Goal: Transaction & Acquisition: Purchase product/service

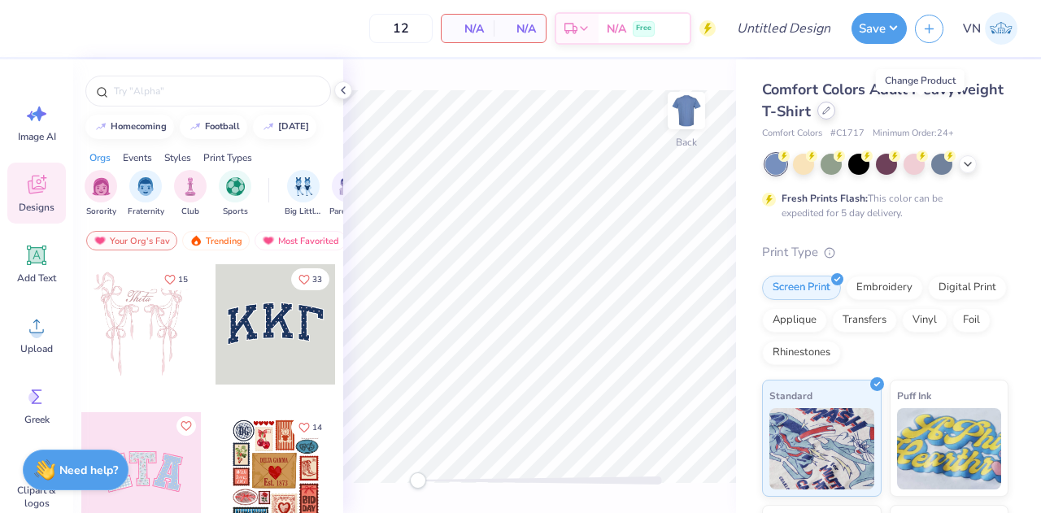
click at [830, 110] on icon at bounding box center [826, 110] width 7 height 7
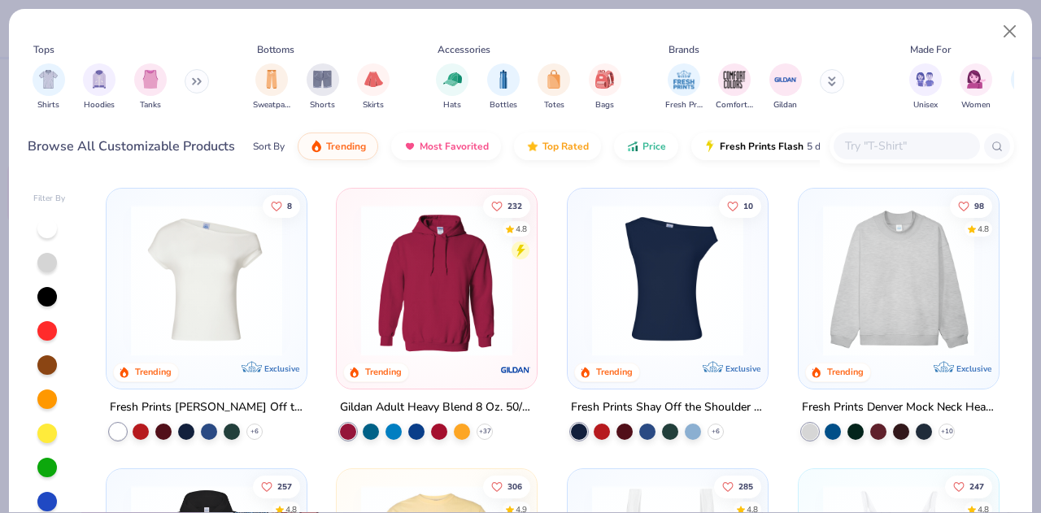
click at [195, 87] on button at bounding box center [197, 81] width 24 height 24
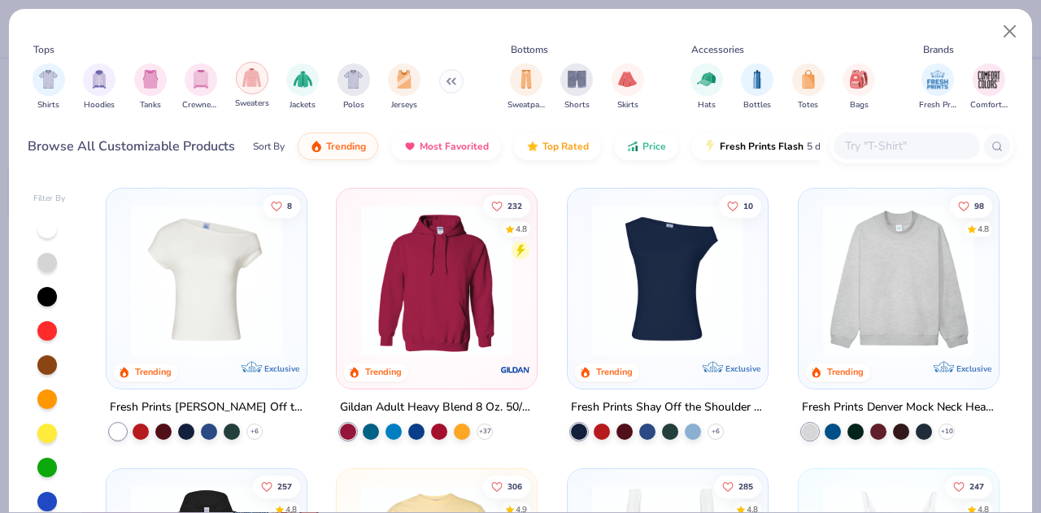
click at [254, 82] on img "filter for Sweaters" at bounding box center [251, 77] width 19 height 19
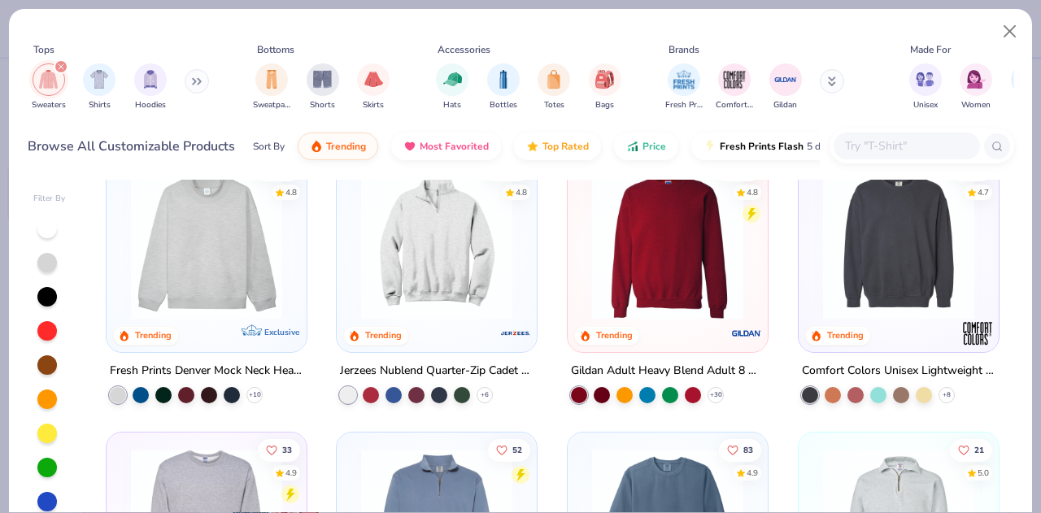
scroll to position [36, 0]
click at [914, 142] on input "text" at bounding box center [905, 146] width 125 height 19
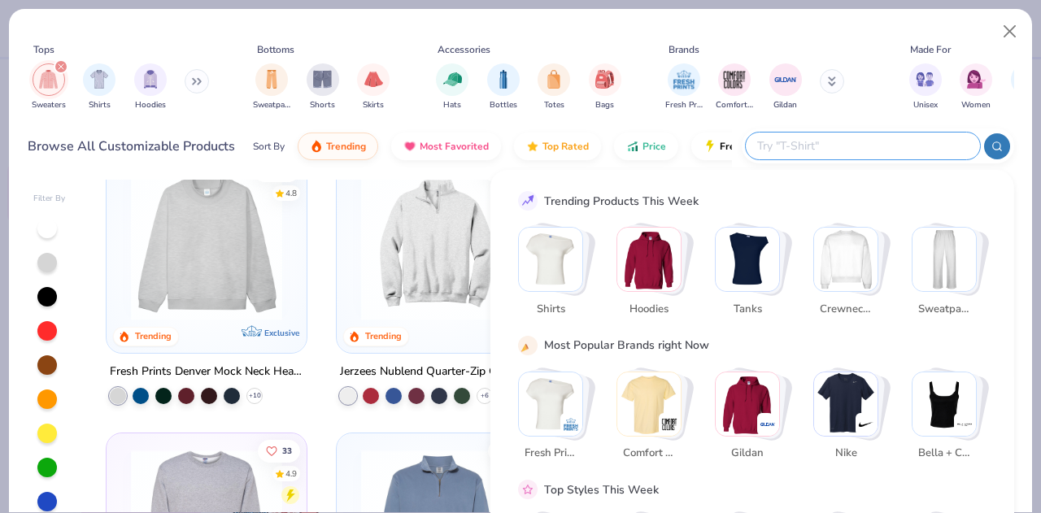
type input "c"
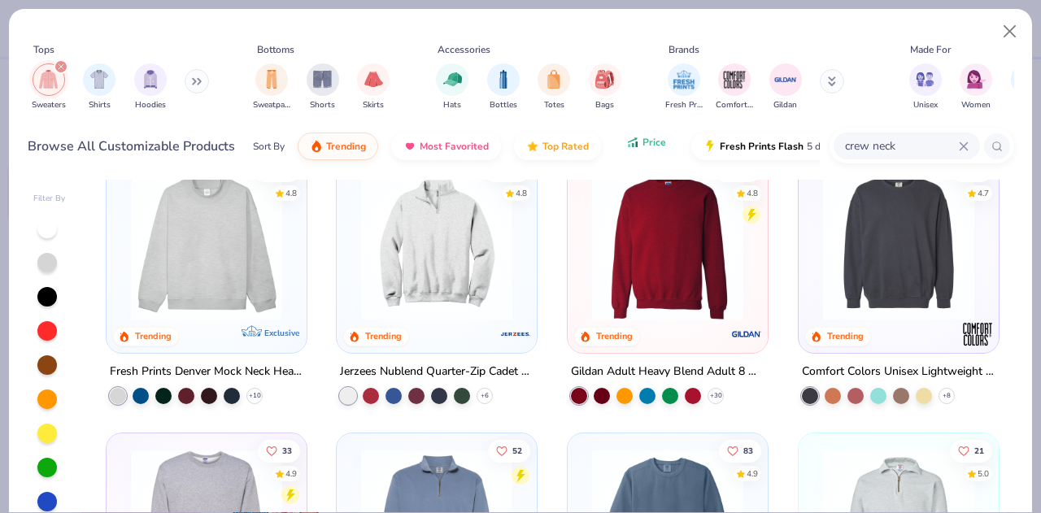
click at [631, 149] on icon "button" at bounding box center [632, 142] width 13 height 15
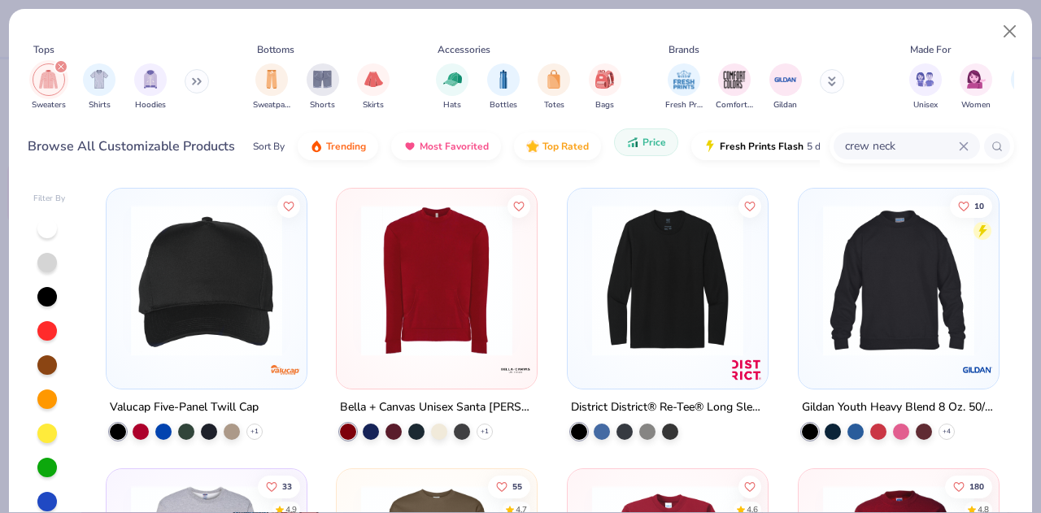
click at [657, 139] on span "Price" at bounding box center [655, 142] width 24 height 13
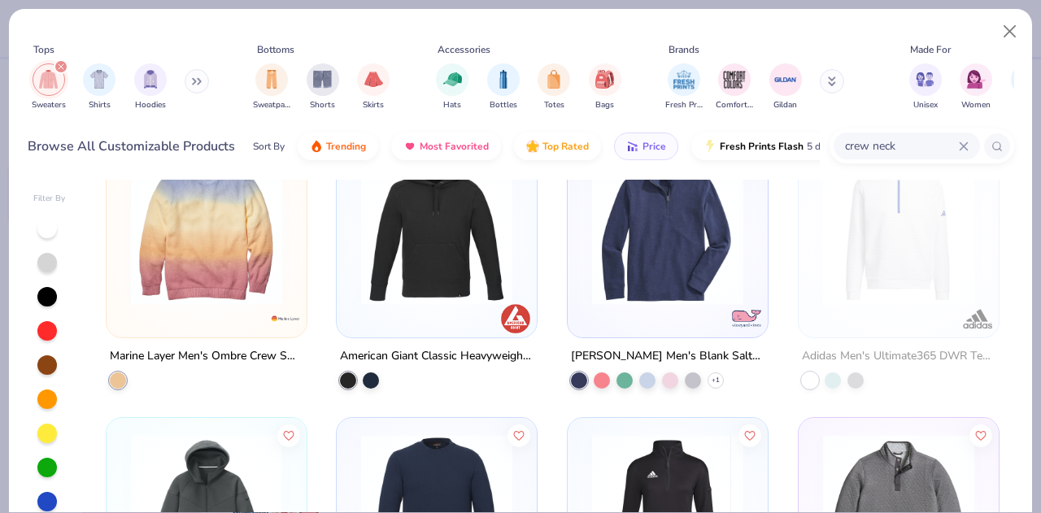
scroll to position [0, 0]
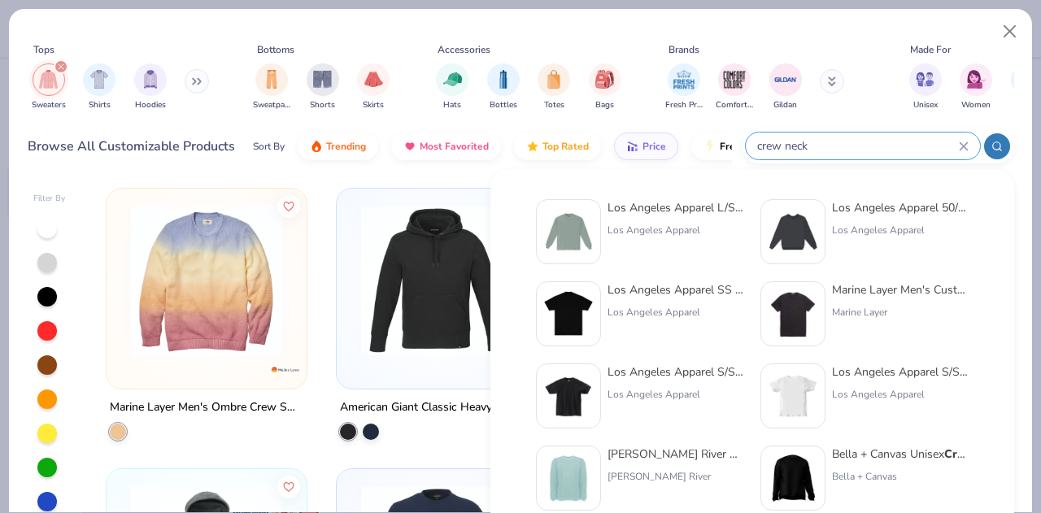
click at [922, 140] on input "crew neck" at bounding box center [857, 146] width 203 height 19
type input "c"
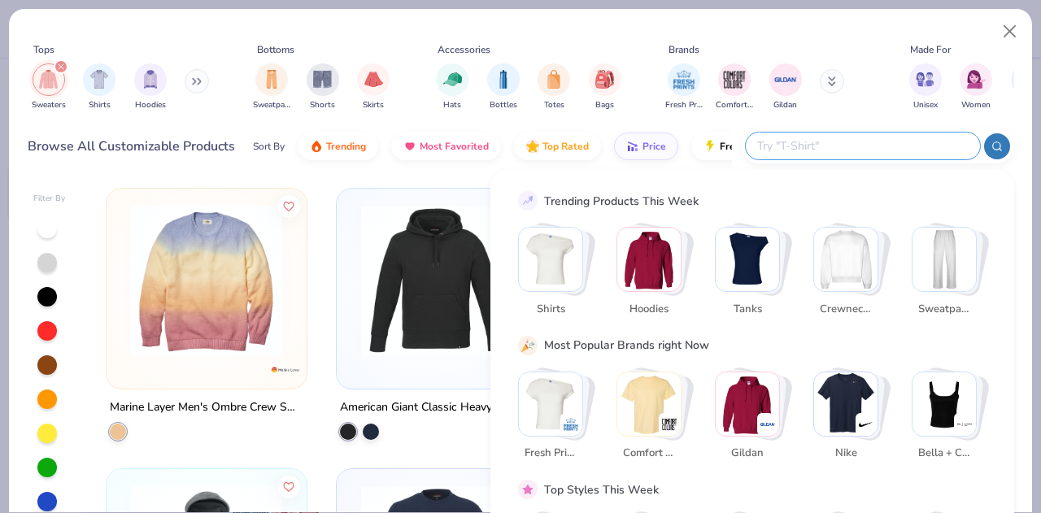
click at [840, 269] on img "Stack Card Button Crewnecks" at bounding box center [845, 259] width 63 height 63
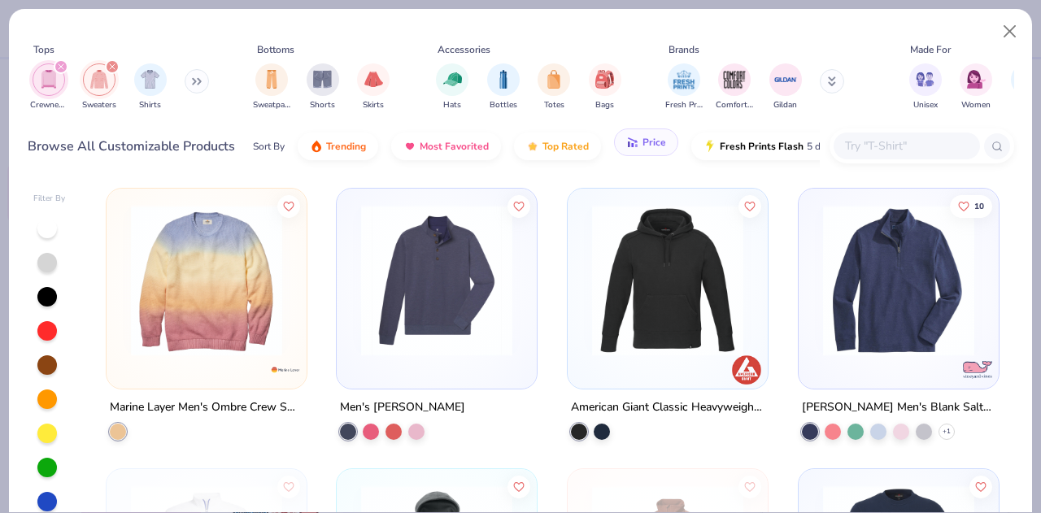
click at [631, 142] on icon "button" at bounding box center [632, 142] width 13 height 15
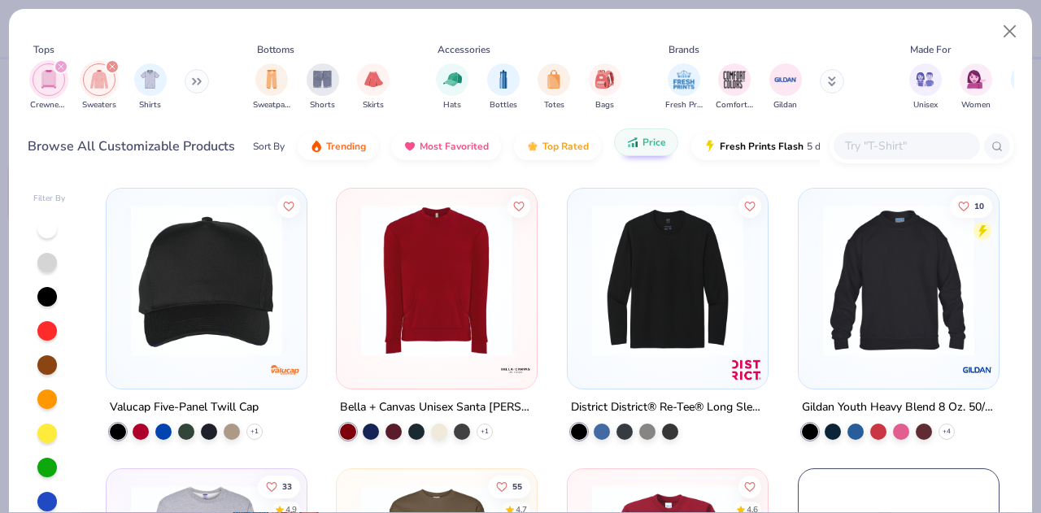
click at [111, 63] on icon "filter for Sweaters" at bounding box center [112, 66] width 7 height 7
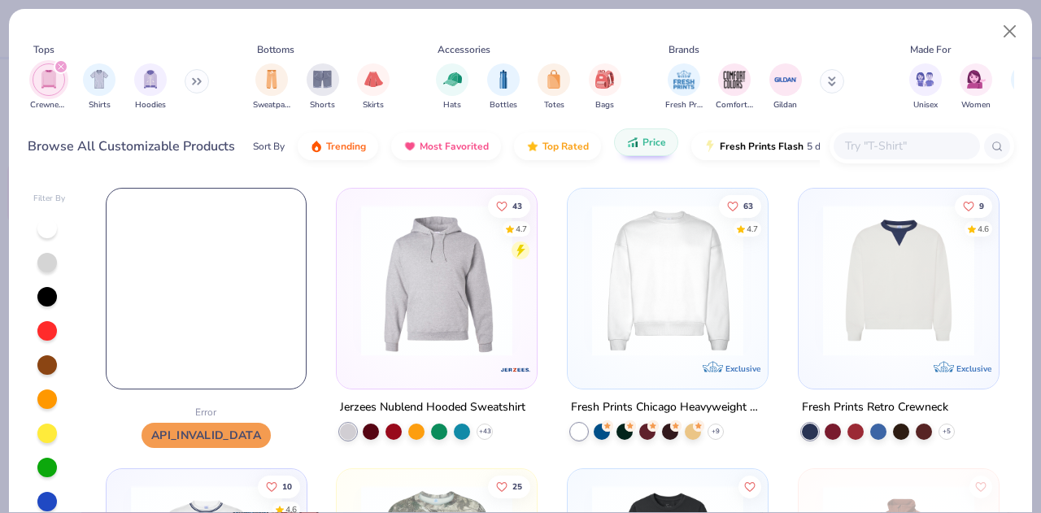
click at [60, 58] on div "Crewnecks Shirts Hoodies" at bounding box center [121, 87] width 187 height 60
click at [59, 63] on icon "filter for Crewnecks" at bounding box center [61, 66] width 7 height 7
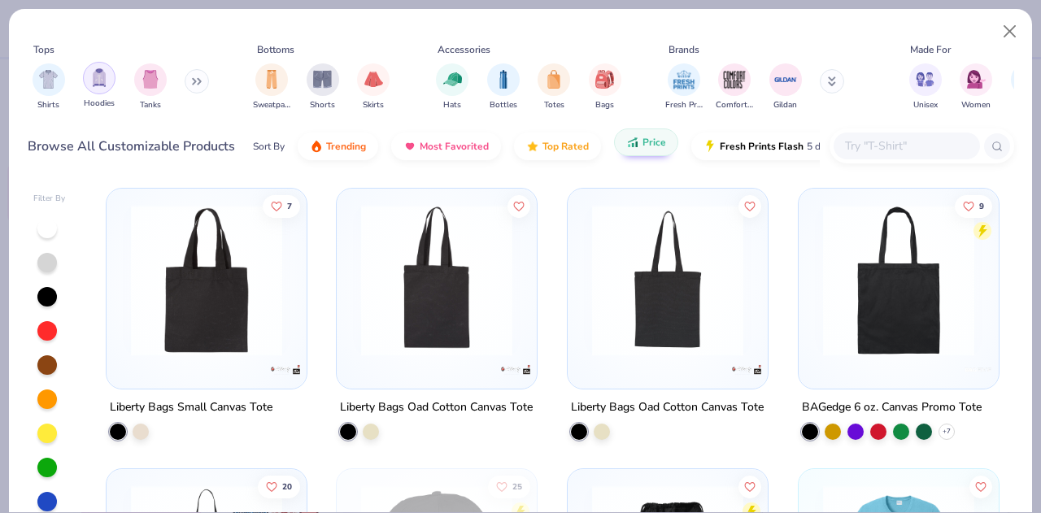
click at [102, 72] on img "filter for Hoodies" at bounding box center [99, 77] width 18 height 19
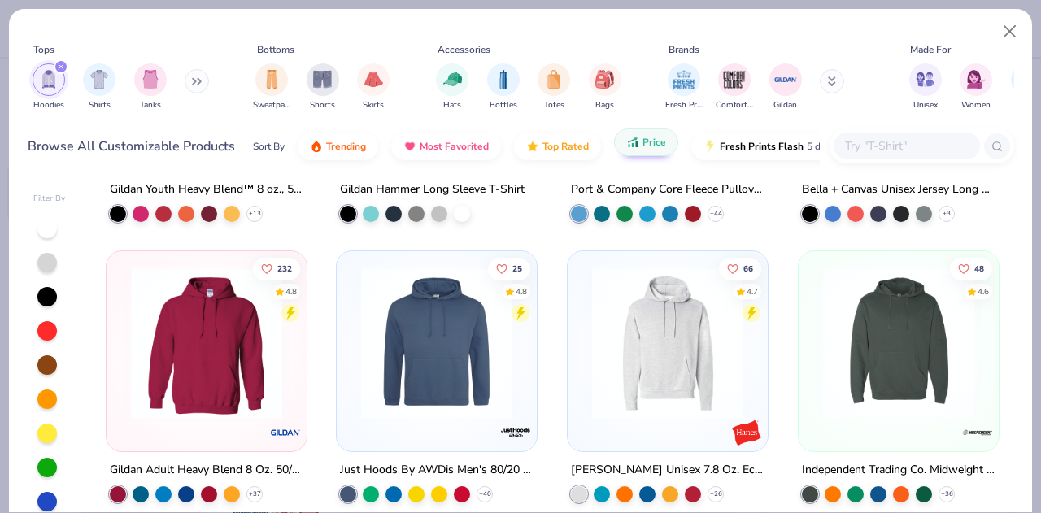
scroll to position [219, 0]
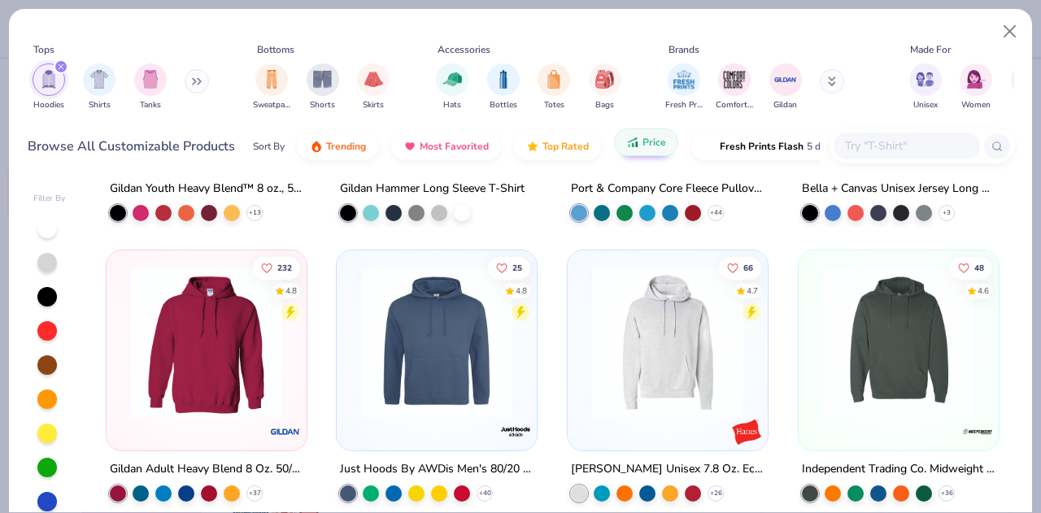
click at [869, 142] on input "text" at bounding box center [905, 146] width 125 height 19
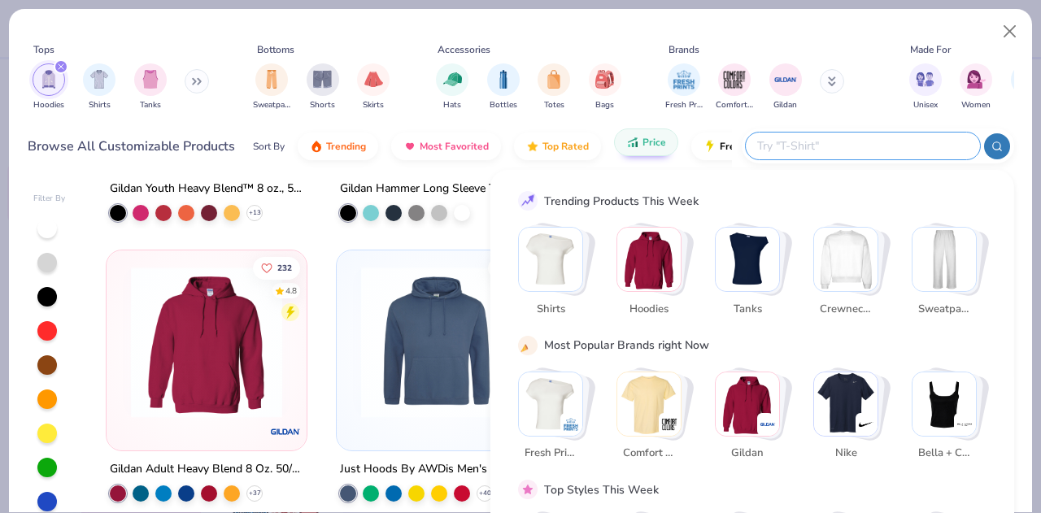
type input "q"
click at [1013, 39] on button "Close" at bounding box center [1010, 31] width 31 height 31
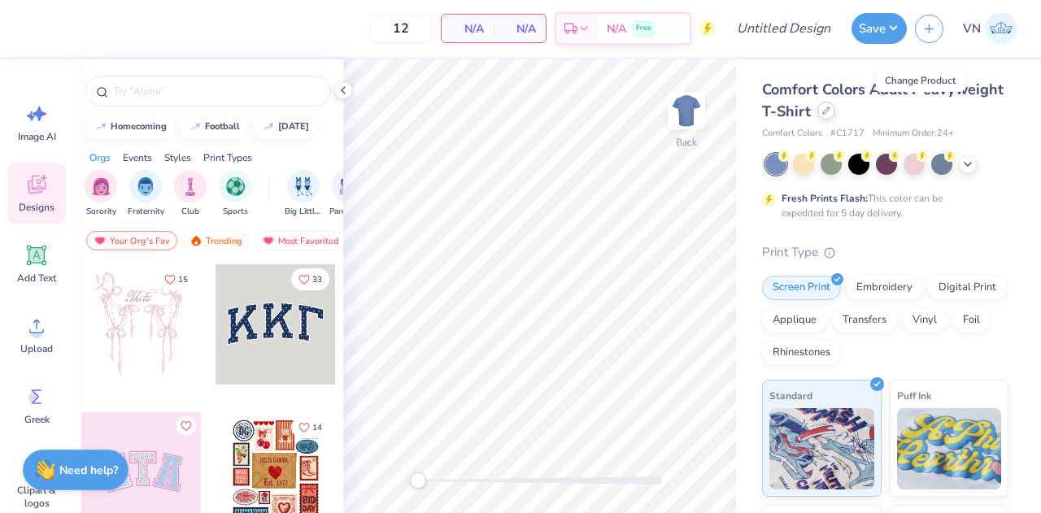
click at [830, 113] on icon at bounding box center [826, 110] width 7 height 7
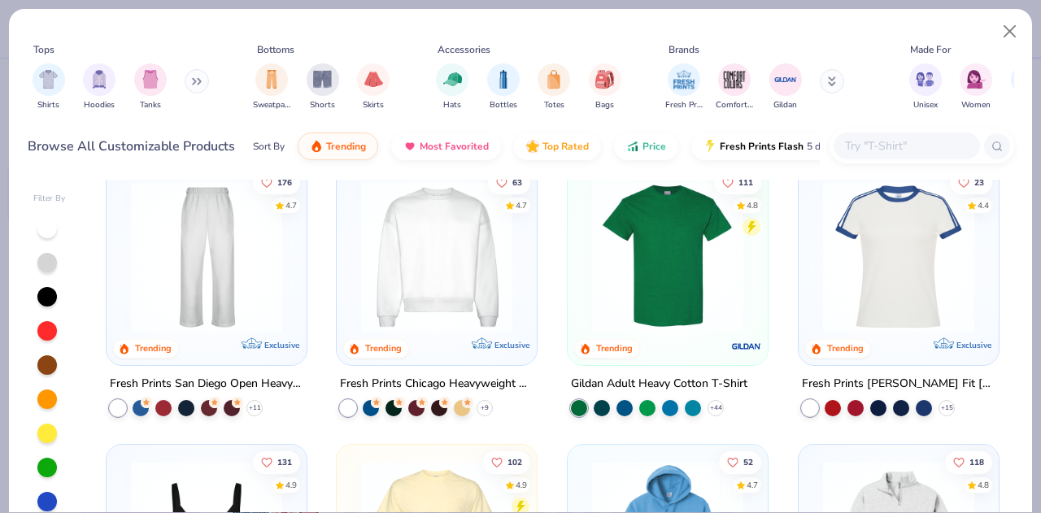
scroll to position [588, 0]
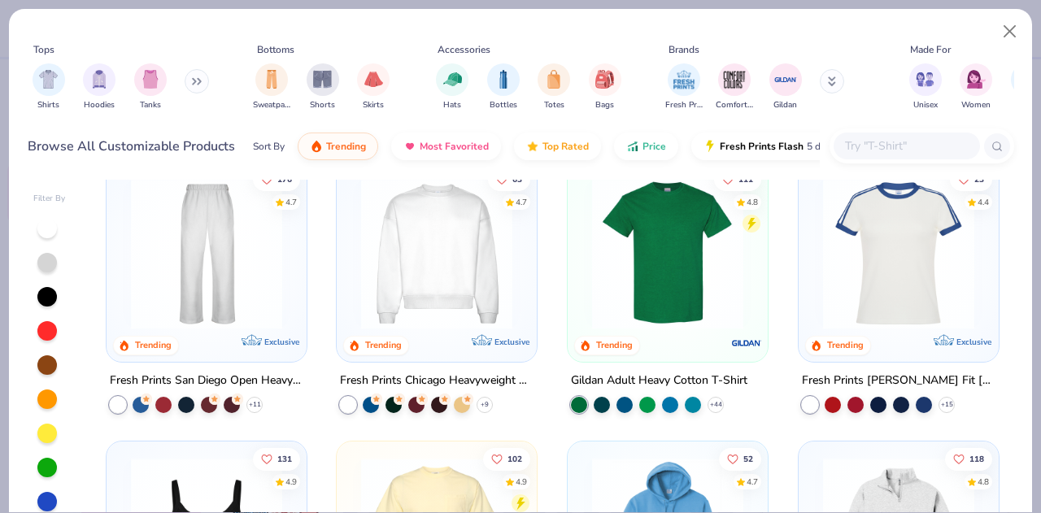
click at [198, 86] on button at bounding box center [197, 81] width 24 height 24
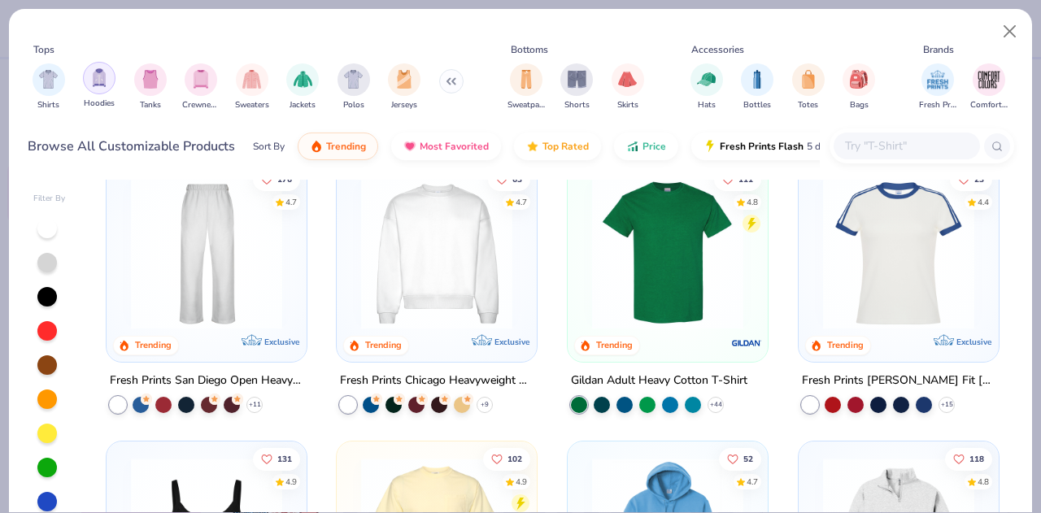
click at [98, 89] on div "filter for Hoodies" at bounding box center [99, 78] width 33 height 33
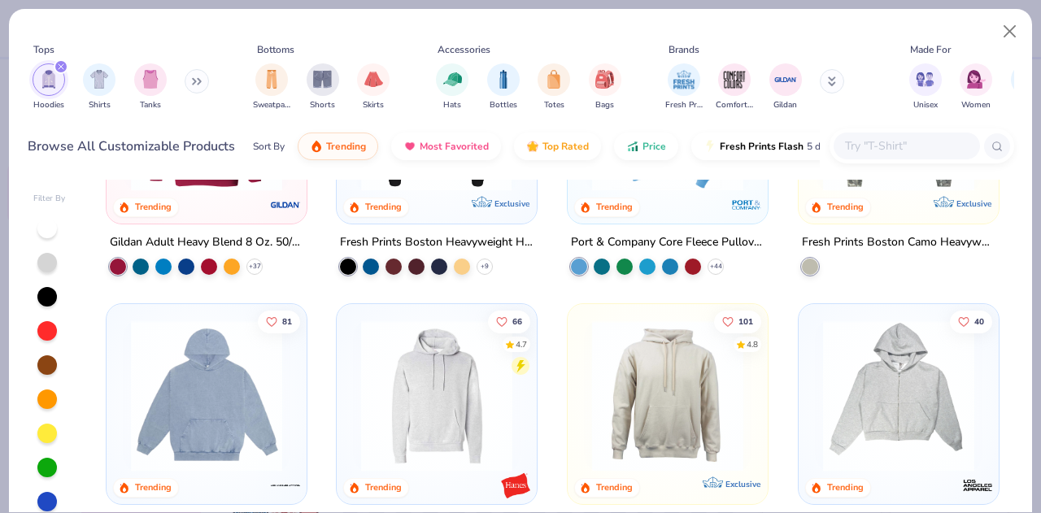
scroll to position [258, 0]
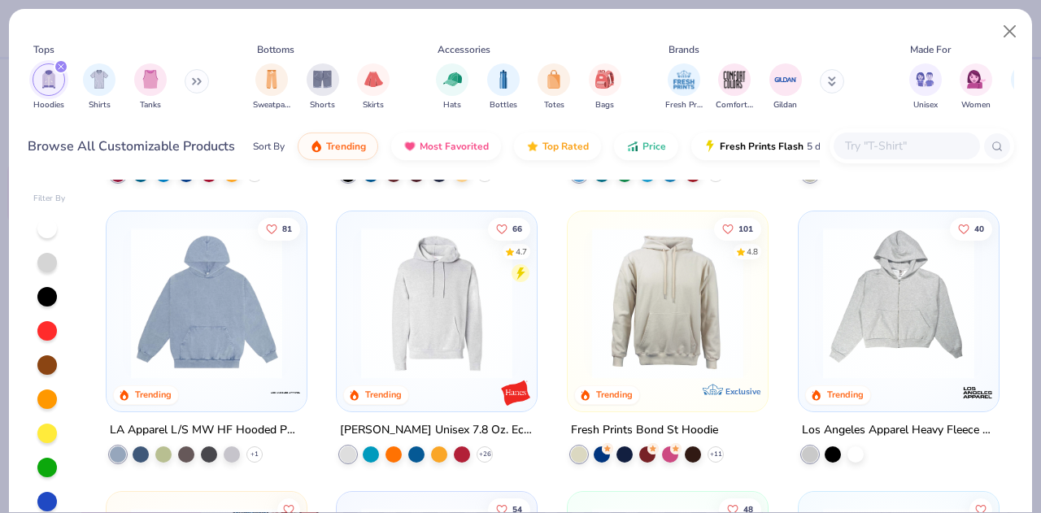
click at [60, 66] on icon "filter for Hoodies" at bounding box center [61, 66] width 5 height 5
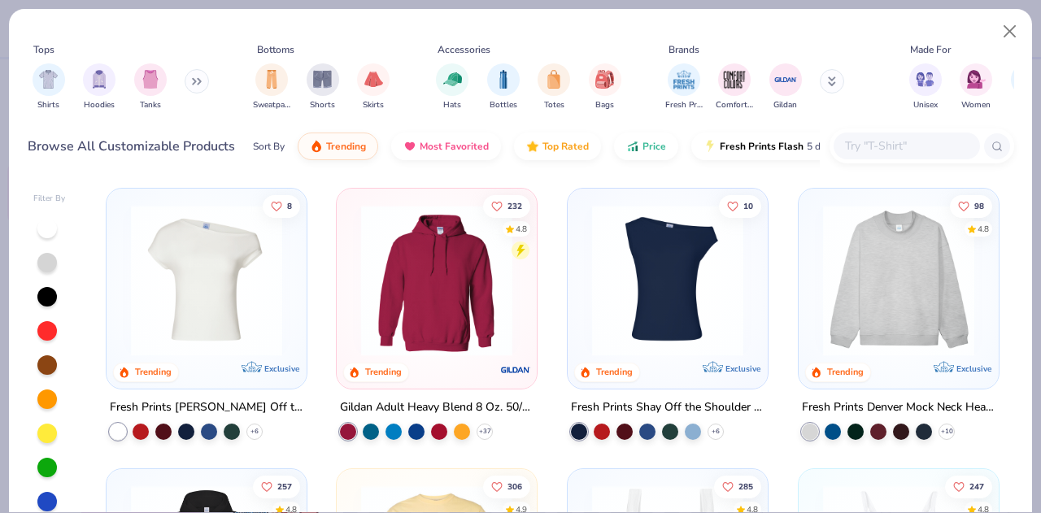
click at [196, 77] on icon at bounding box center [197, 81] width 10 height 8
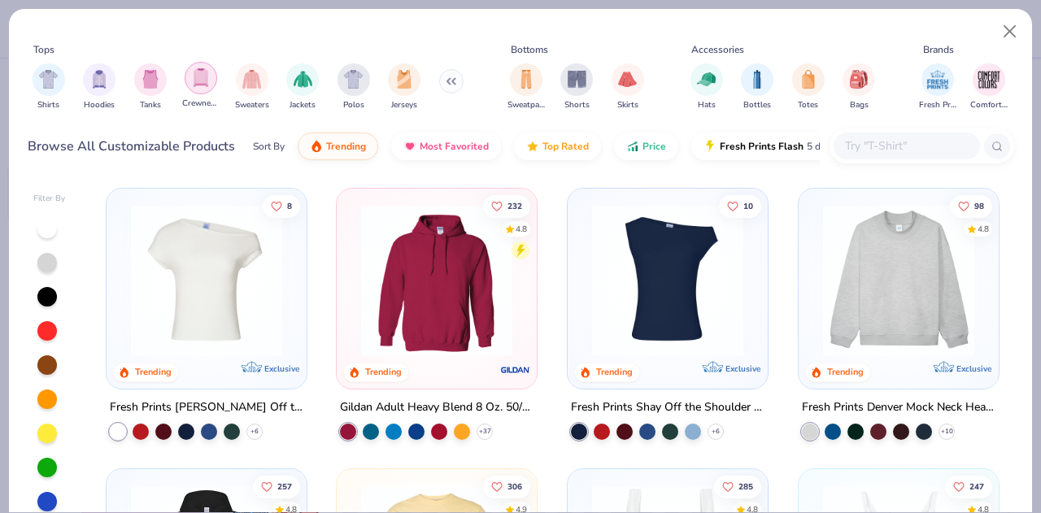
click at [196, 85] on img "filter for Crewnecks" at bounding box center [201, 77] width 18 height 19
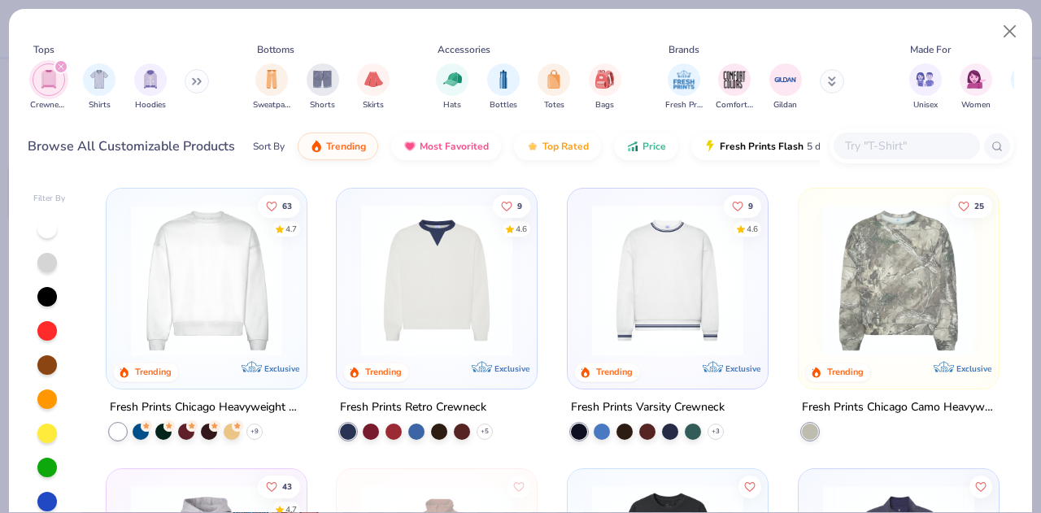
click at [207, 292] on img at bounding box center [207, 280] width 168 height 151
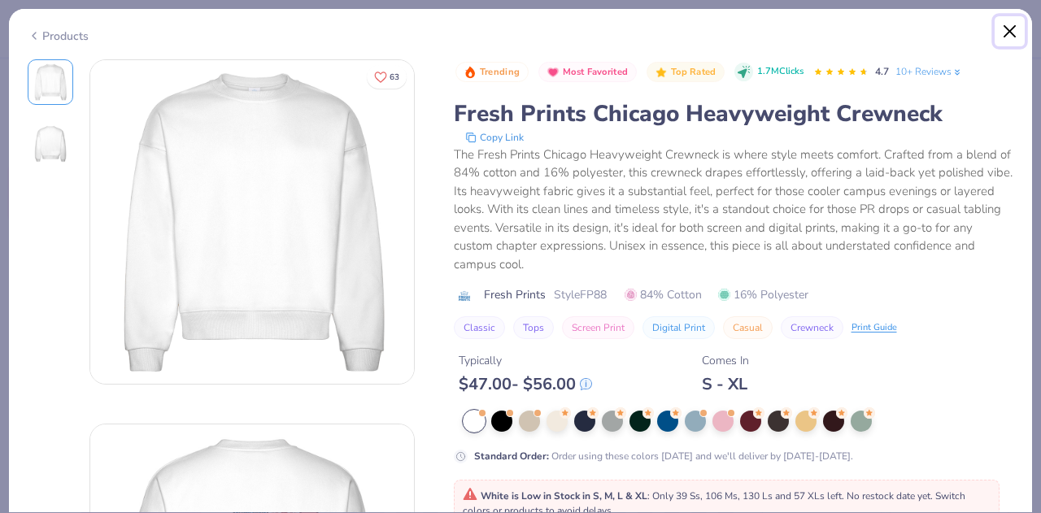
click at [1010, 24] on button "Close" at bounding box center [1010, 31] width 31 height 31
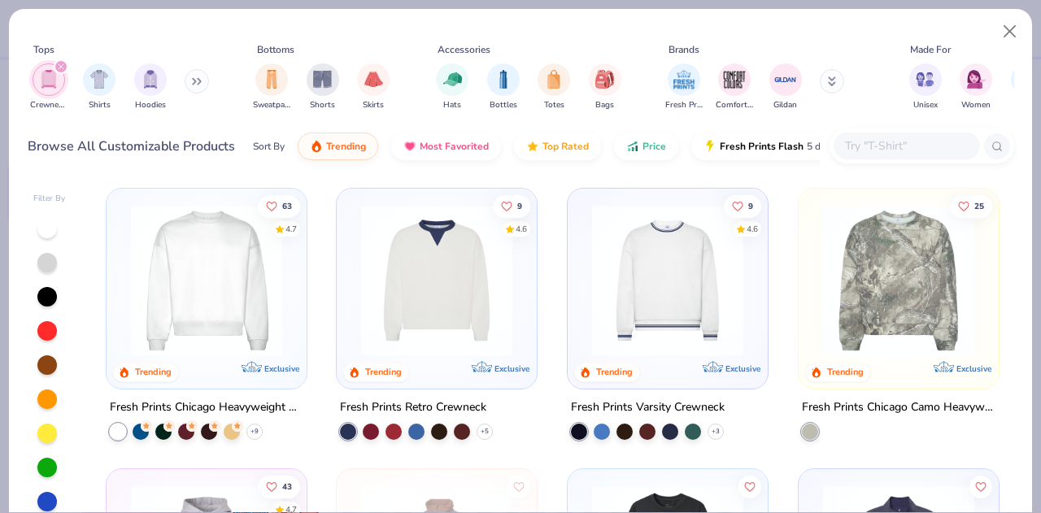
click at [59, 71] on div "filter for Crewnecks" at bounding box center [61, 66] width 15 height 15
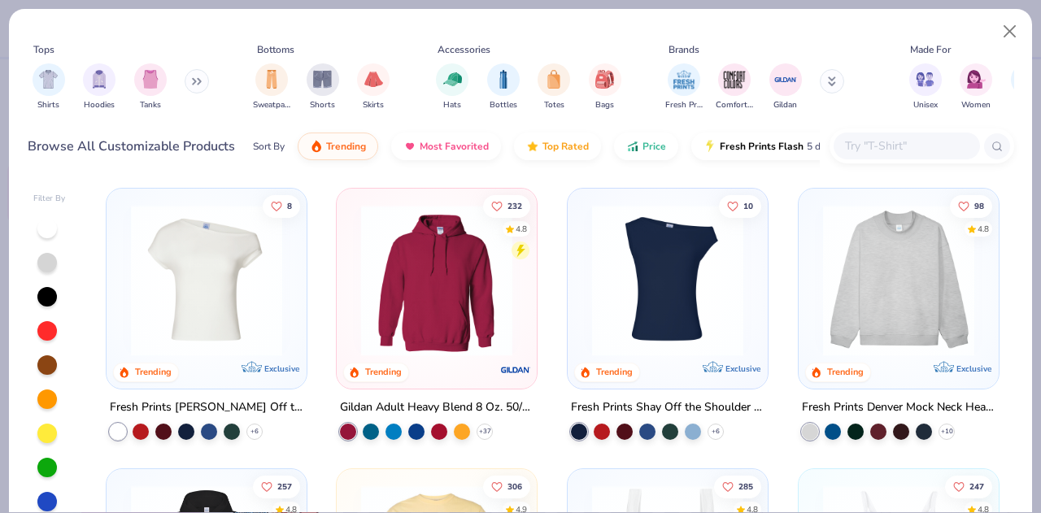
click at [189, 81] on button at bounding box center [197, 81] width 24 height 24
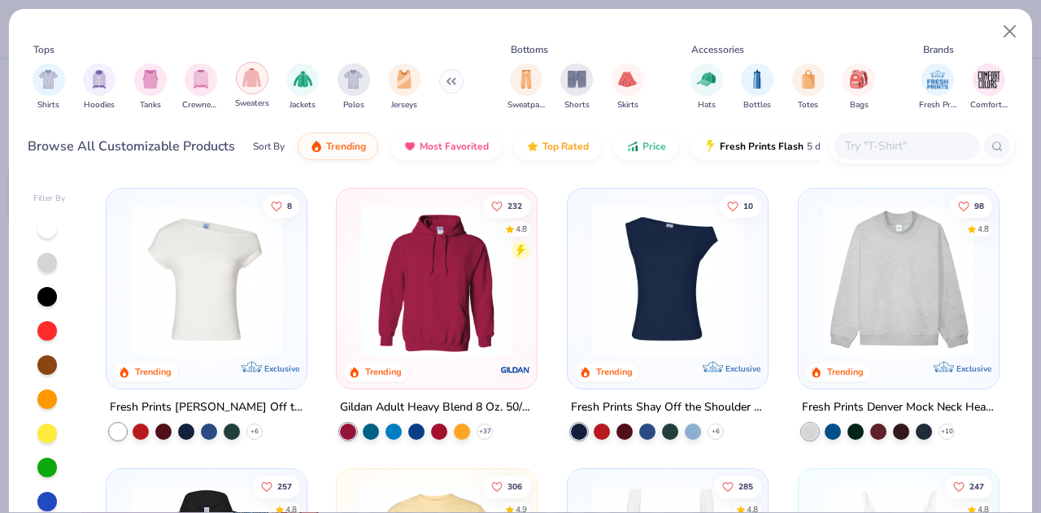
click at [253, 83] on img "filter for Sweaters" at bounding box center [251, 77] width 19 height 19
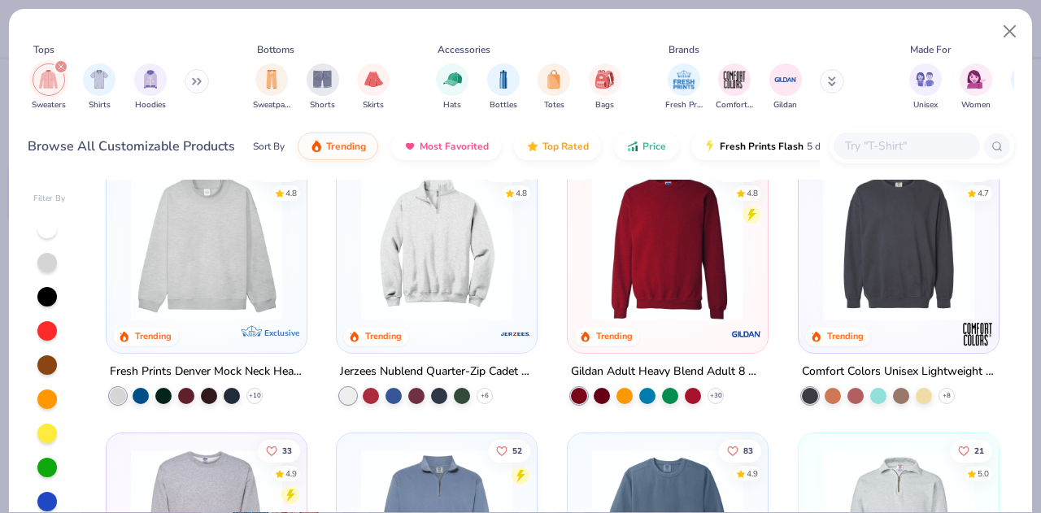
scroll to position [37, 0]
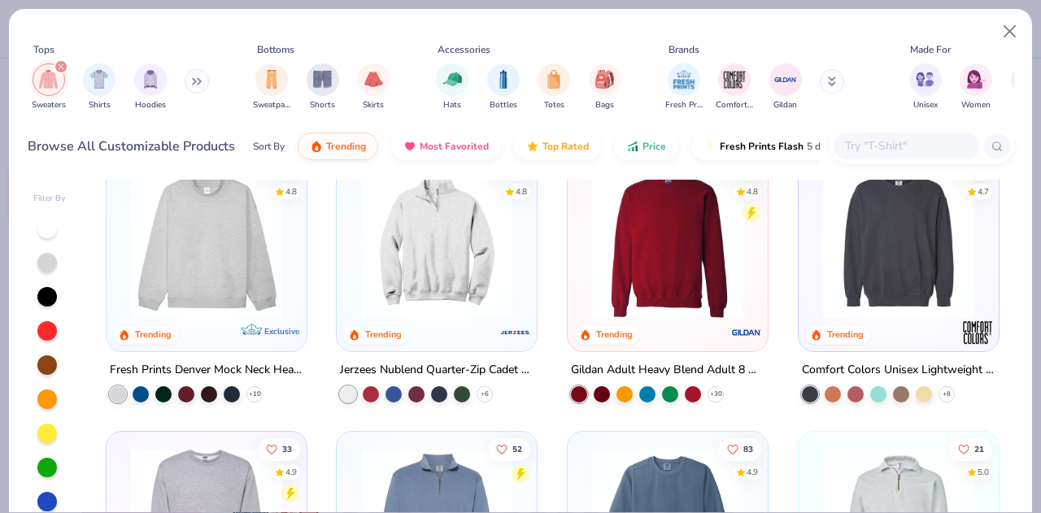
click at [634, 255] on img at bounding box center [668, 243] width 168 height 151
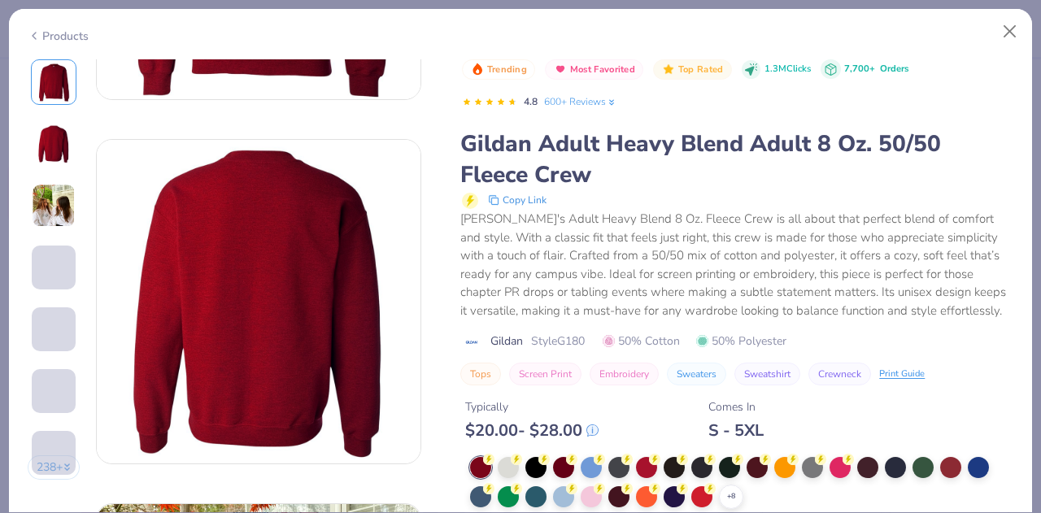
scroll to position [286, 0]
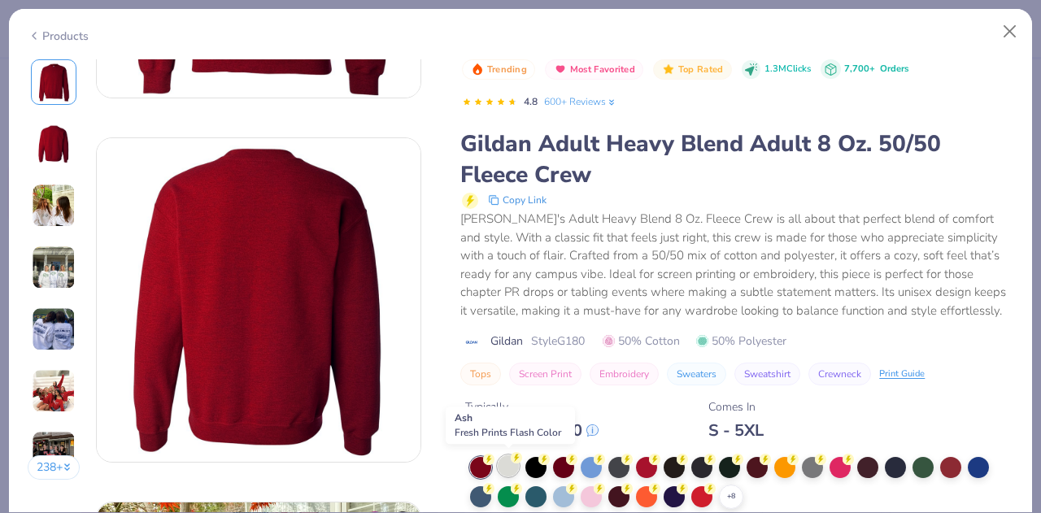
click at [508, 468] on div at bounding box center [508, 465] width 21 height 21
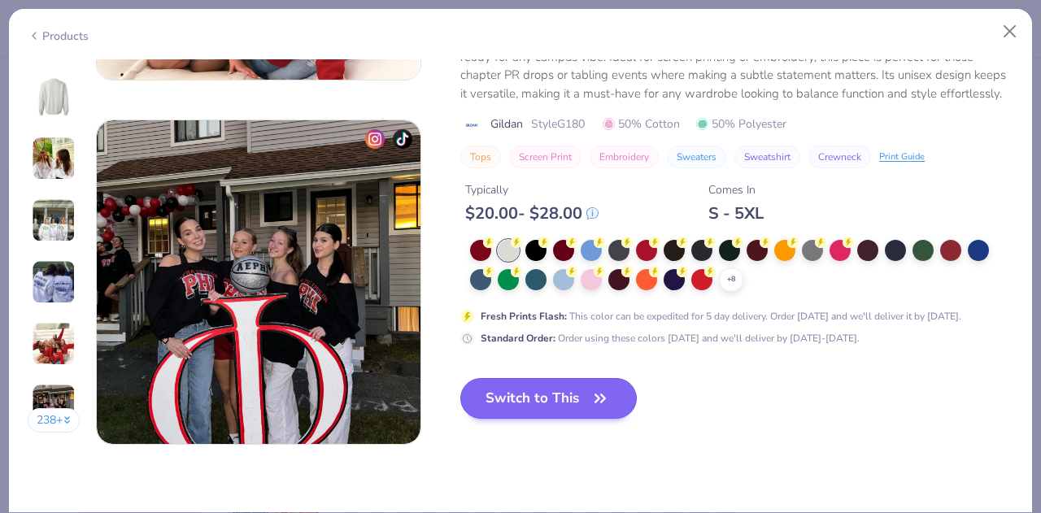
scroll to position [2198, 0]
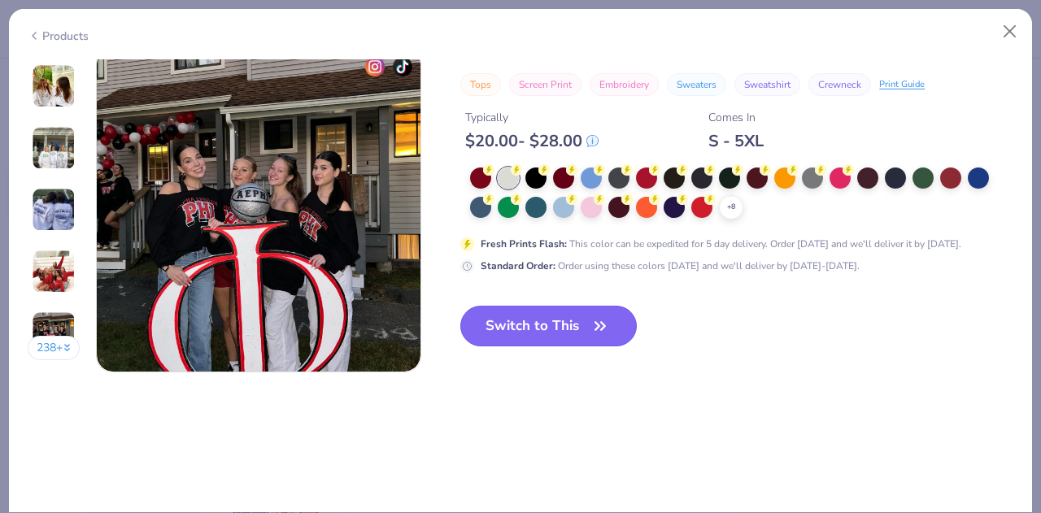
click at [586, 325] on button "Switch to This" at bounding box center [548, 326] width 176 height 41
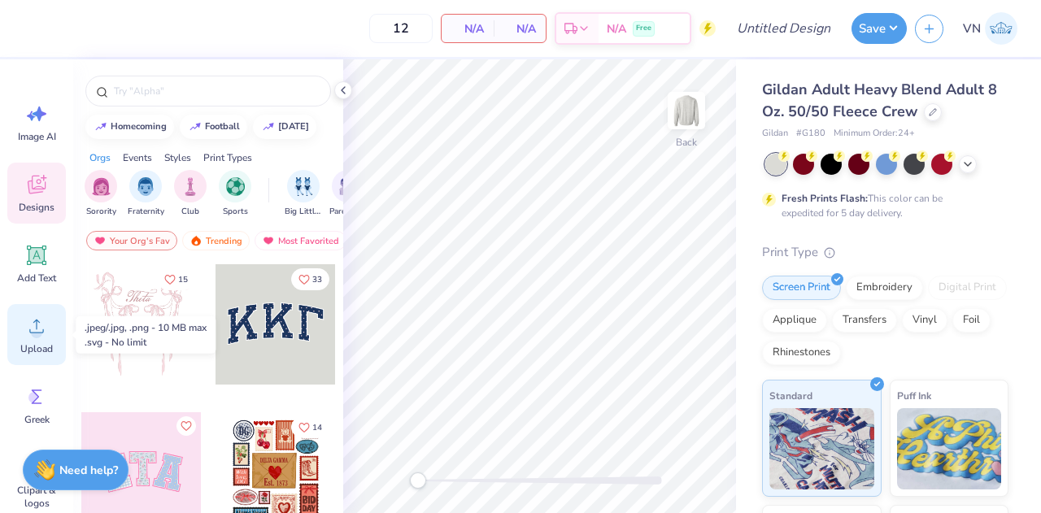
click at [43, 326] on icon at bounding box center [36, 326] width 24 height 24
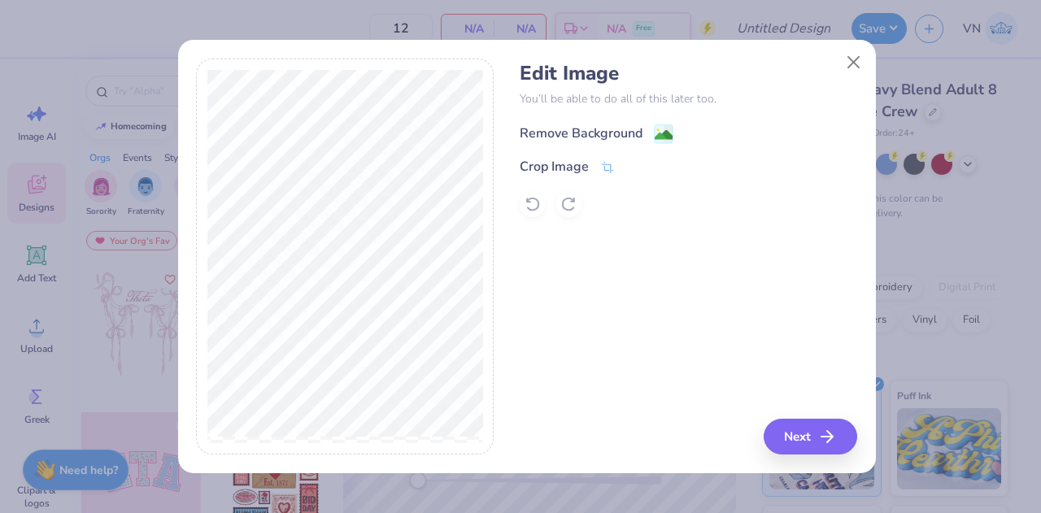
click at [602, 129] on div "Remove Background" at bounding box center [581, 134] width 123 height 20
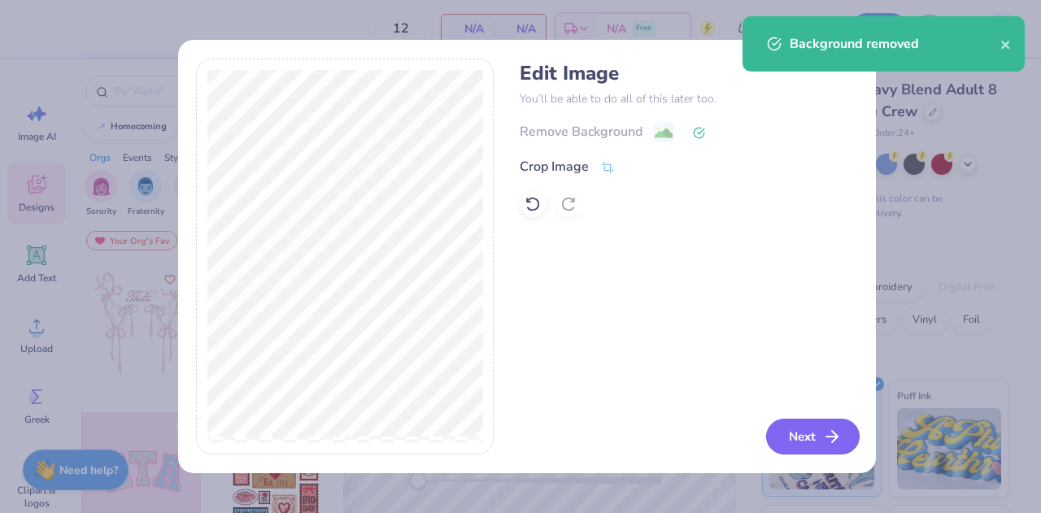
click at [813, 431] on button "Next" at bounding box center [813, 437] width 94 height 36
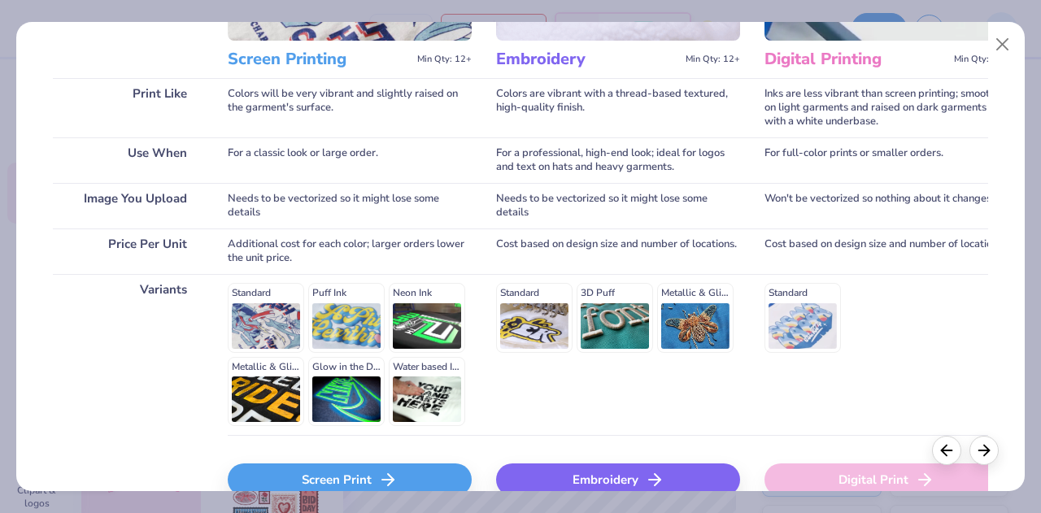
scroll to position [296, 0]
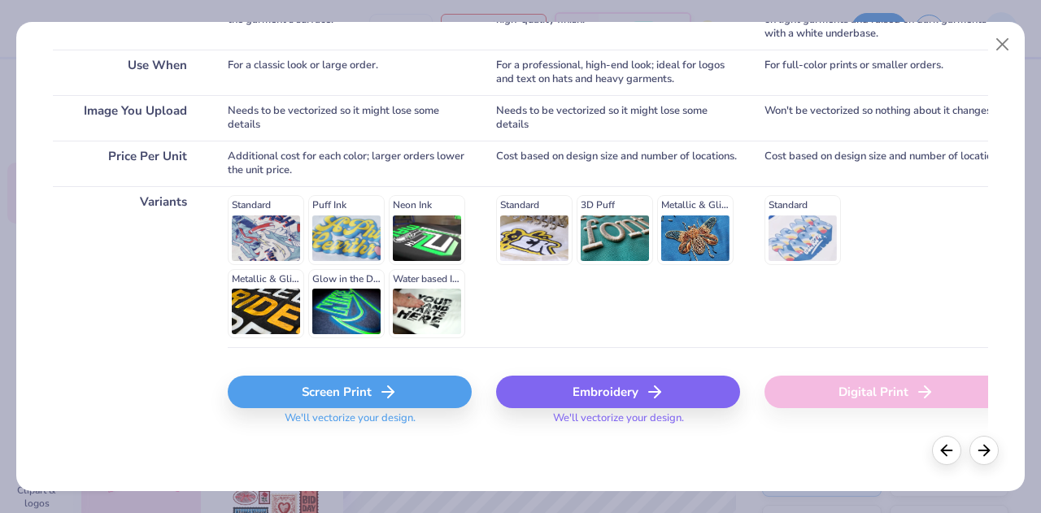
click at [591, 386] on div "Embroidery" at bounding box center [618, 392] width 244 height 33
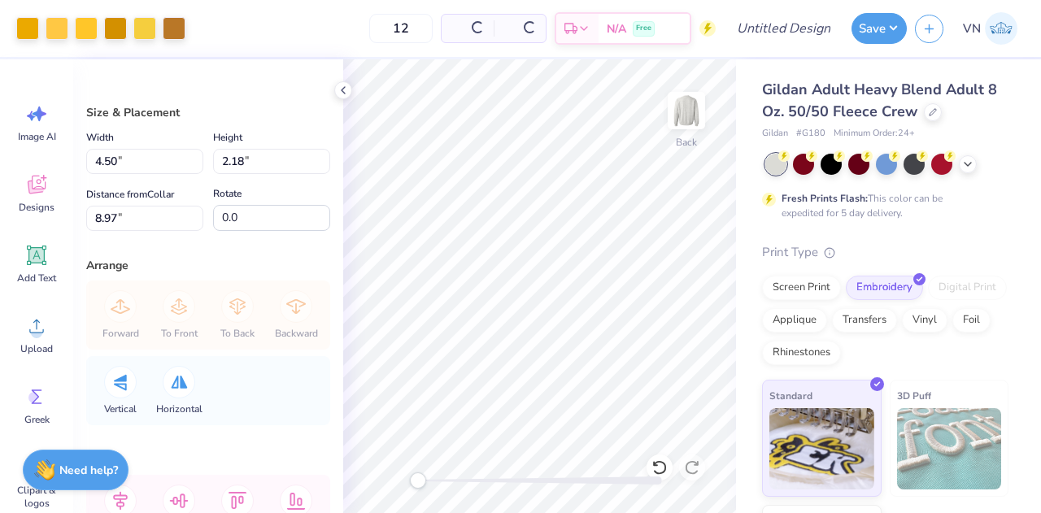
type input "4.50"
type input "2.18"
click at [31, 31] on div at bounding box center [27, 26] width 23 height 23
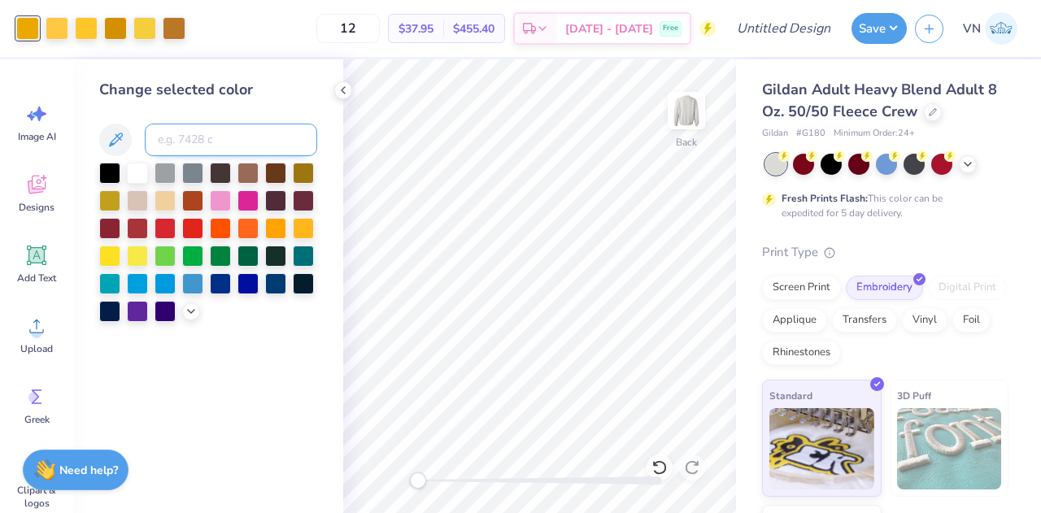
click at [185, 137] on input at bounding box center [231, 140] width 172 height 33
type input "2"
click at [350, 85] on div at bounding box center [343, 90] width 18 height 18
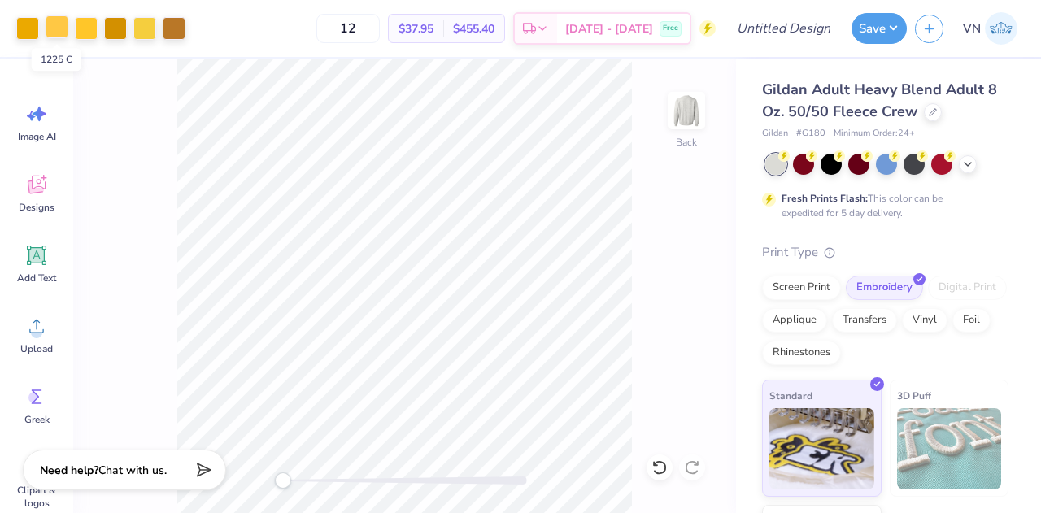
click at [63, 26] on div at bounding box center [57, 26] width 23 height 23
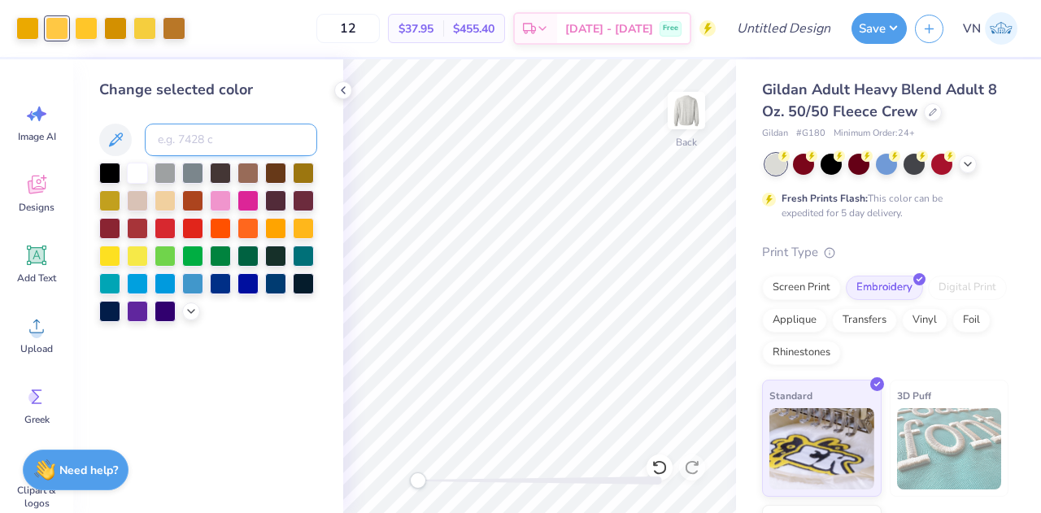
click at [173, 146] on input at bounding box center [231, 140] width 172 height 33
type input "1"
click at [20, 25] on div at bounding box center [27, 26] width 23 height 23
click at [201, 150] on input at bounding box center [231, 140] width 172 height 33
type input "1225"
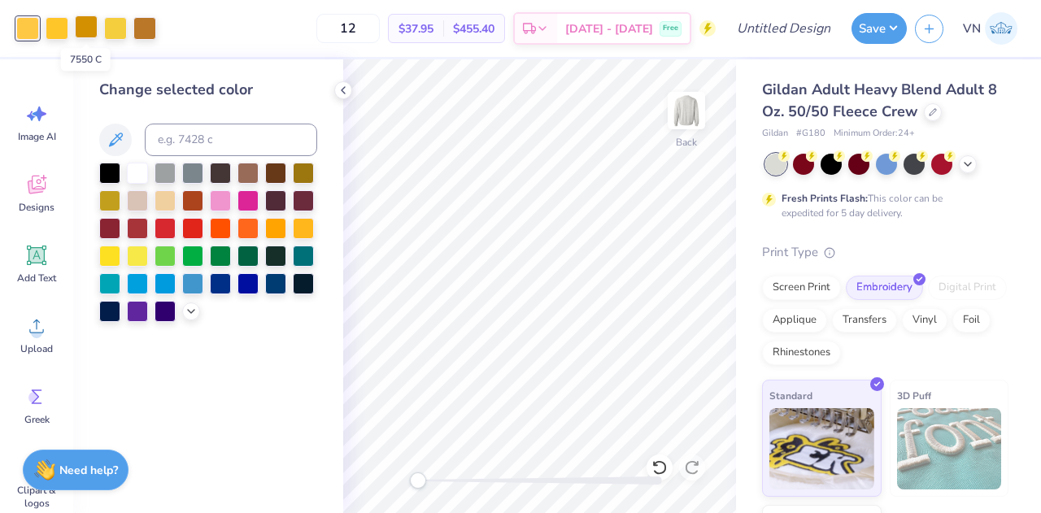
click at [84, 27] on div at bounding box center [86, 26] width 23 height 23
click at [182, 134] on input at bounding box center [231, 140] width 172 height 33
type input "1225"
click at [82, 25] on div at bounding box center [86, 26] width 23 height 23
click at [187, 139] on input at bounding box center [231, 140] width 172 height 33
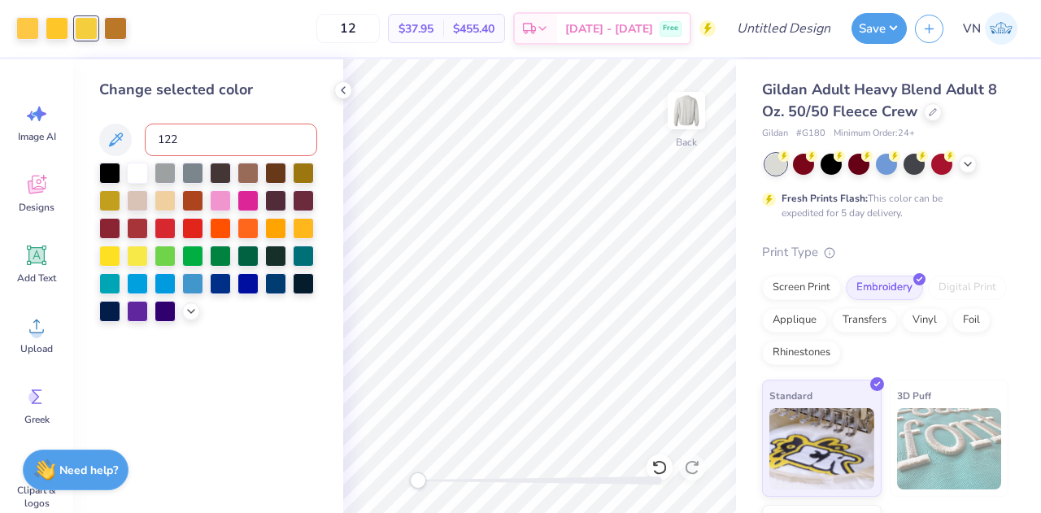
type input "1225"
click at [77, 27] on div at bounding box center [86, 26] width 23 height 23
click at [182, 145] on input at bounding box center [231, 140] width 172 height 33
type input "1225"
click at [56, 28] on div at bounding box center [57, 26] width 23 height 23
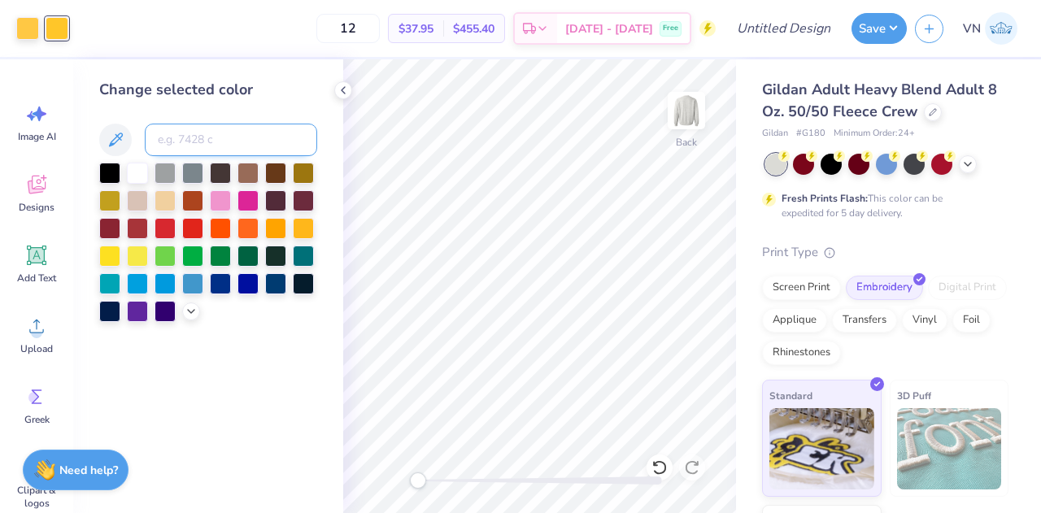
click at [175, 137] on input at bounding box center [231, 140] width 172 height 33
type input "1225"
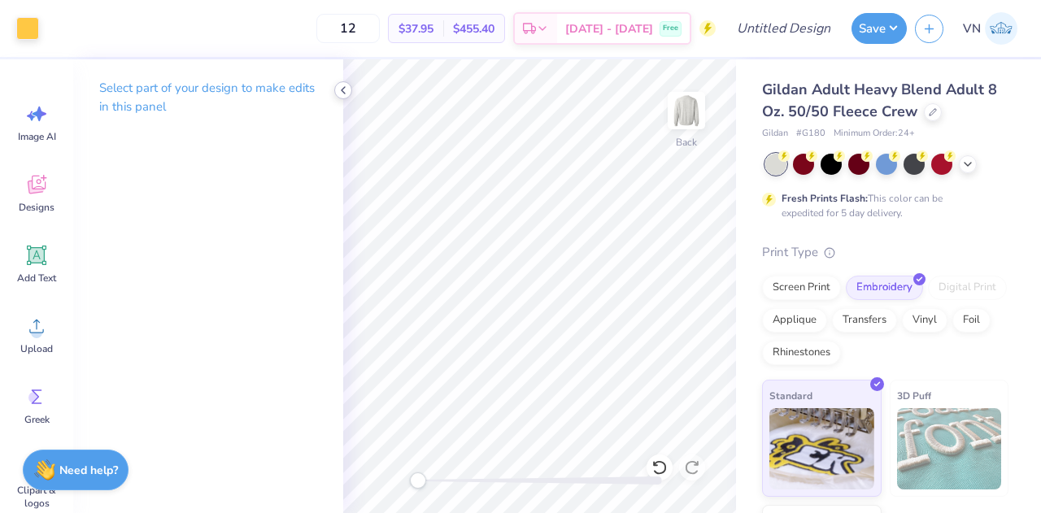
click at [343, 88] on polyline at bounding box center [343, 90] width 3 height 7
click at [27, 24] on div at bounding box center [27, 26] width 23 height 23
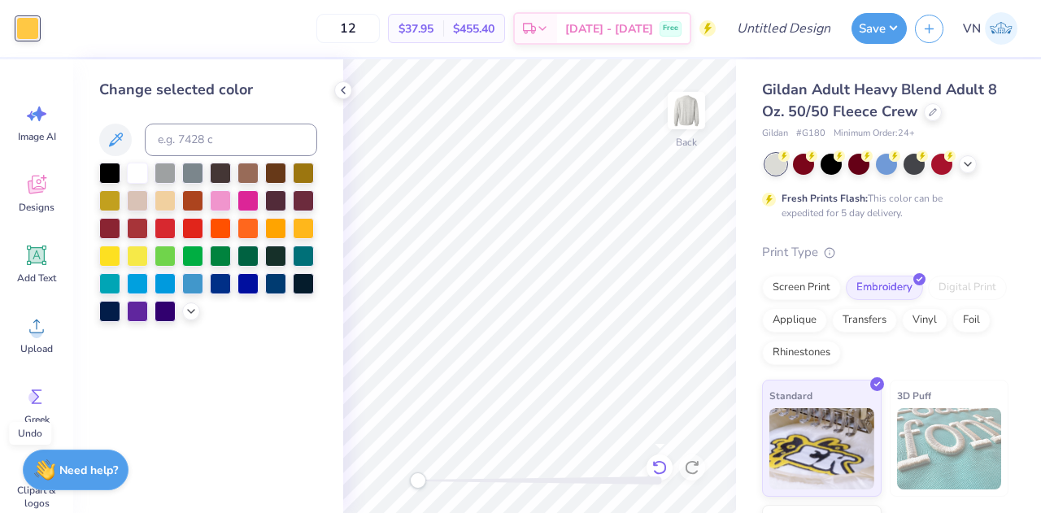
click at [669, 465] on div at bounding box center [660, 468] width 26 height 26
click at [667, 465] on icon at bounding box center [659, 468] width 16 height 16
click at [660, 468] on icon at bounding box center [659, 468] width 16 height 16
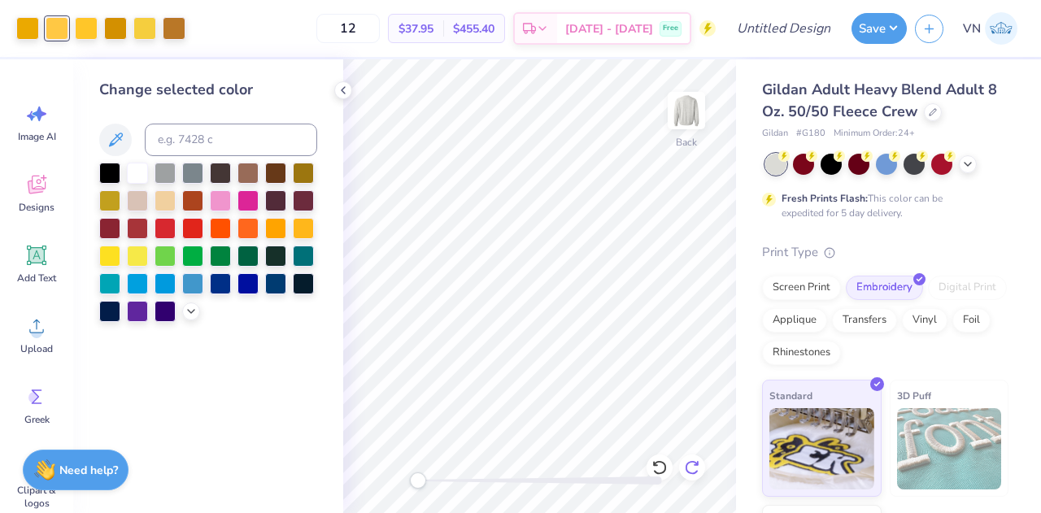
click at [684, 472] on icon at bounding box center [692, 468] width 16 height 16
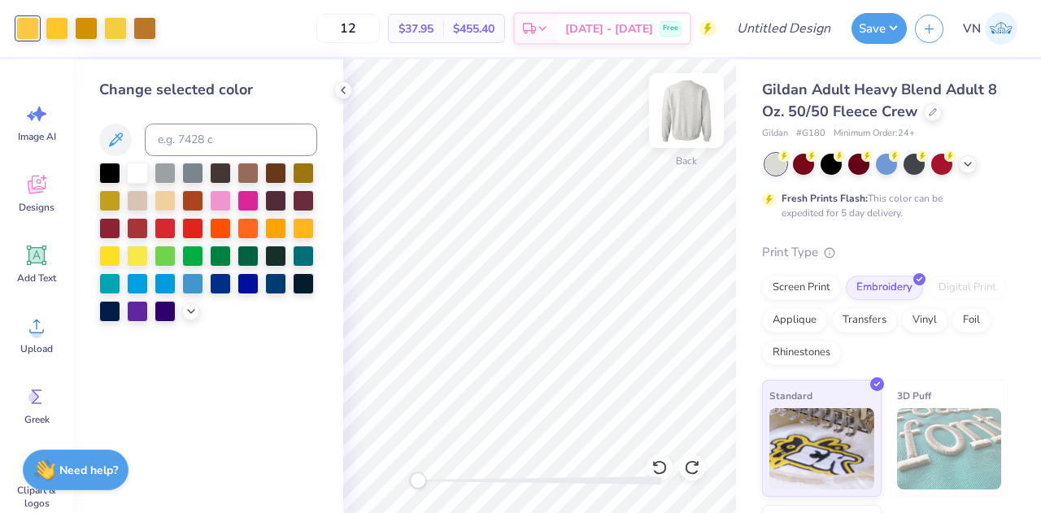
click at [691, 110] on img at bounding box center [686, 110] width 65 height 65
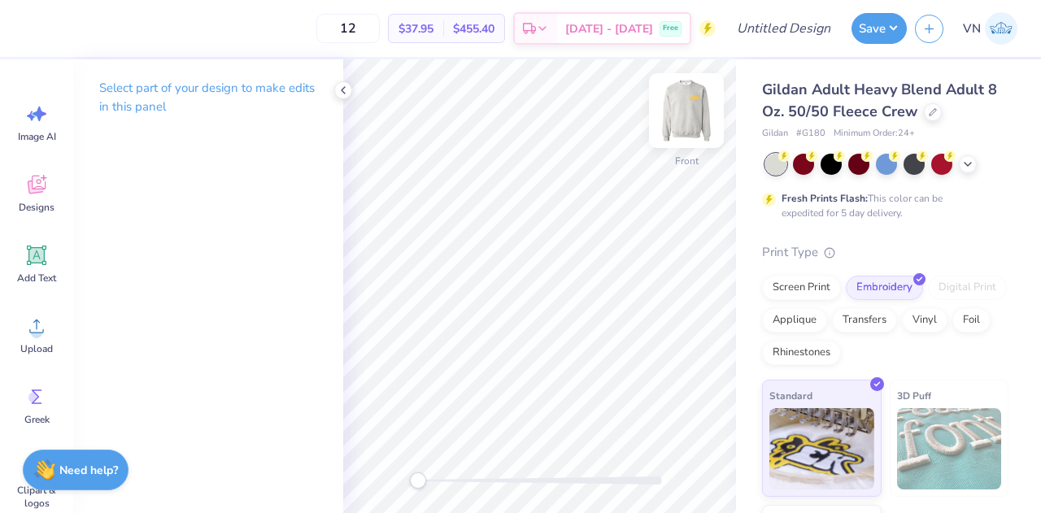
click at [677, 115] on img at bounding box center [686, 110] width 65 height 65
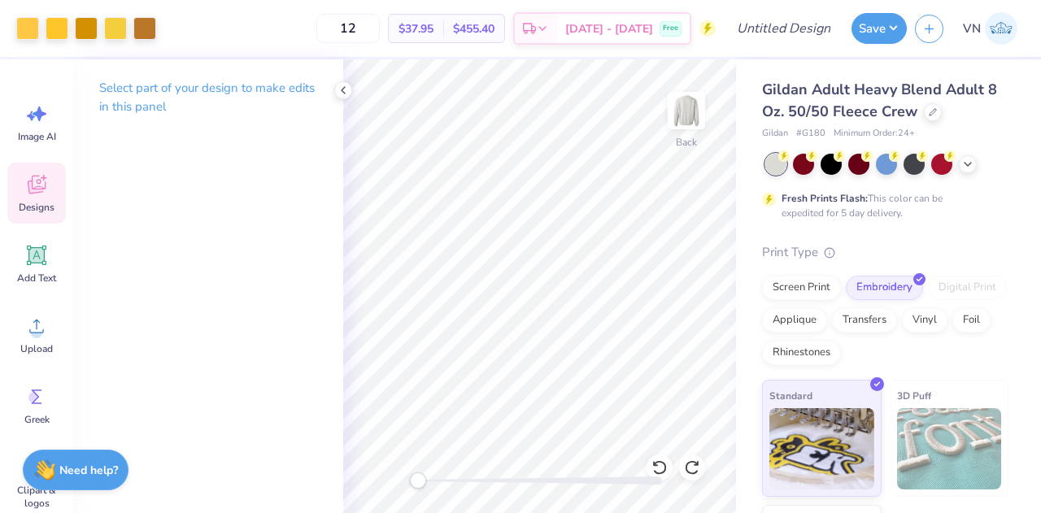
click at [32, 194] on icon at bounding box center [36, 184] width 24 height 24
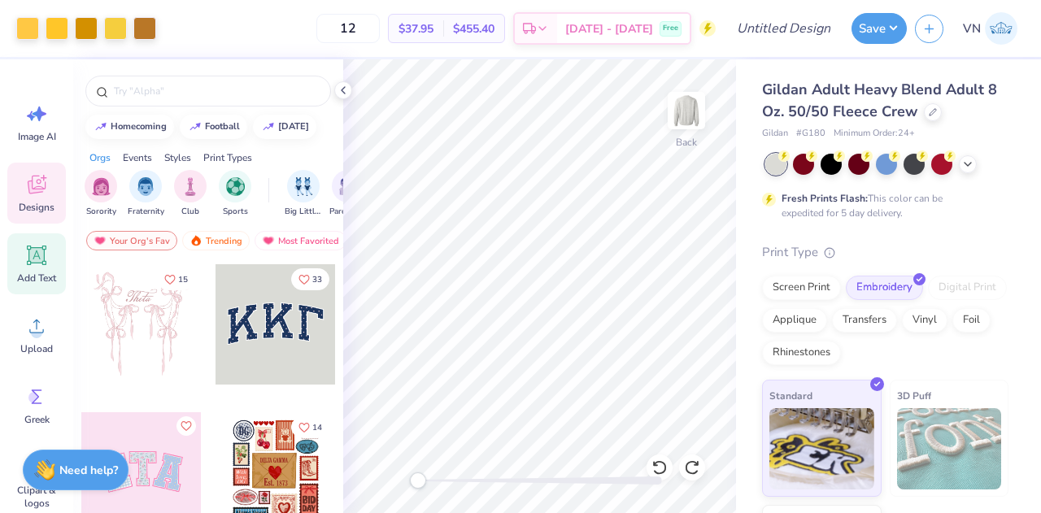
click at [32, 255] on icon at bounding box center [36, 255] width 15 height 15
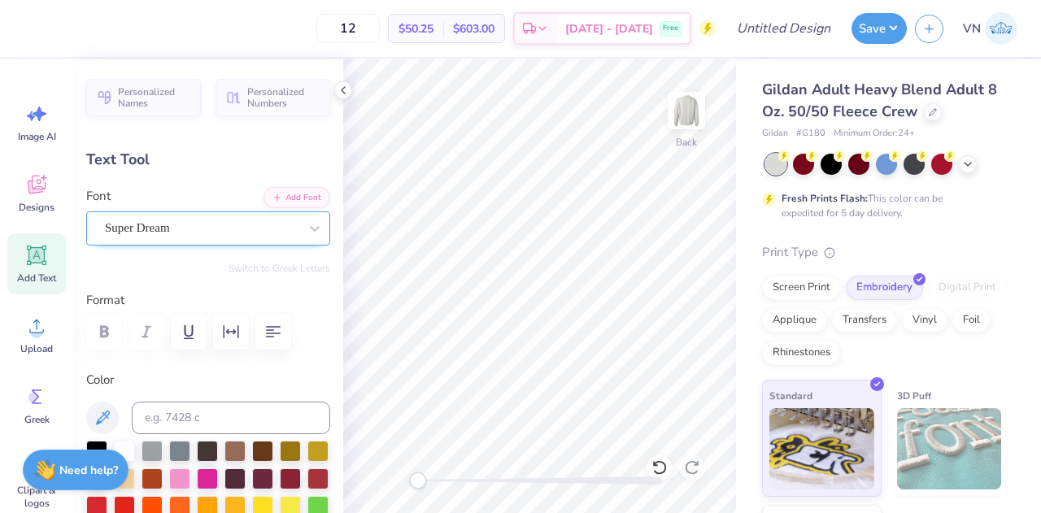
click at [148, 219] on div "Super Dream" at bounding box center [201, 228] width 197 height 25
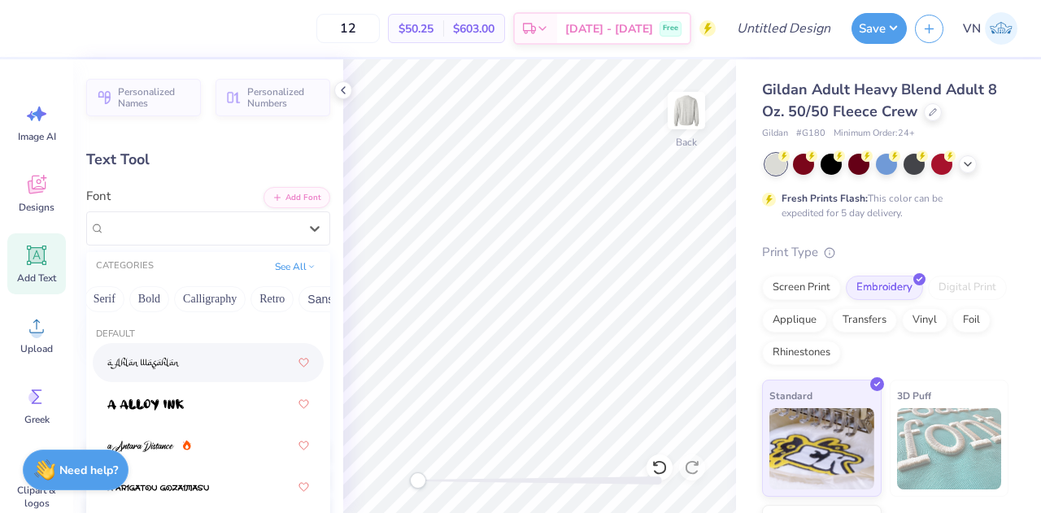
scroll to position [0, 160]
click at [172, 299] on button "Bold" at bounding box center [170, 299] width 40 height 26
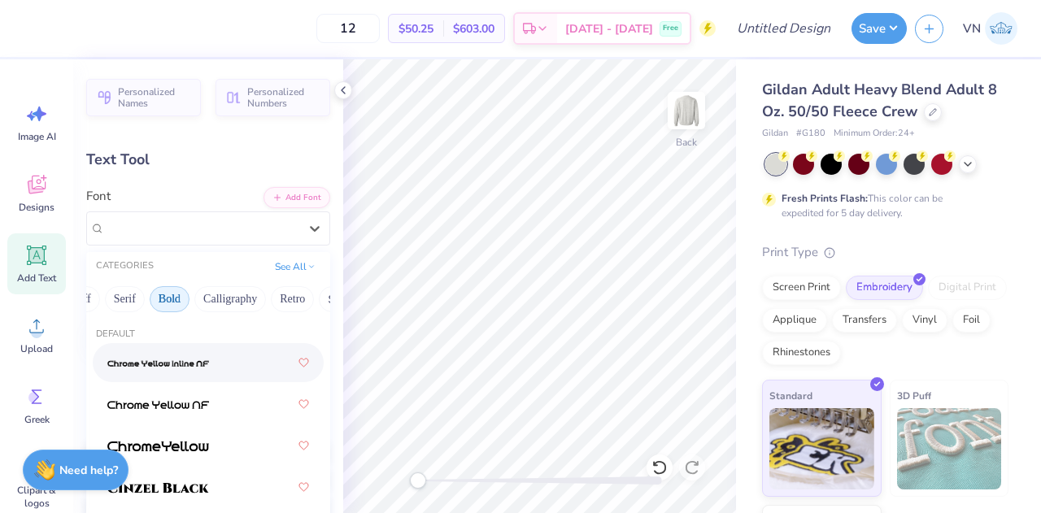
drag, startPoint x: 172, startPoint y: 299, endPoint x: 360, endPoint y: -98, distance: 438.8
click at [360, 0] on html "12 $50.25 Per Item $603.00 Total Est. Delivery [DATE] - [DATE] Free Design Titl…" at bounding box center [520, 256] width 1041 height 513
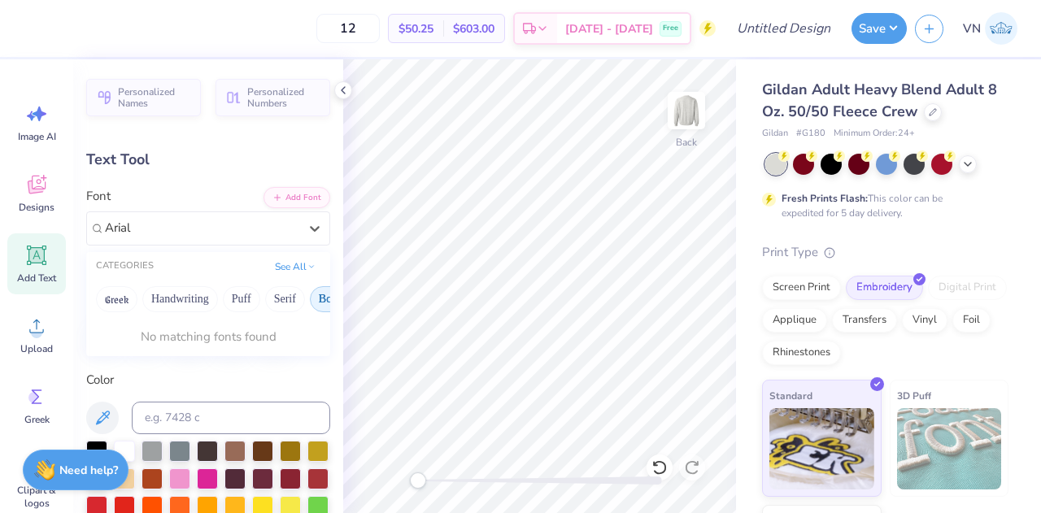
type input "Arial"
click at [281, 198] on button "Add Font" at bounding box center [297, 195] width 67 height 21
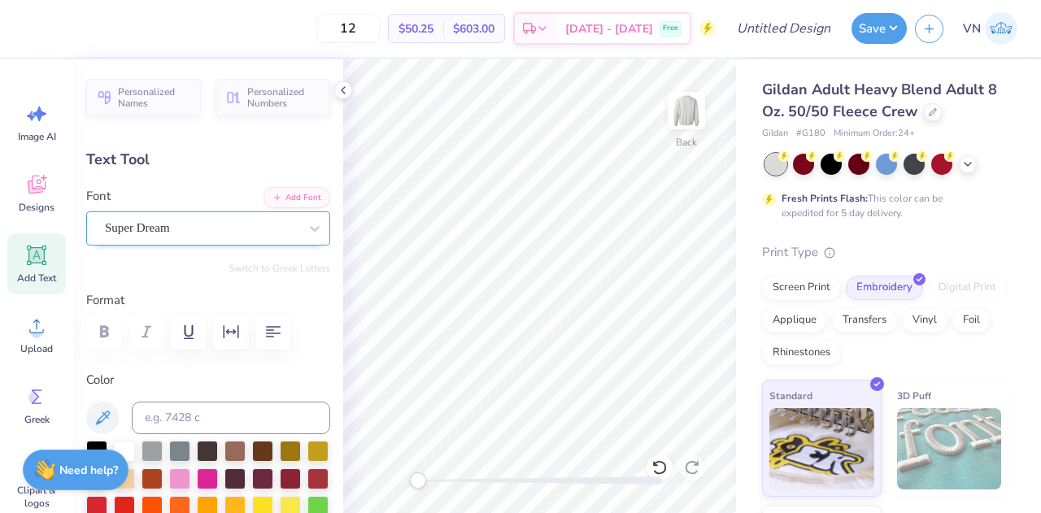
click at [161, 233] on div "Super Dream" at bounding box center [201, 228] width 197 height 25
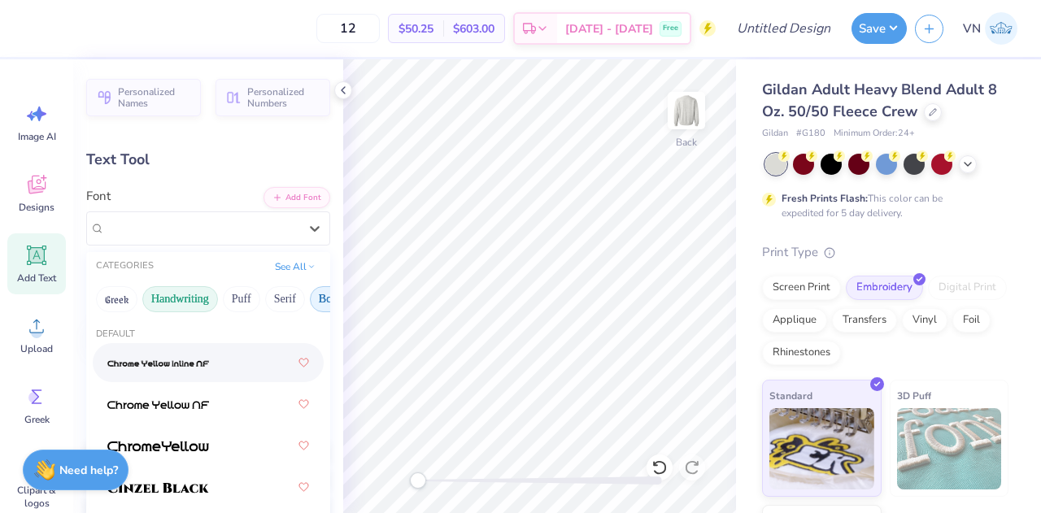
click at [182, 288] on button "Handwriting" at bounding box center [180, 299] width 76 height 26
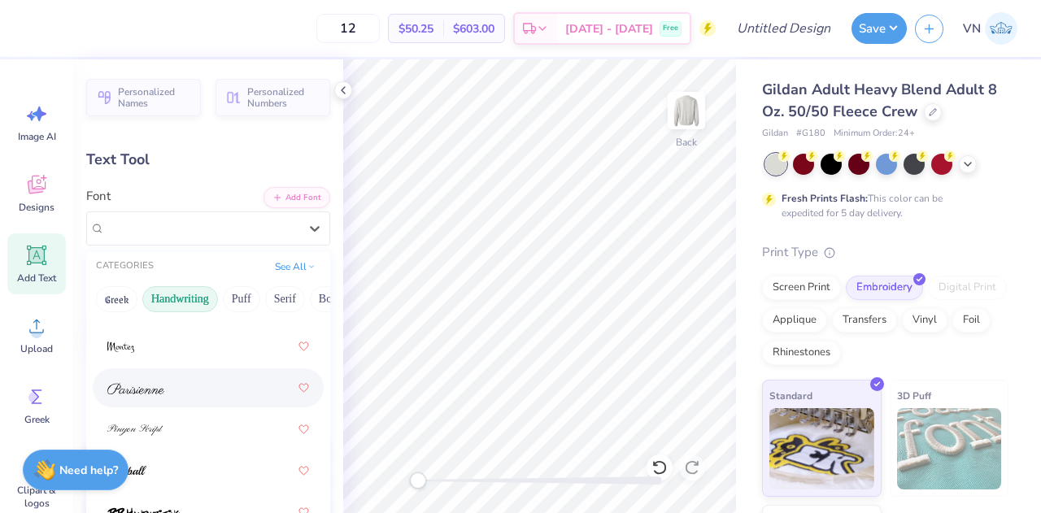
scroll to position [711, 0]
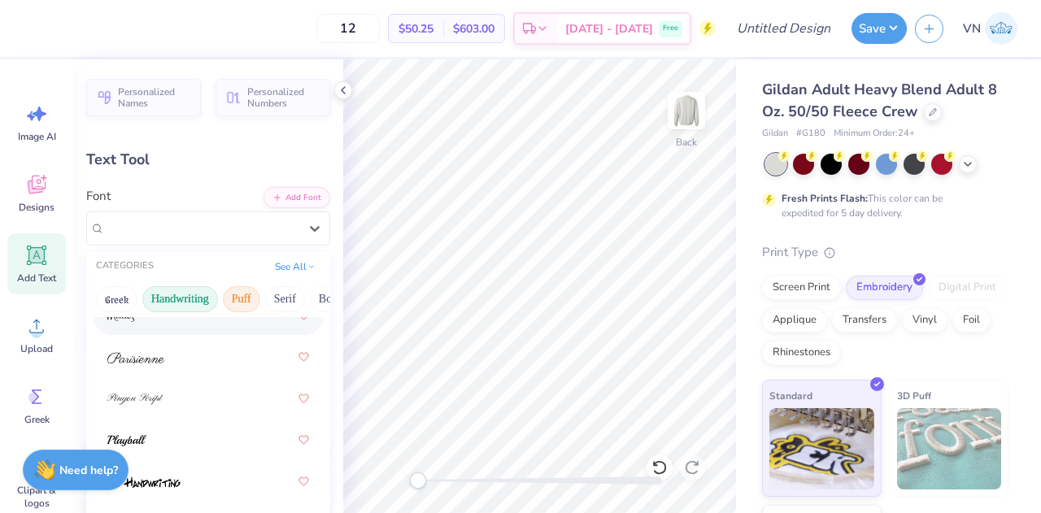
click at [248, 289] on button "Puff" at bounding box center [241, 299] width 37 height 26
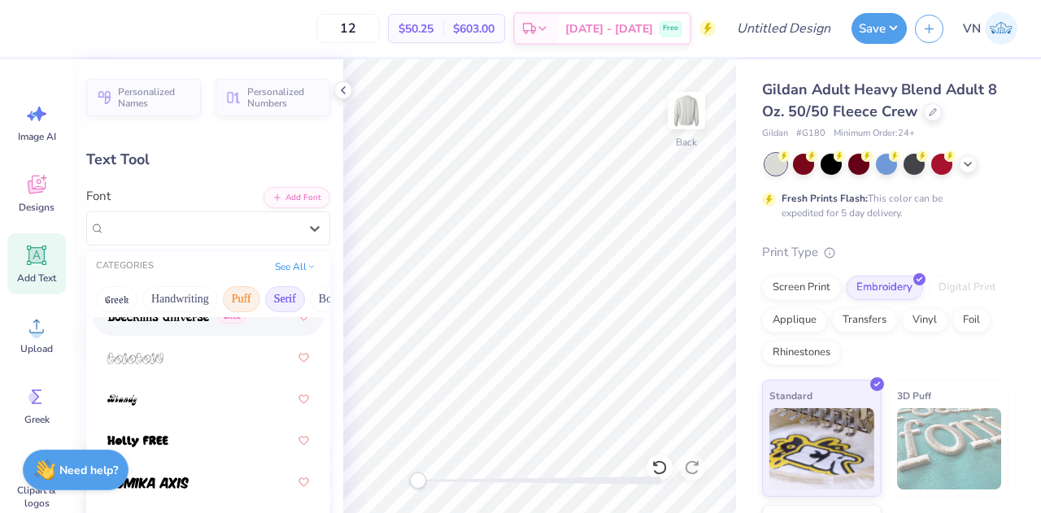
click at [272, 294] on button "Serif" at bounding box center [285, 299] width 40 height 26
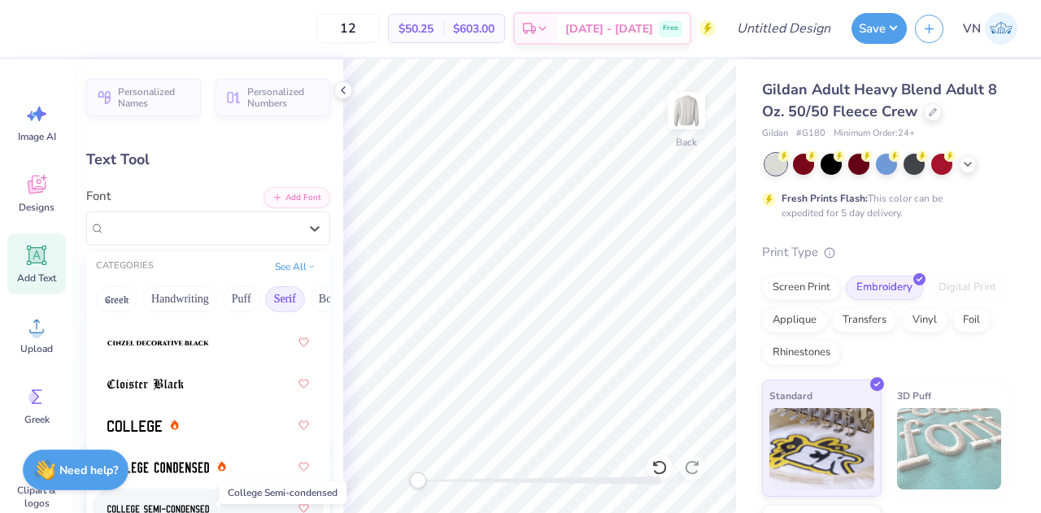
scroll to position [558, 0]
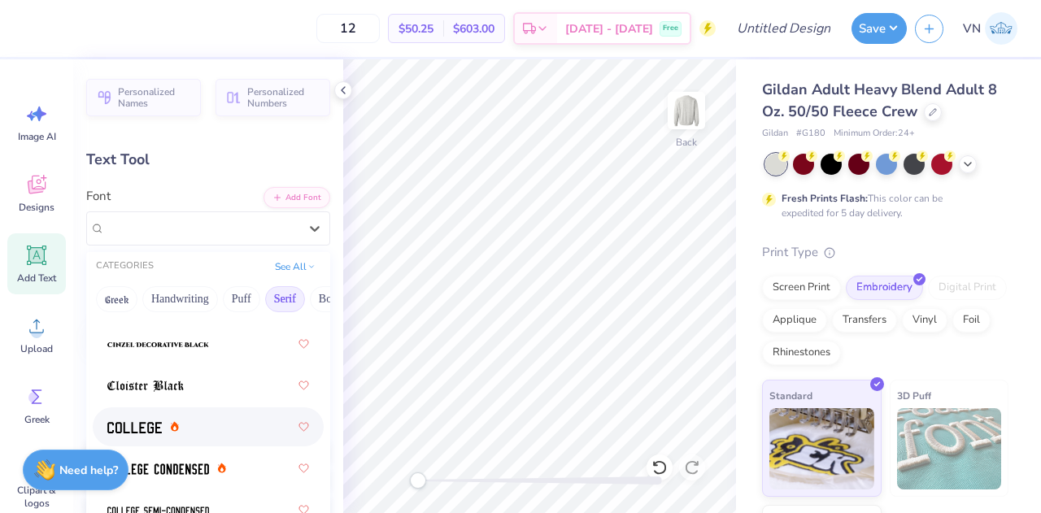
click at [137, 416] on div at bounding box center [208, 426] width 202 height 29
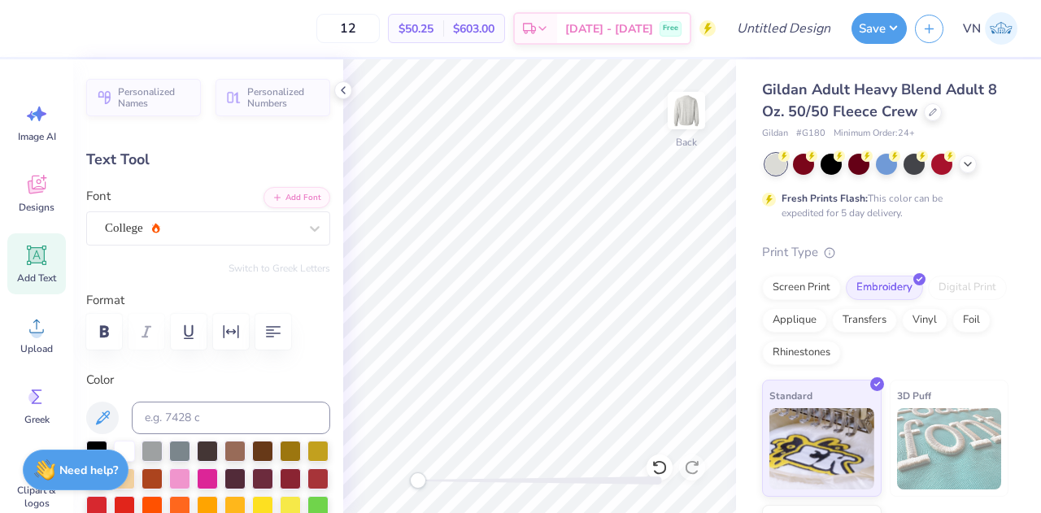
scroll to position [13, 2]
type textarea "T"
type textarea "[DATE]-[DATE]"
click at [182, 236] on div "College" at bounding box center [201, 228] width 197 height 25
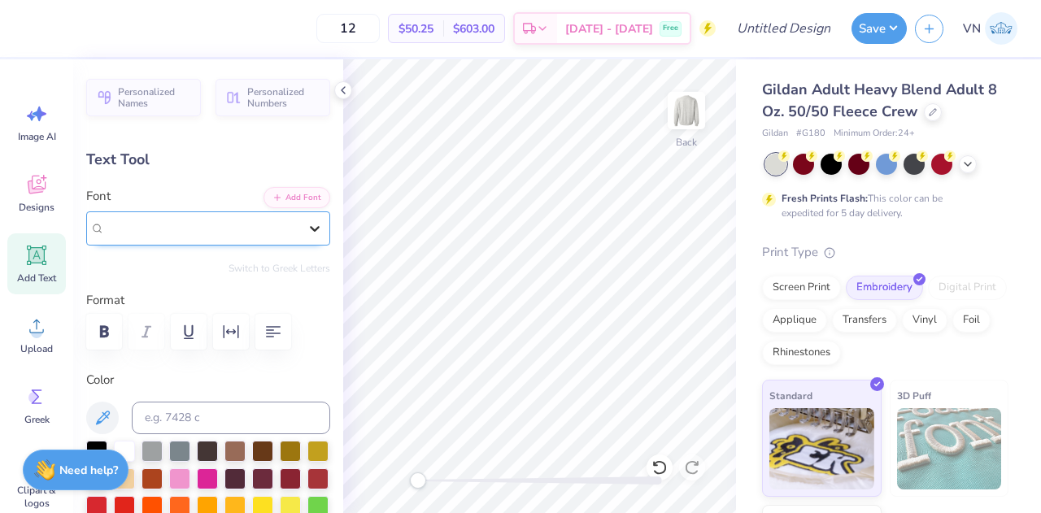
click at [307, 227] on icon at bounding box center [315, 228] width 16 height 16
click at [307, 229] on icon at bounding box center [315, 228] width 16 height 16
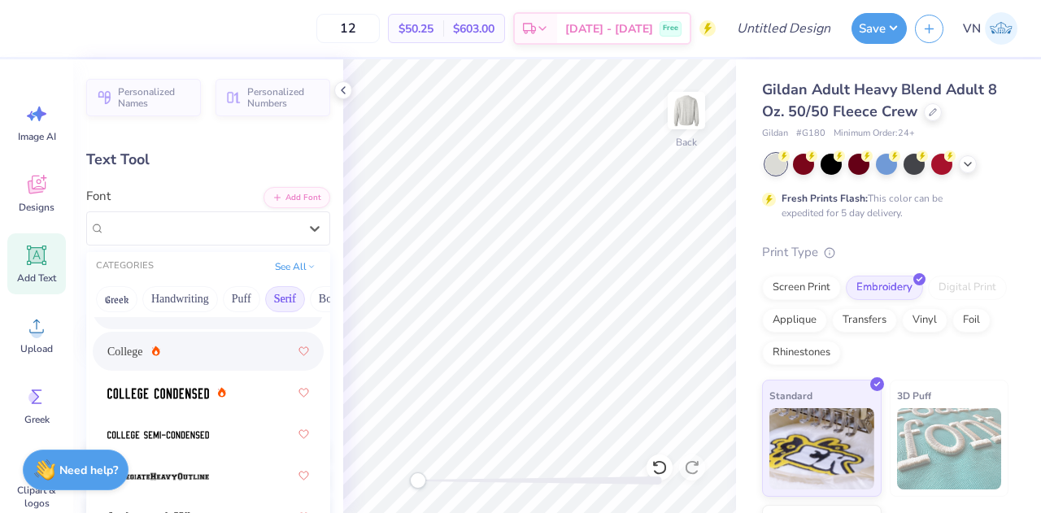
scroll to position [637, 0]
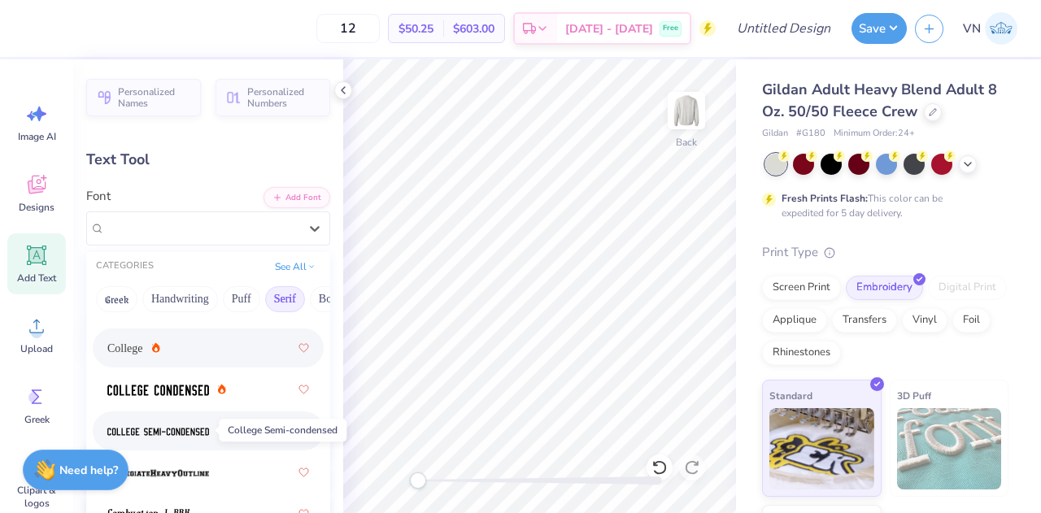
click at [176, 436] on img at bounding box center [158, 431] width 102 height 11
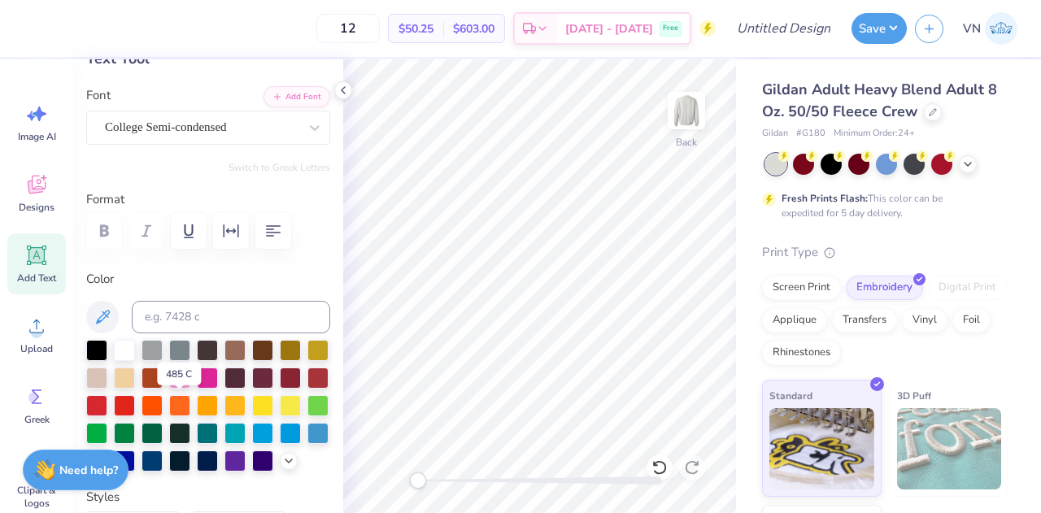
scroll to position [117, 0]
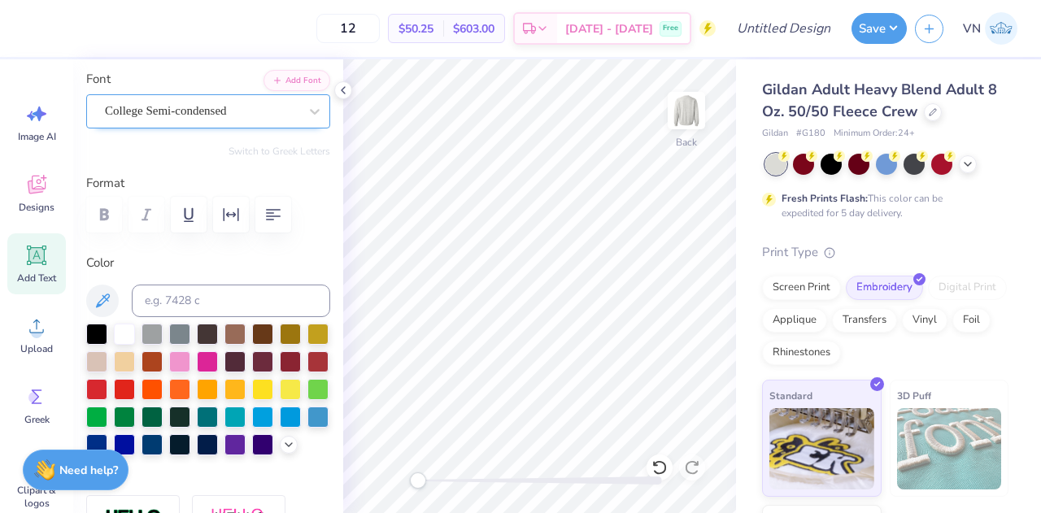
click at [179, 120] on div "College Semi-condensed" at bounding box center [201, 110] width 197 height 25
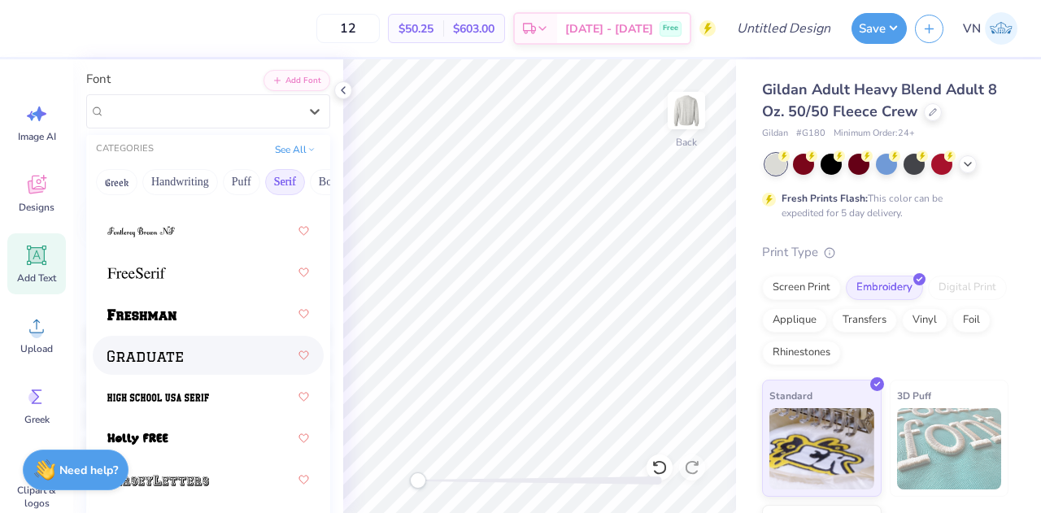
scroll to position [1924, 0]
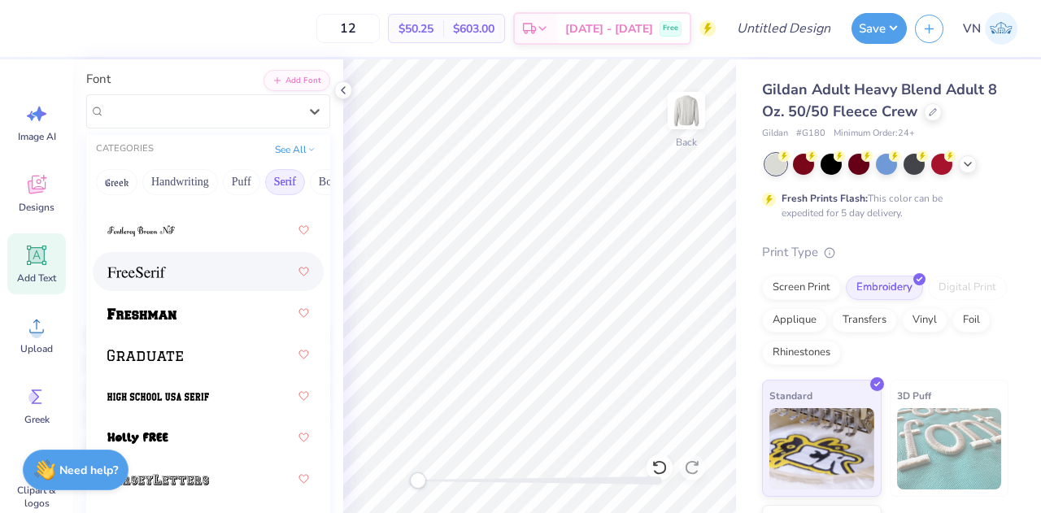
click at [153, 257] on div at bounding box center [208, 271] width 202 height 29
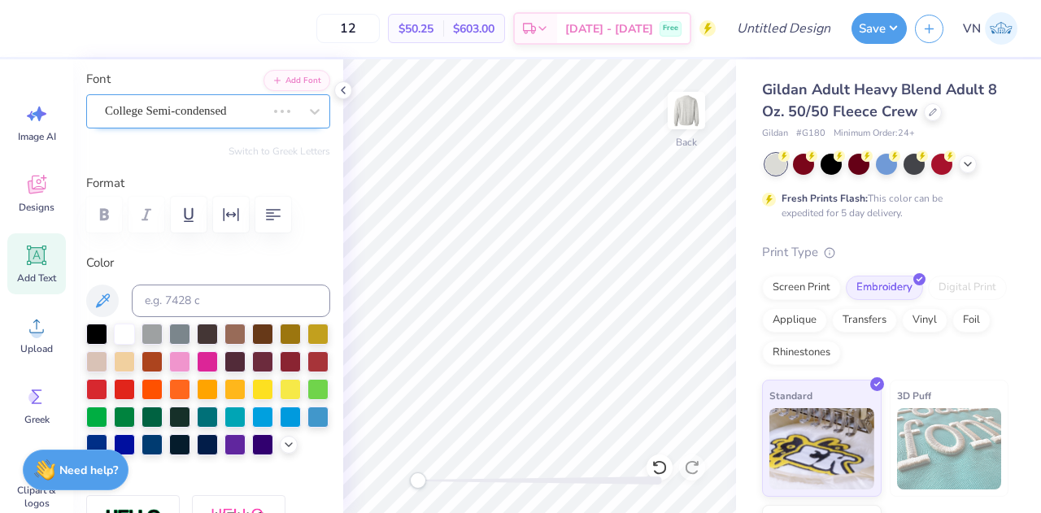
click at [198, 111] on div "College Semi-condensed" at bounding box center [185, 110] width 164 height 25
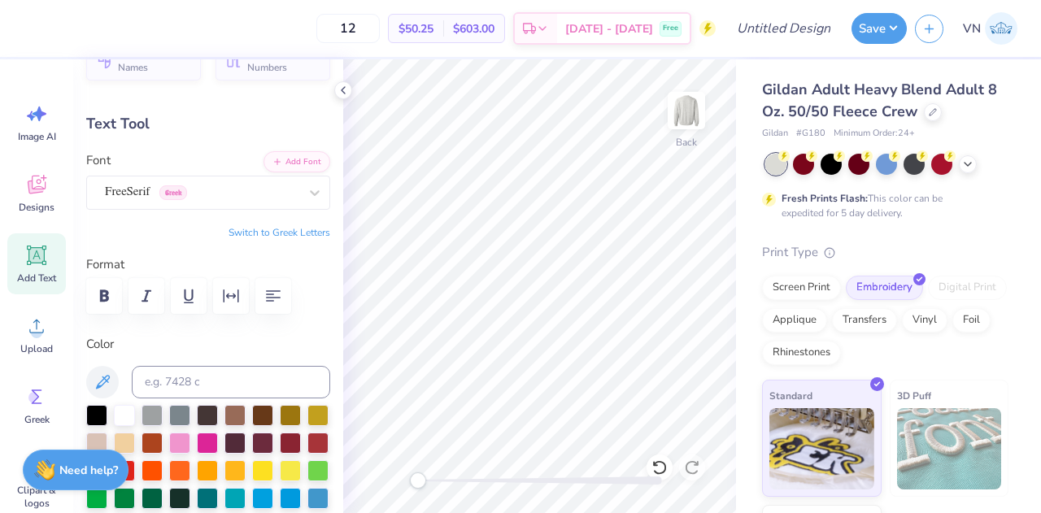
scroll to position [78, 0]
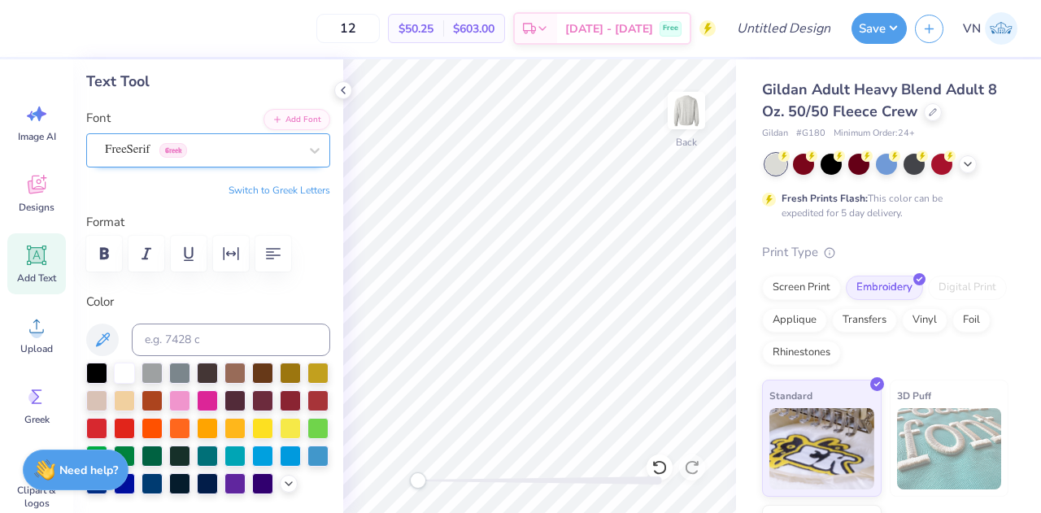
click at [154, 147] on div "FreeSerif Greek" at bounding box center [201, 149] width 197 height 25
click at [307, 157] on icon at bounding box center [315, 150] width 16 height 16
click at [307, 145] on icon at bounding box center [315, 150] width 16 height 16
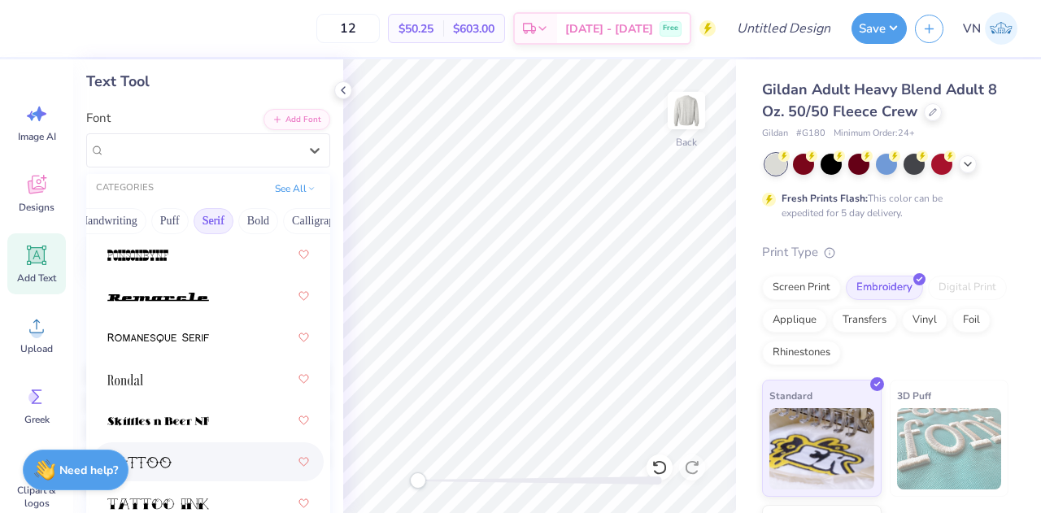
scroll to position [2642, 0]
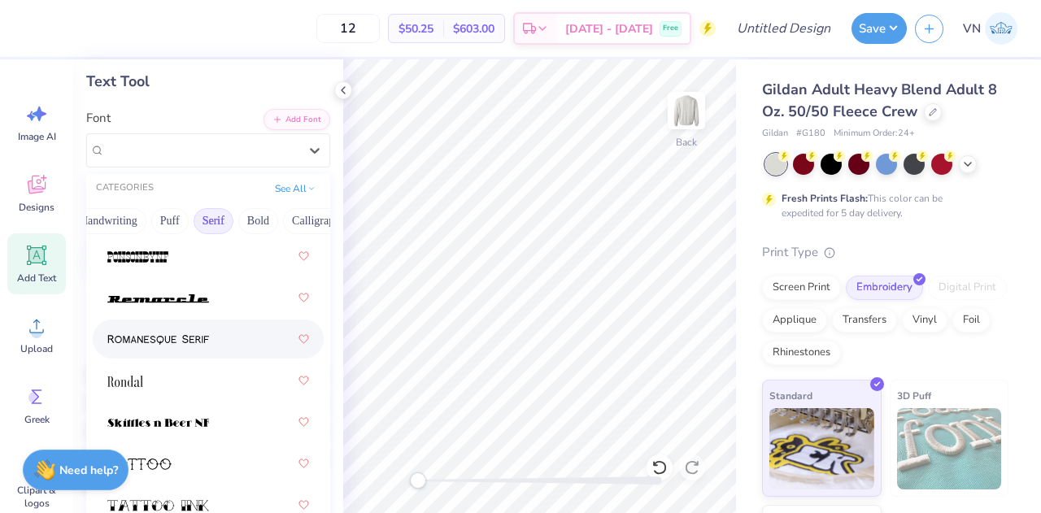
click at [169, 334] on img at bounding box center [158, 339] width 102 height 11
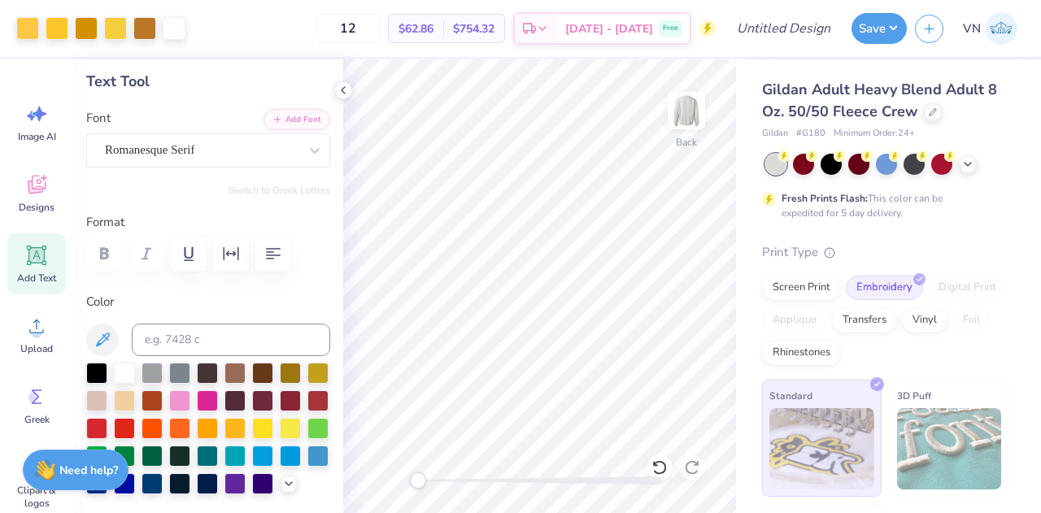
type input "14.12"
type input "1.86"
type input "10.95"
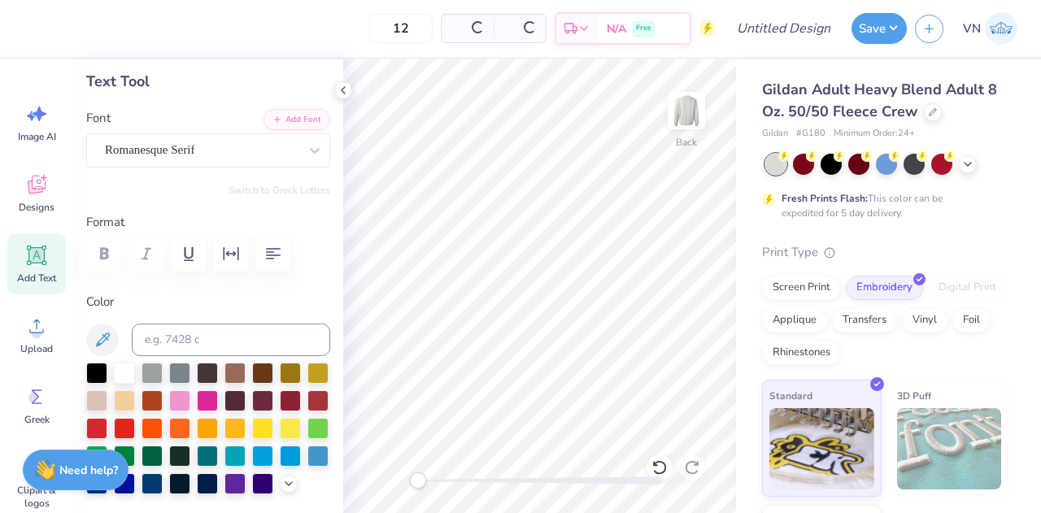
type input "2.05"
type input "0.27"
type input "0.90"
type input "0.12"
type input "3.78"
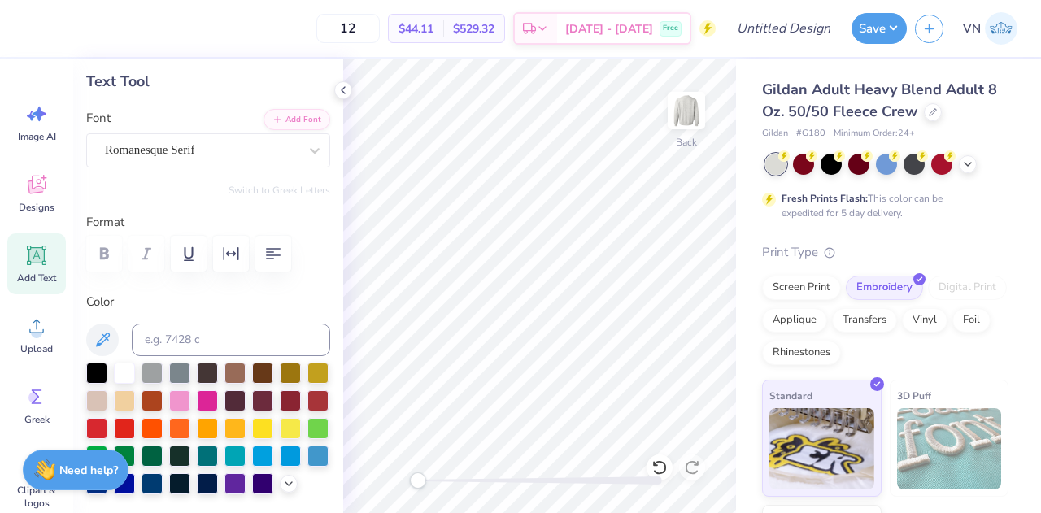
type input "0.50"
click at [99, 368] on div at bounding box center [96, 371] width 21 height 21
click at [379, 53] on div "12 $37.95 Per Item $455.40 Total Est. Delivery [DATE] - [DATE] Free" at bounding box center [369, 28] width 691 height 57
type input "6.41"
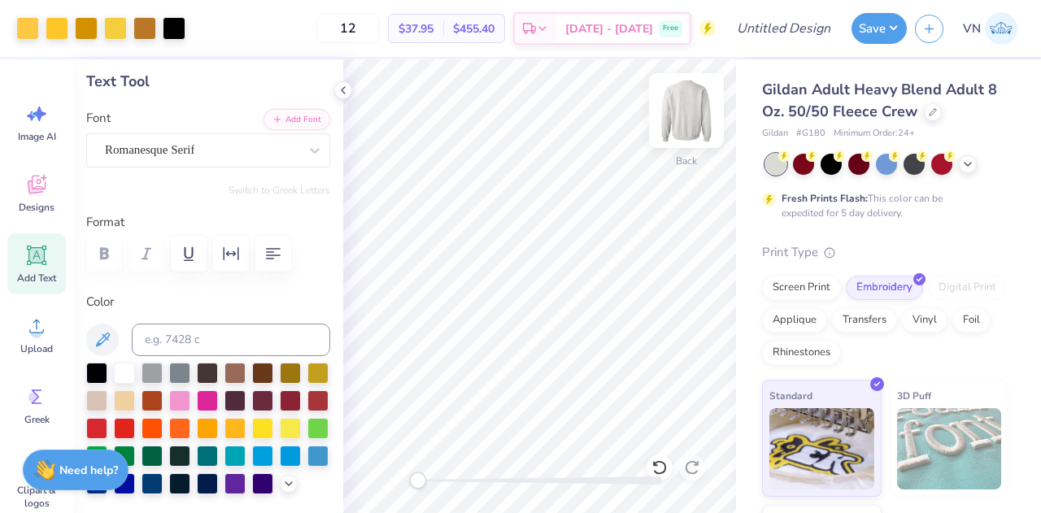
click at [695, 104] on img at bounding box center [686, 110] width 65 height 65
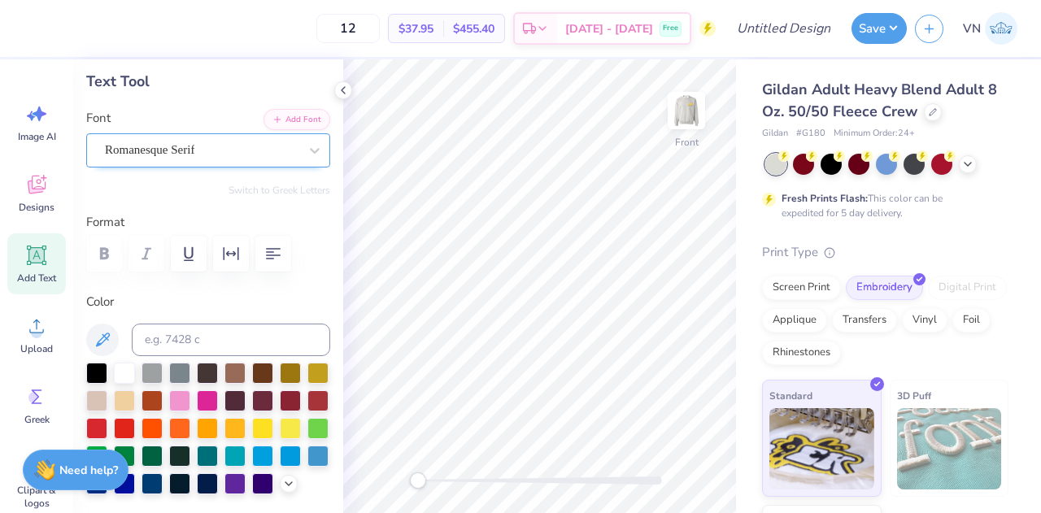
scroll to position [0, 0]
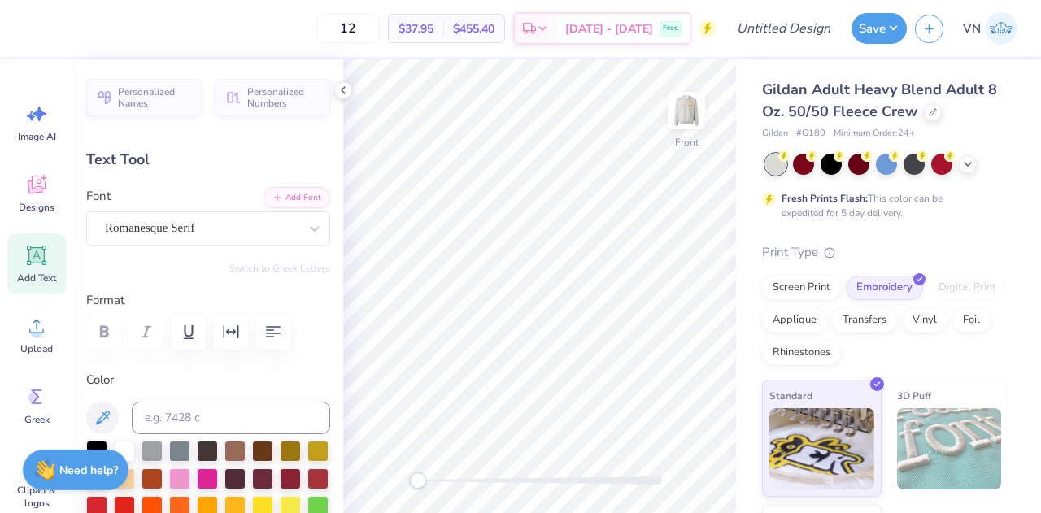
click at [30, 261] on icon at bounding box center [37, 256] width 20 height 20
type input "5.91"
type input "1.71"
type input "12.39"
click at [241, 238] on div at bounding box center [202, 228] width 194 height 22
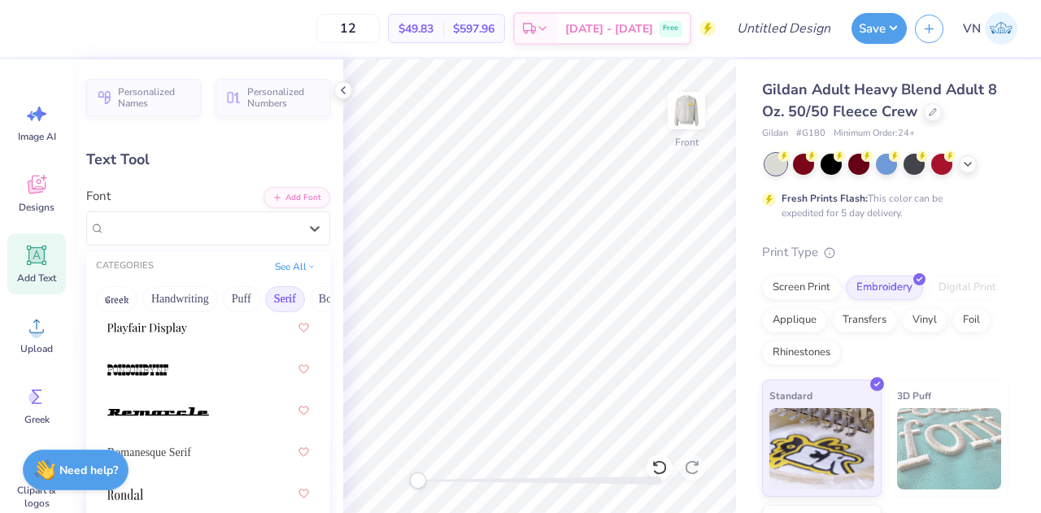
scroll to position [2606, 0]
click at [690, 115] on img at bounding box center [686, 110] width 65 height 65
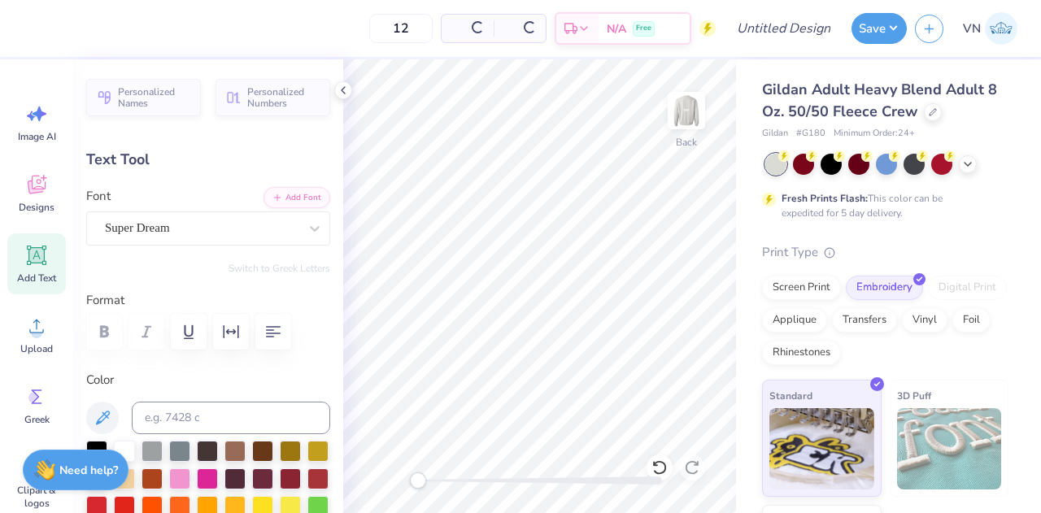
type input "5.89"
type input "10.06"
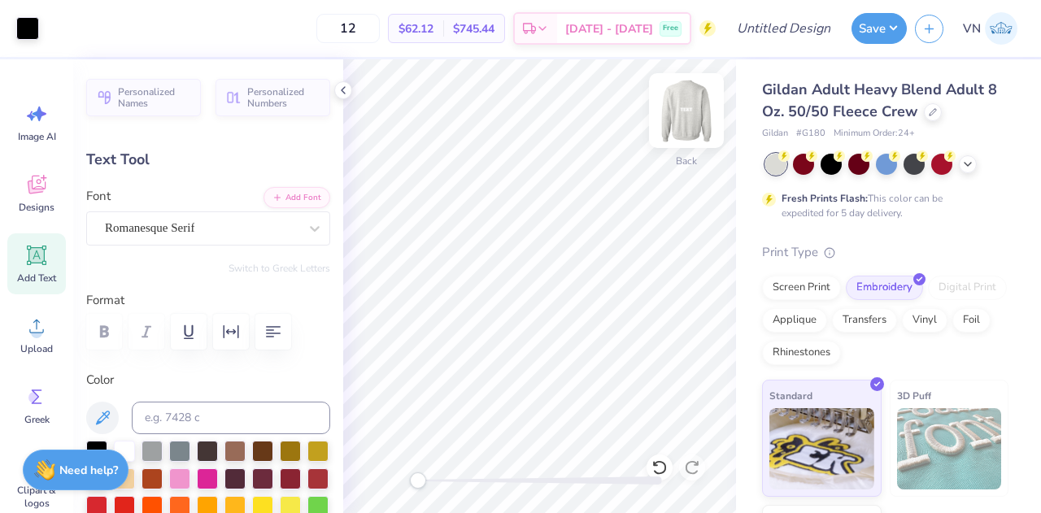
type input "3.78"
type input "0.50"
type input "6.41"
click at [686, 115] on img at bounding box center [686, 110] width 65 height 65
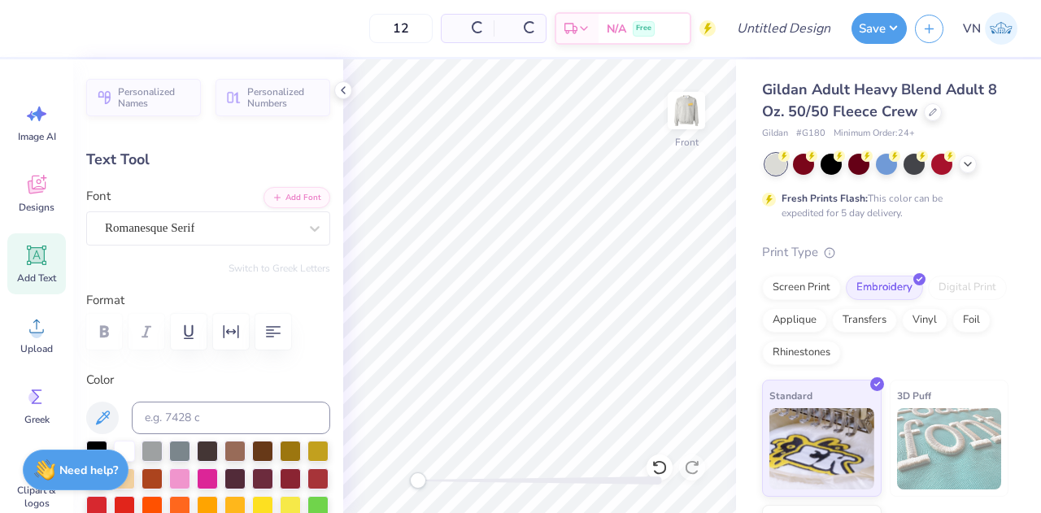
type input "3.79"
type input "8.73"
type input "5.91"
type input "1.71"
type input "12.39"
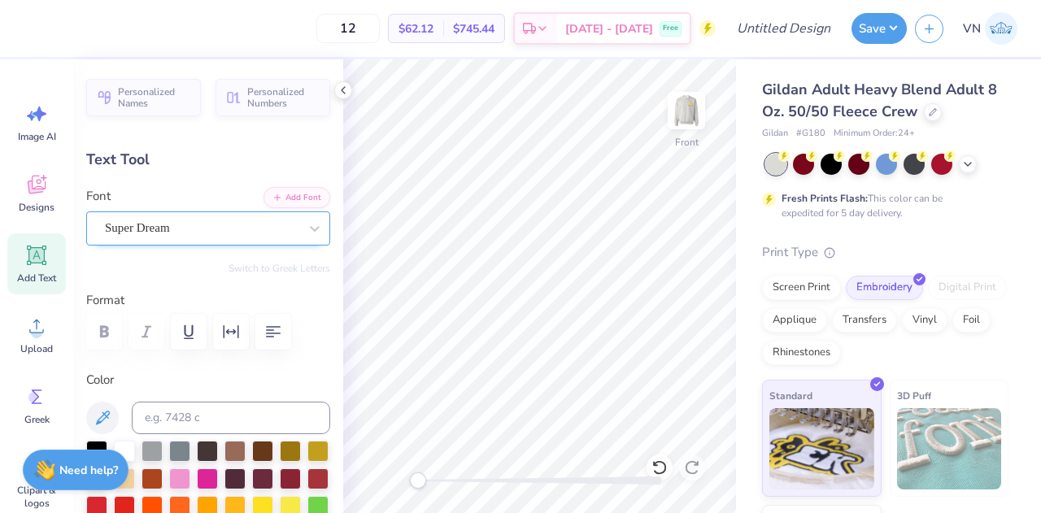
click at [208, 225] on div "Super Dream" at bounding box center [201, 228] width 197 height 25
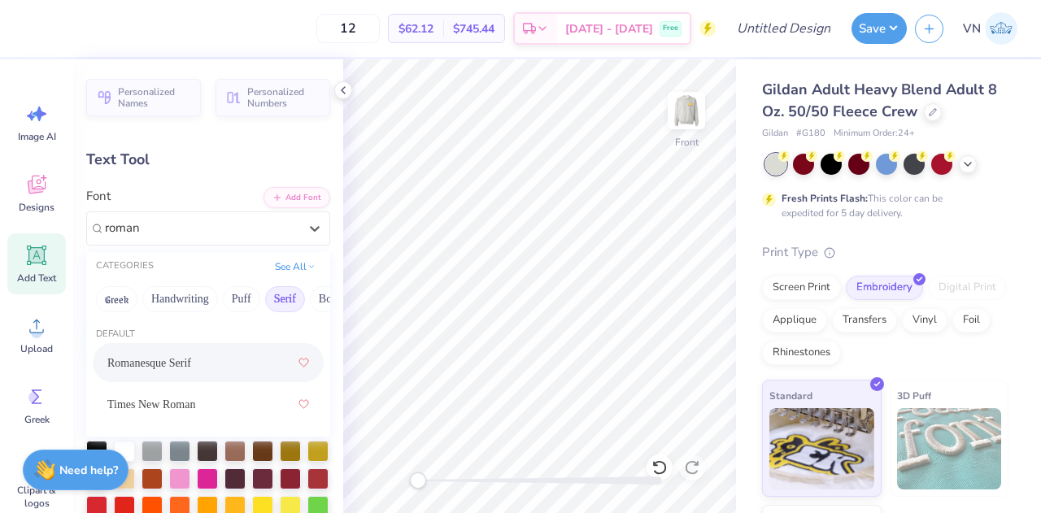
click at [166, 365] on span "Romanesque Serif" at bounding box center [149, 363] width 84 height 17
type input "roman"
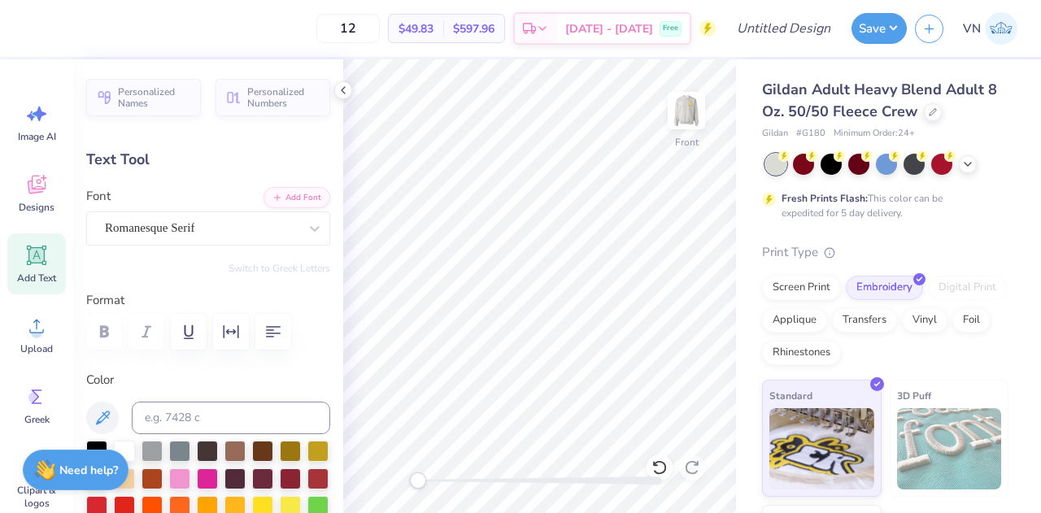
scroll to position [13, 2]
type textarea "T"
type textarea "Purdue Taal"
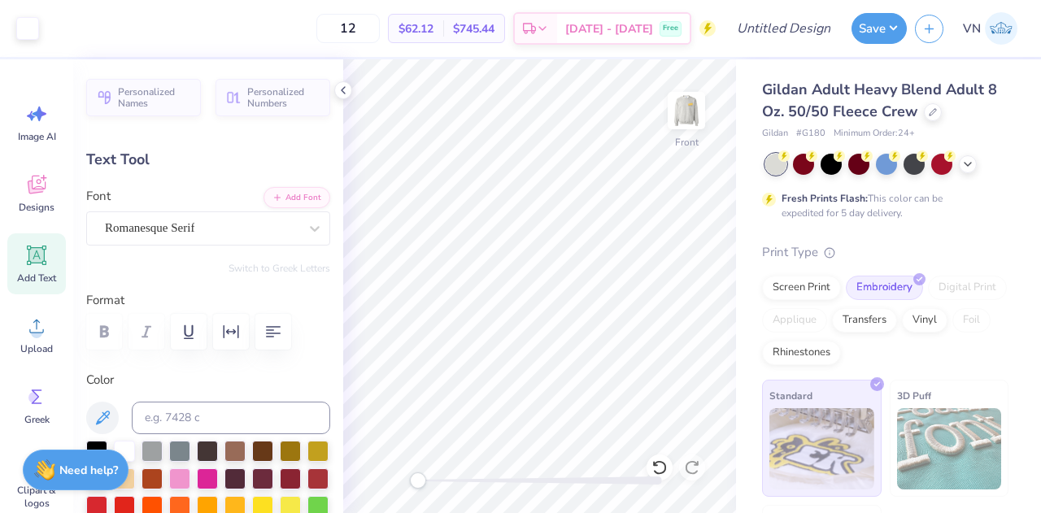
type input "14.61"
type input "1.85"
type input "12.32"
click at [839, 430] on img at bounding box center [821, 448] width 105 height 81
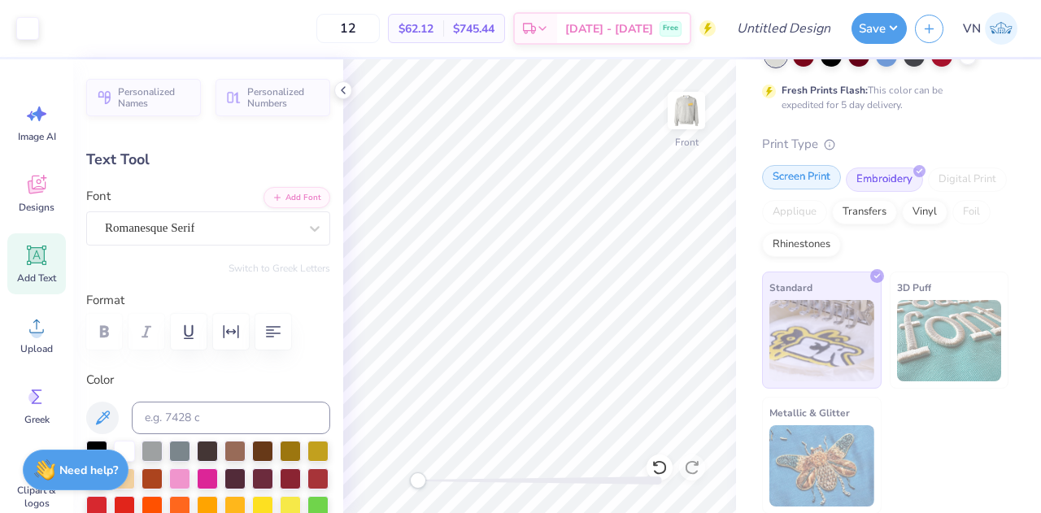
click at [791, 180] on div "Screen Print" at bounding box center [801, 177] width 79 height 24
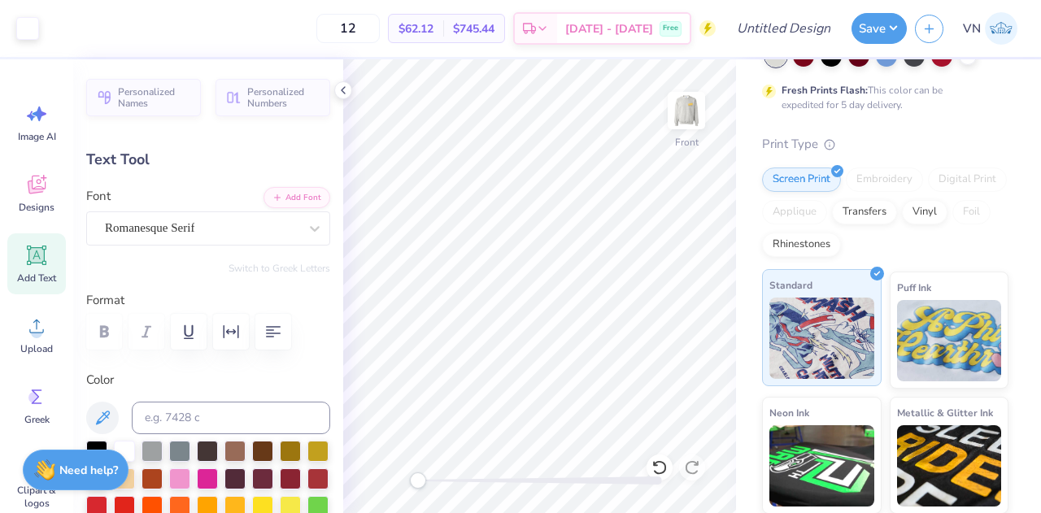
click at [805, 325] on img at bounding box center [821, 338] width 105 height 81
click at [869, 281] on div "Standard" at bounding box center [822, 327] width 120 height 117
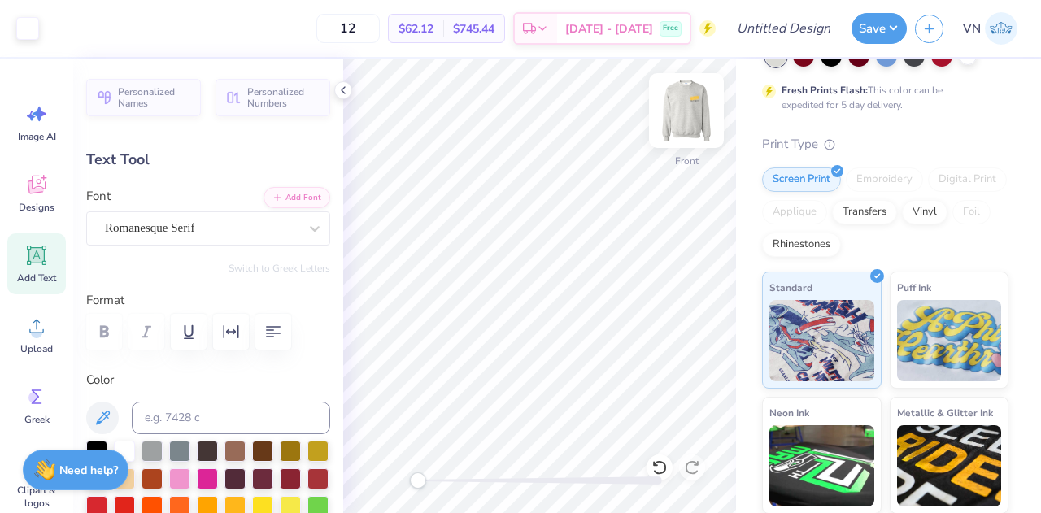
click at [685, 116] on img at bounding box center [686, 110] width 65 height 65
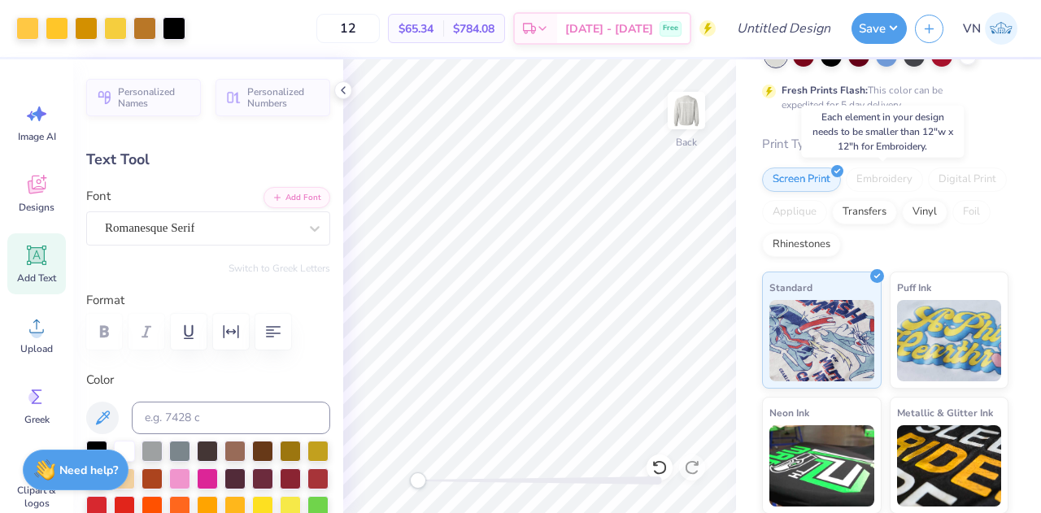
click at [880, 181] on div "Embroidery" at bounding box center [884, 180] width 77 height 24
click at [856, 185] on div "Embroidery" at bounding box center [884, 180] width 77 height 24
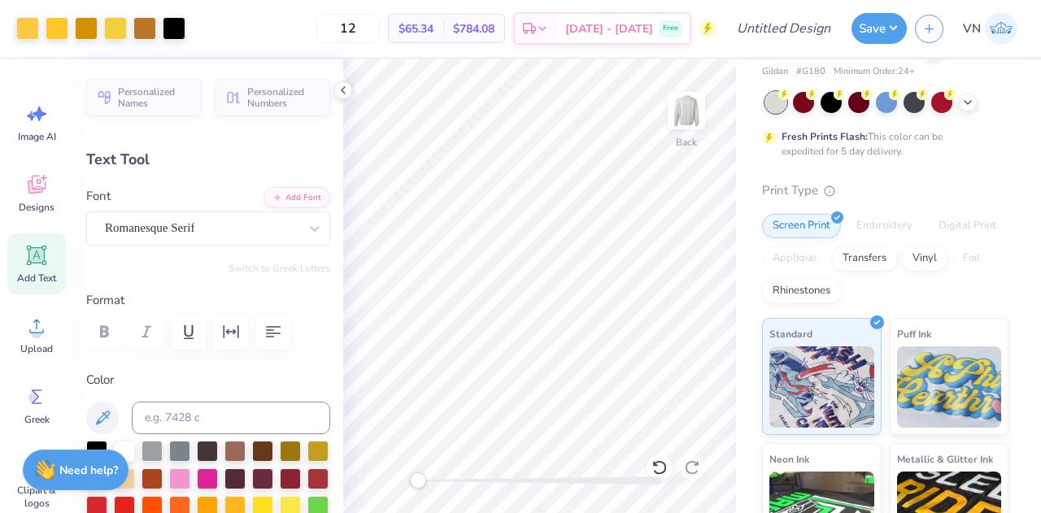
scroll to position [60, 0]
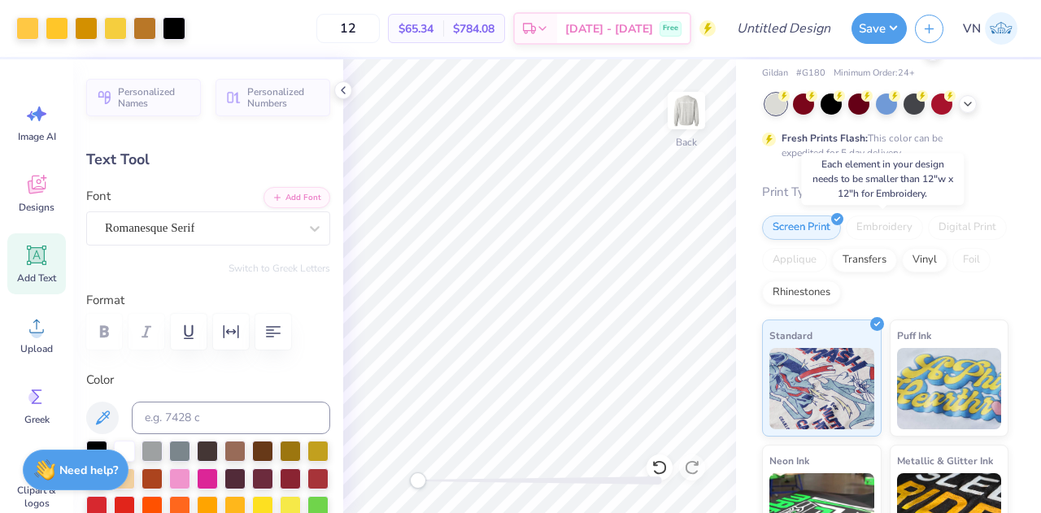
click at [867, 237] on div "Embroidery" at bounding box center [884, 228] width 77 height 24
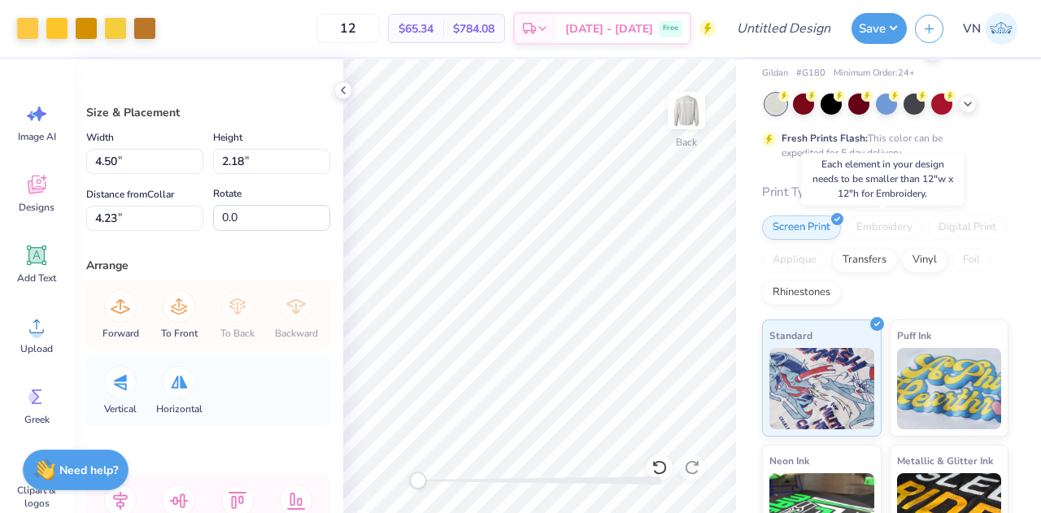
click at [878, 231] on div "Embroidery" at bounding box center [884, 228] width 77 height 24
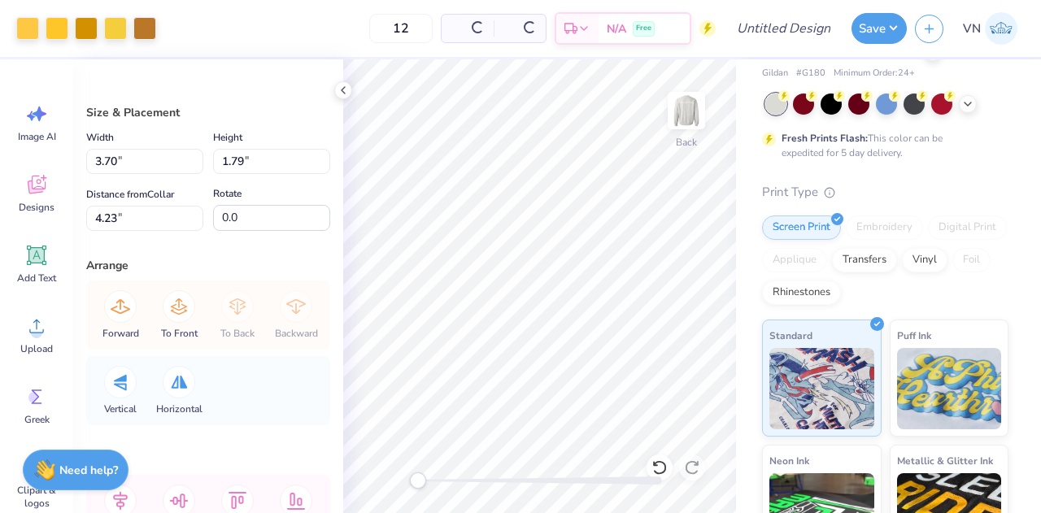
type input "3.70"
type input "1.79"
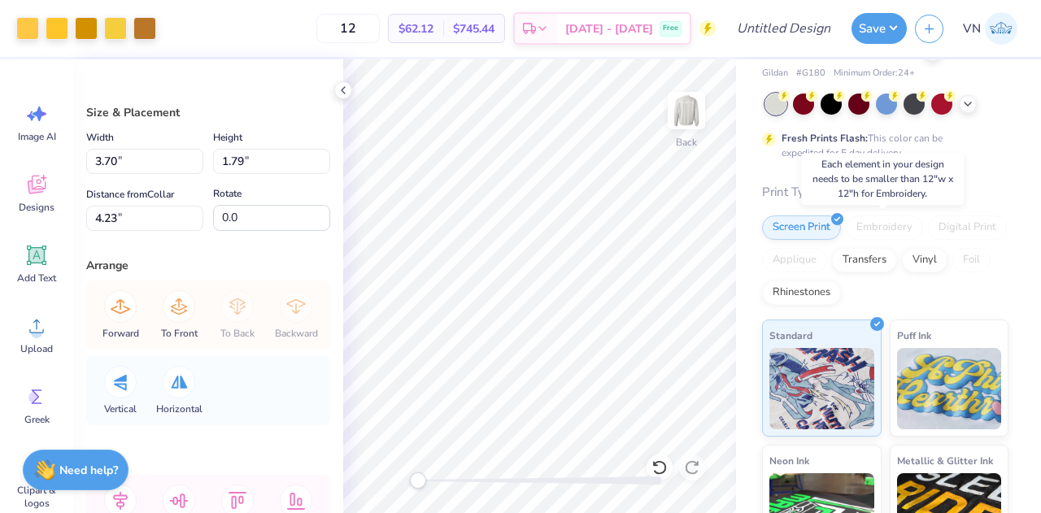
click at [882, 225] on div "Embroidery" at bounding box center [884, 228] width 77 height 24
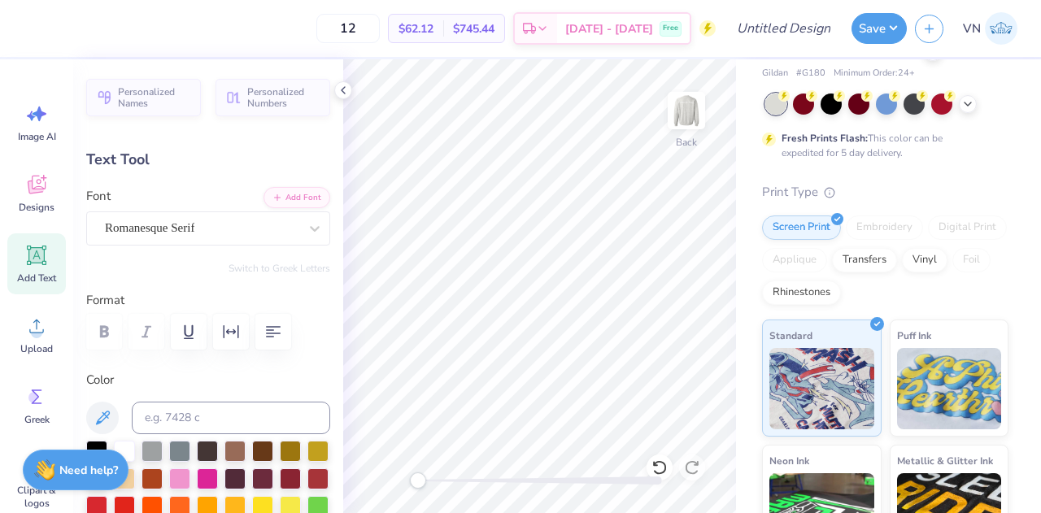
type input "2.88"
type input "0.38"
click at [762, 281] on div "Screen Print Embroidery Digital Print Applique Transfers Vinyl Foil Rhinestones" at bounding box center [885, 260] width 246 height 89
click at [749, 271] on div "Gildan Adult Heavy Blend Adult 8 Oz. 50/50 Fleece Crew Gildan # G180 Minimum Or…" at bounding box center [888, 343] width 305 height 688
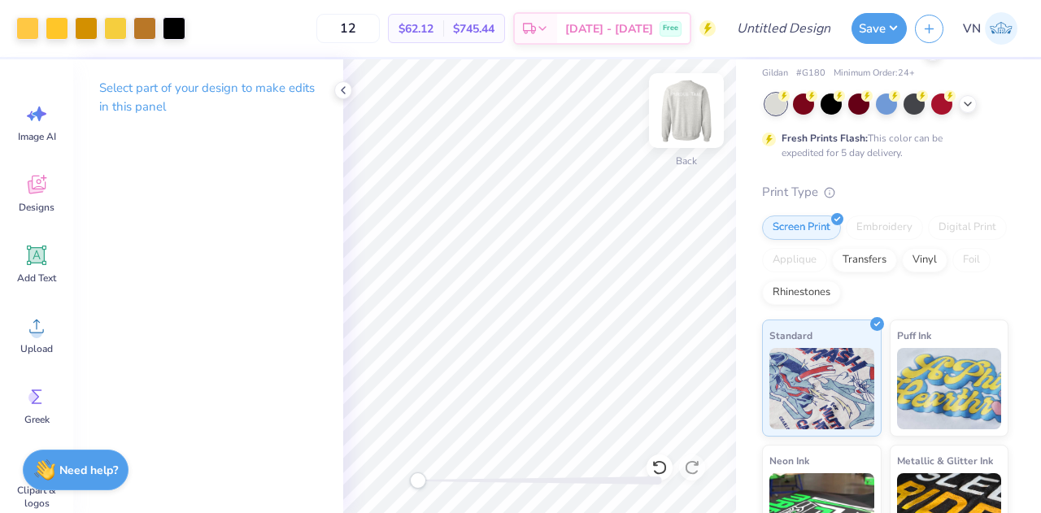
click at [682, 113] on img at bounding box center [686, 110] width 65 height 65
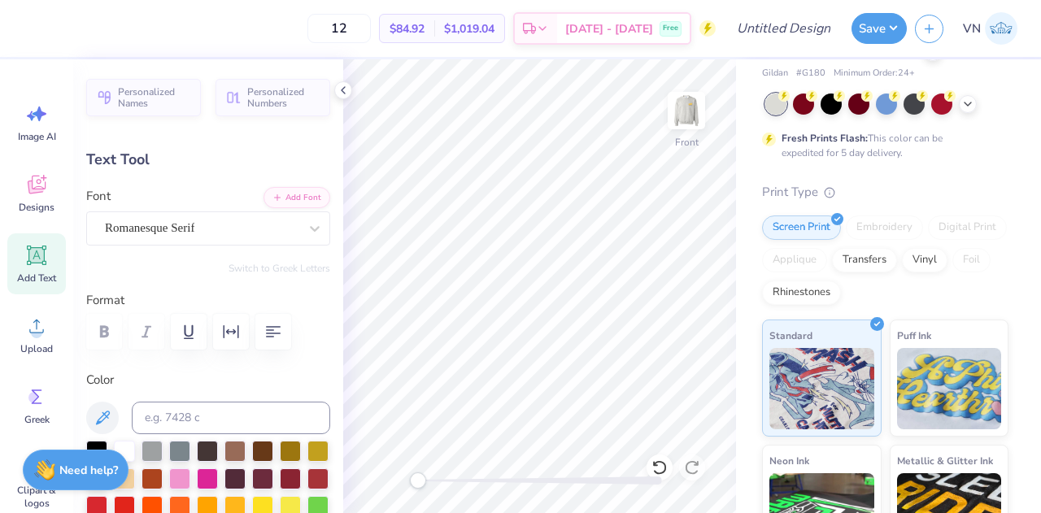
type input "12.50"
type input "1.58"
type input "10.30"
type input "1.31"
type input "4.58"
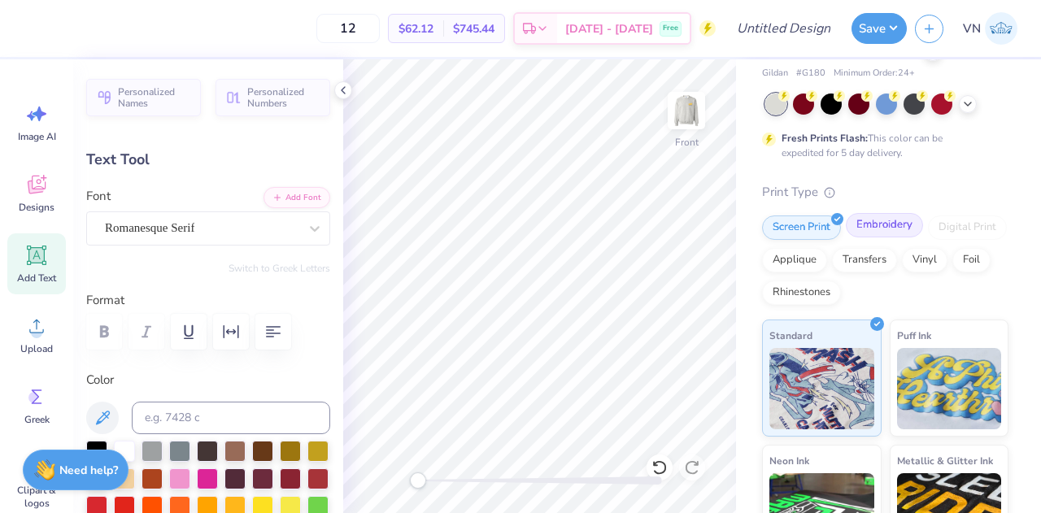
click at [878, 221] on div "Embroidery" at bounding box center [884, 225] width 77 height 24
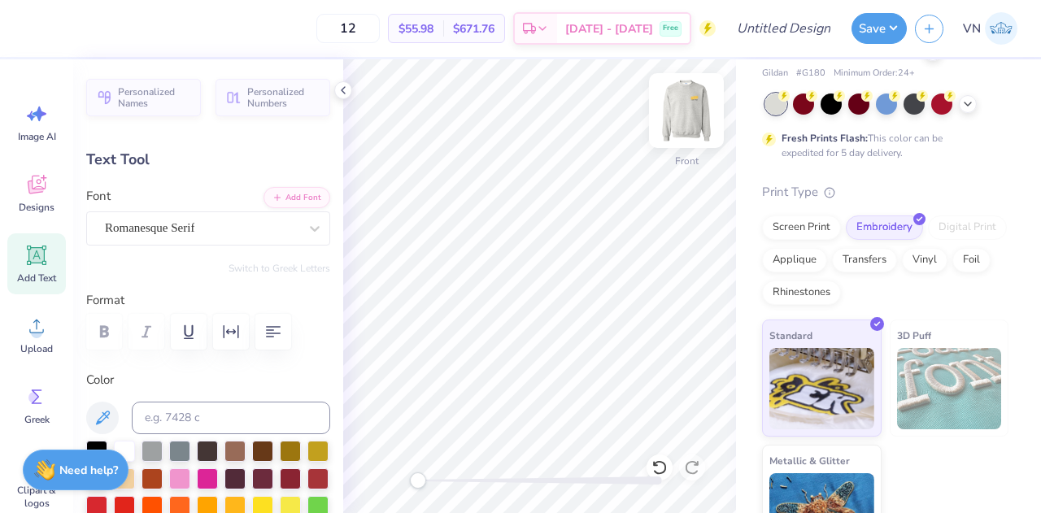
click at [686, 120] on img at bounding box center [686, 110] width 65 height 65
type input "10.28"
type input "1.30"
type input "2.46"
click at [680, 113] on img at bounding box center [686, 110] width 65 height 65
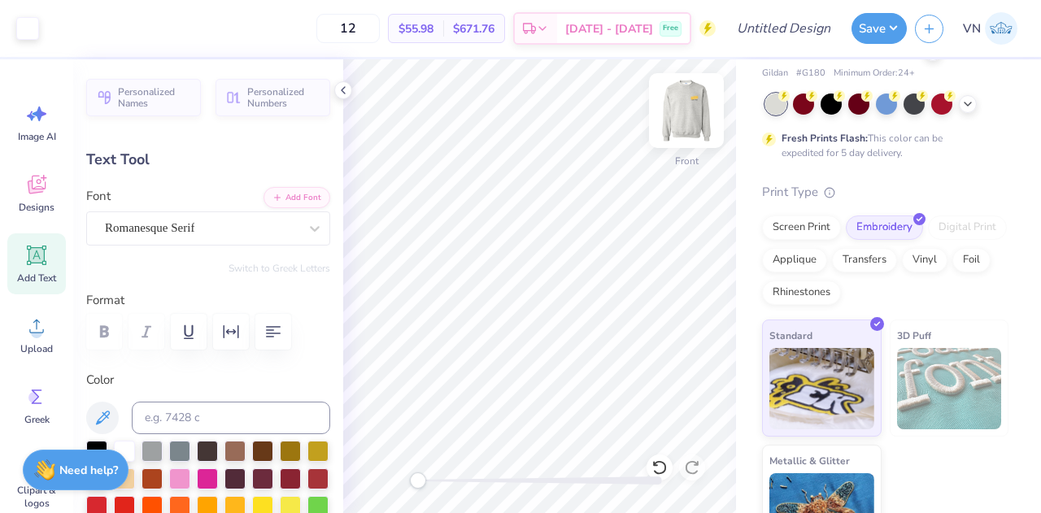
click at [686, 118] on img at bounding box center [686, 110] width 65 height 65
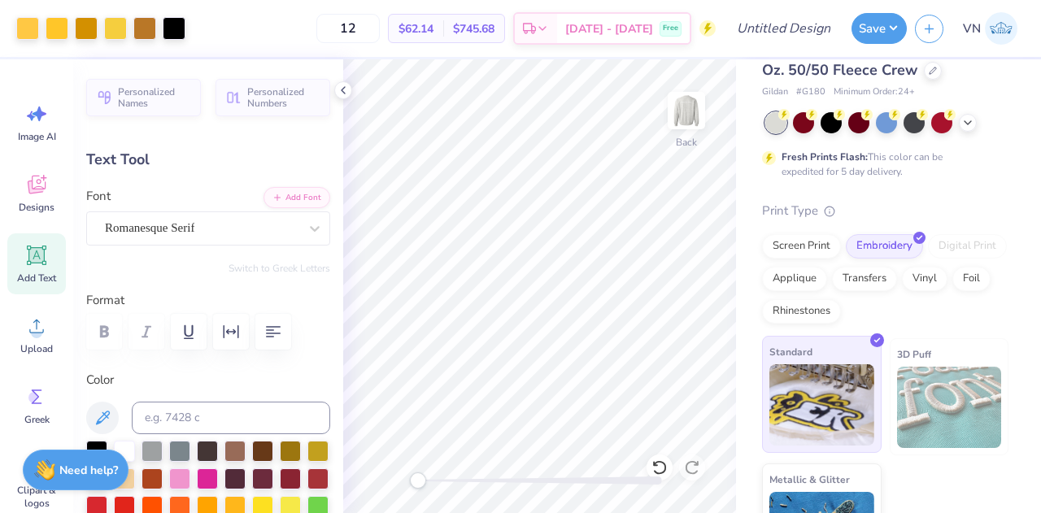
scroll to position [38, 0]
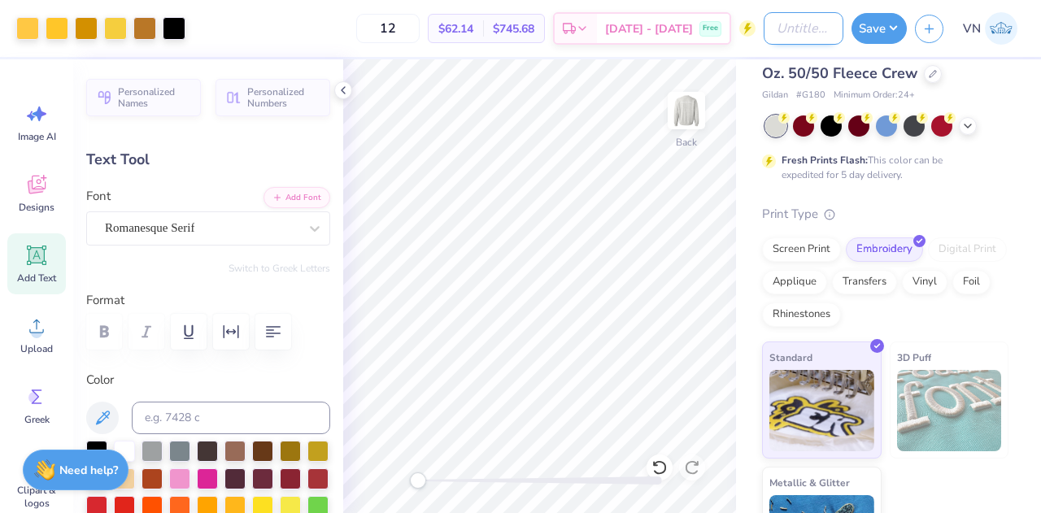
click at [779, 27] on input "Design Title" at bounding box center [804, 28] width 80 height 33
type input "Taal Crewneck #1"
click at [686, 111] on img at bounding box center [686, 110] width 65 height 65
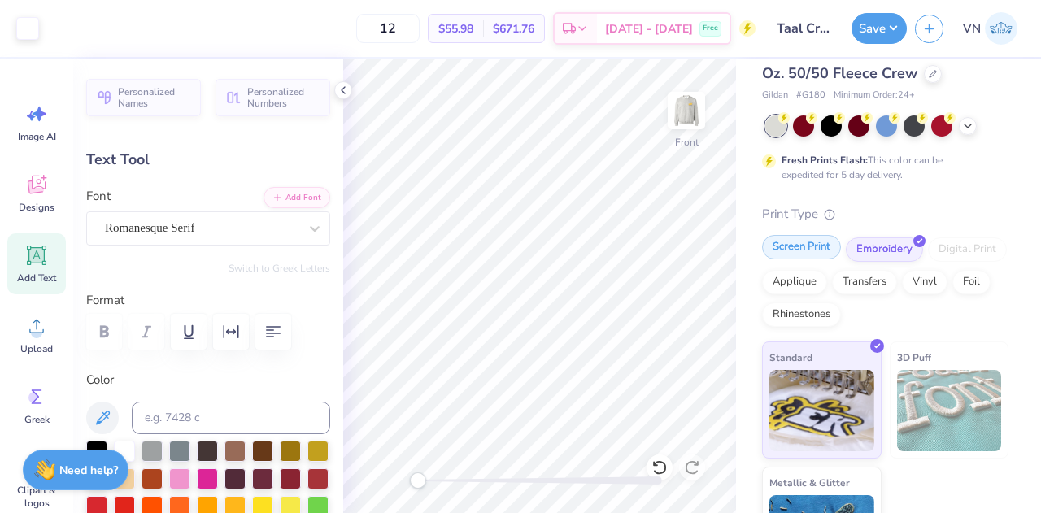
type input "10.30"
type input "1.31"
type input "4.77"
click at [800, 245] on div "Screen Print" at bounding box center [801, 247] width 79 height 24
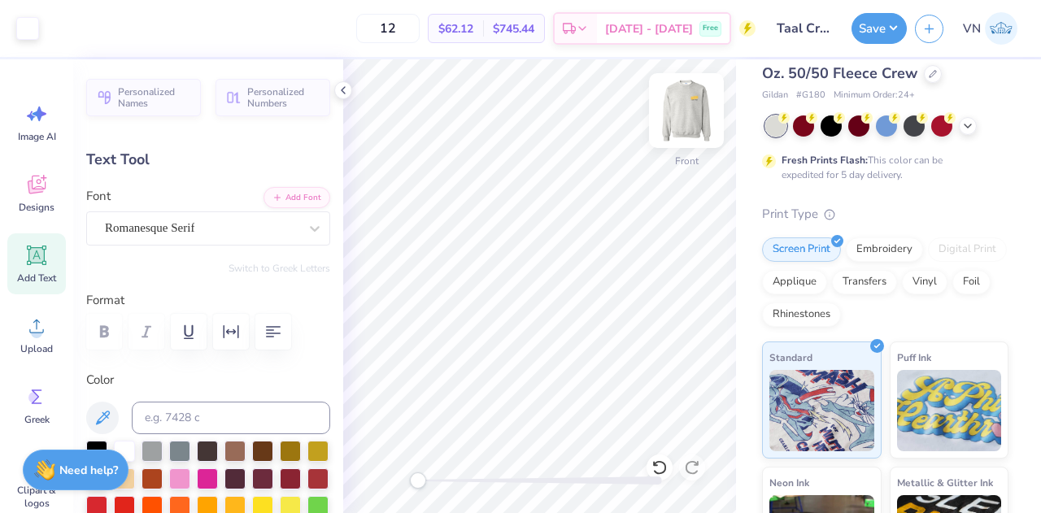
click at [699, 121] on img at bounding box center [686, 110] width 65 height 65
click at [688, 111] on img at bounding box center [686, 110] width 65 height 65
click at [93, 440] on div at bounding box center [96, 449] width 21 height 21
type input "11.61"
type input "1.47"
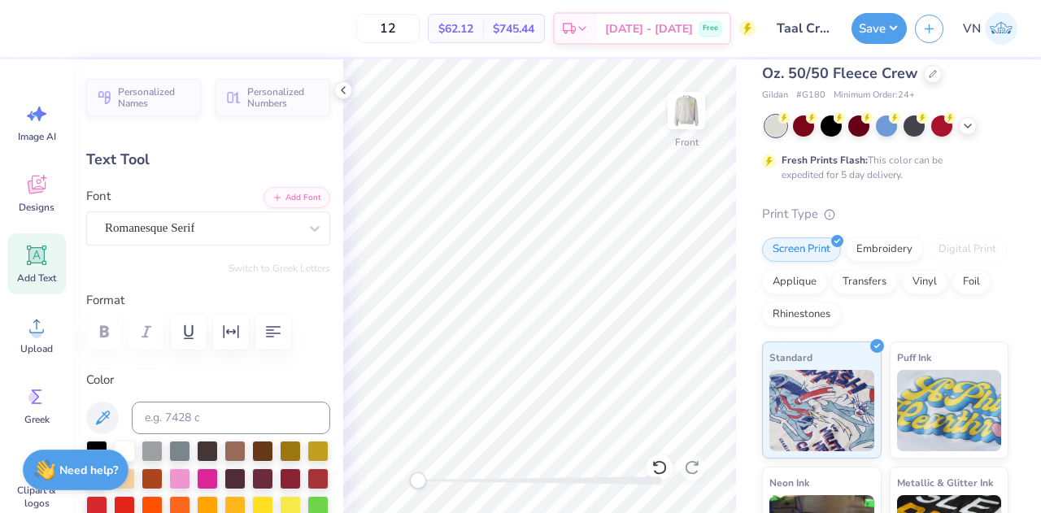
type input "4.61"
type input "12.58"
type input "1.59"
type input "4.49"
click at [897, 286] on div "Transfers" at bounding box center [864, 280] width 65 height 24
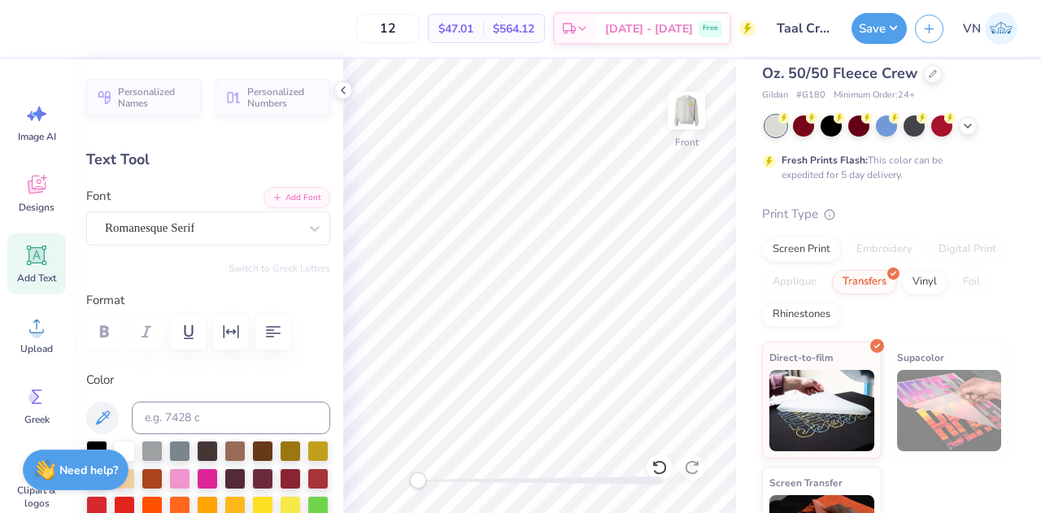
click at [756, 297] on div "Gildan Adult Heavy Blend Adult 8 Oz. 50/50 Fleece Crew Gildan # G180 Minimum Or…" at bounding box center [888, 302] width 305 height 563
click at [693, 124] on img at bounding box center [686, 110] width 65 height 65
type input "12.55"
type input "2.17"
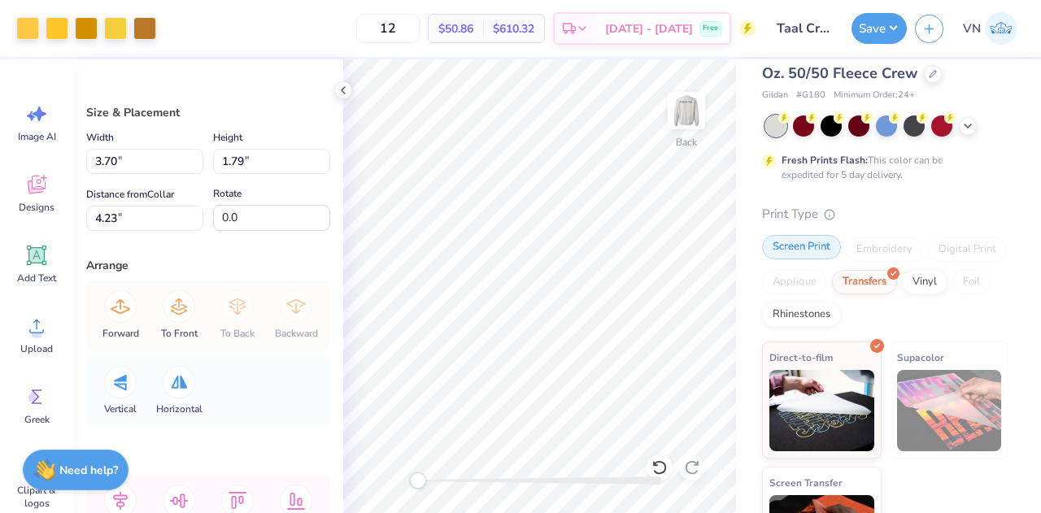
click at [820, 251] on div "Screen Print" at bounding box center [801, 247] width 79 height 24
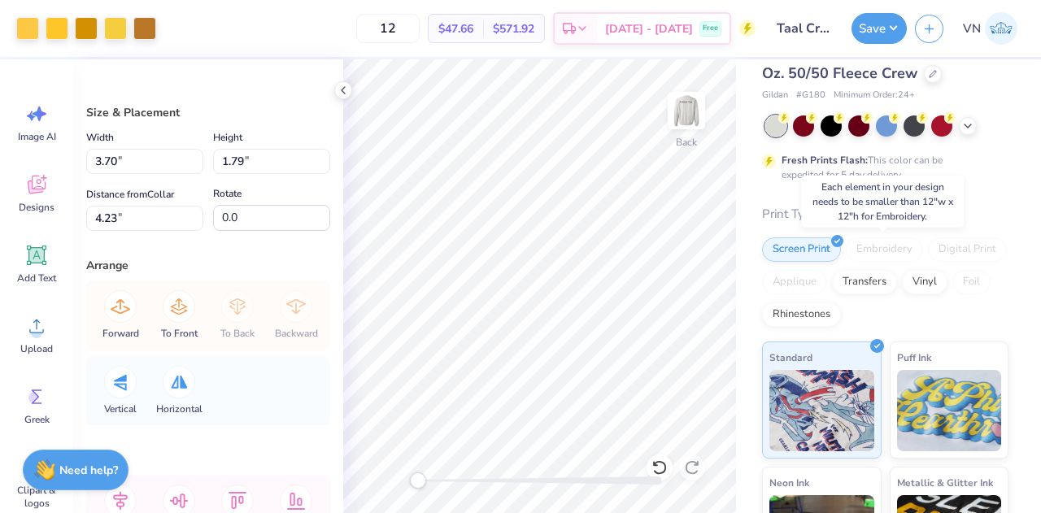
click at [873, 248] on div "Embroidery" at bounding box center [884, 249] width 77 height 24
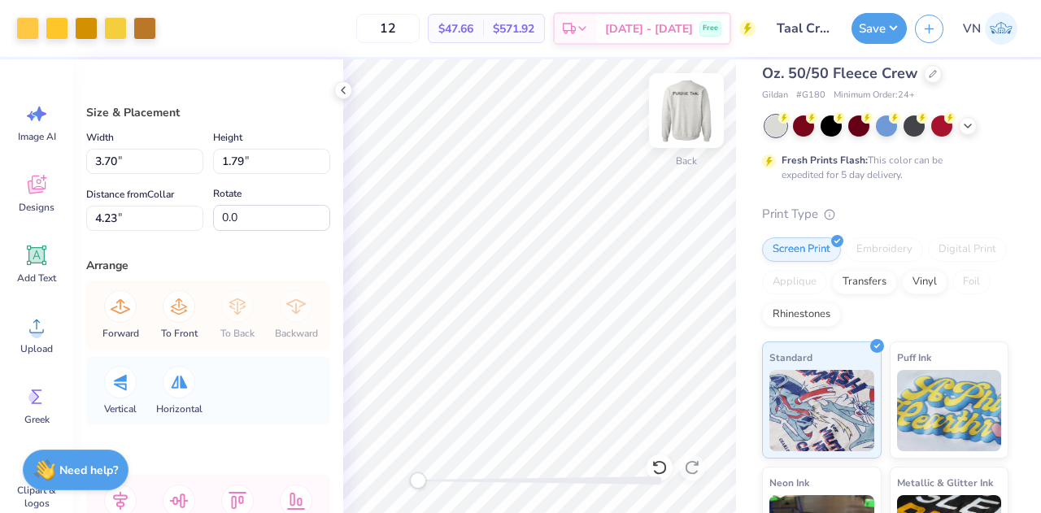
click at [686, 111] on img at bounding box center [686, 110] width 65 height 65
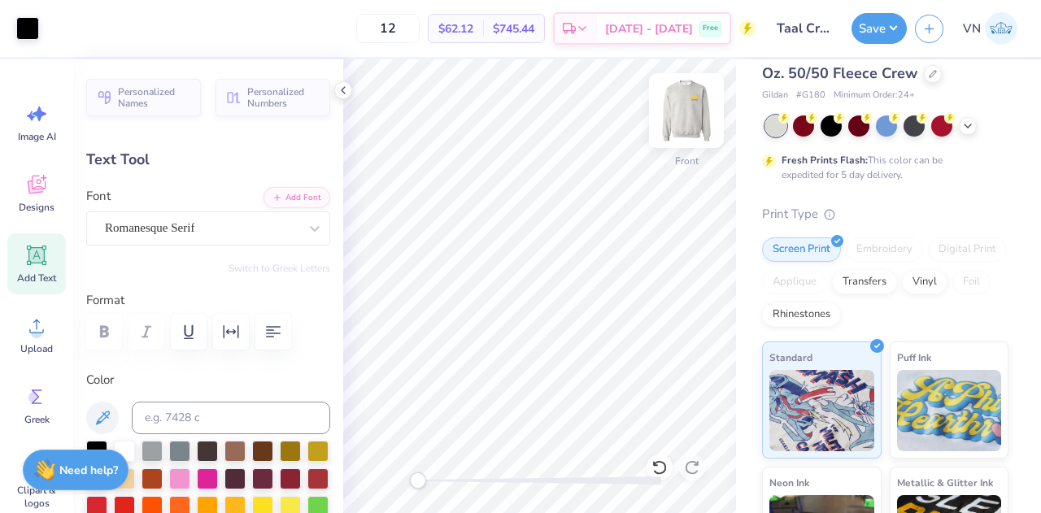
click at [687, 122] on img at bounding box center [686, 110] width 65 height 65
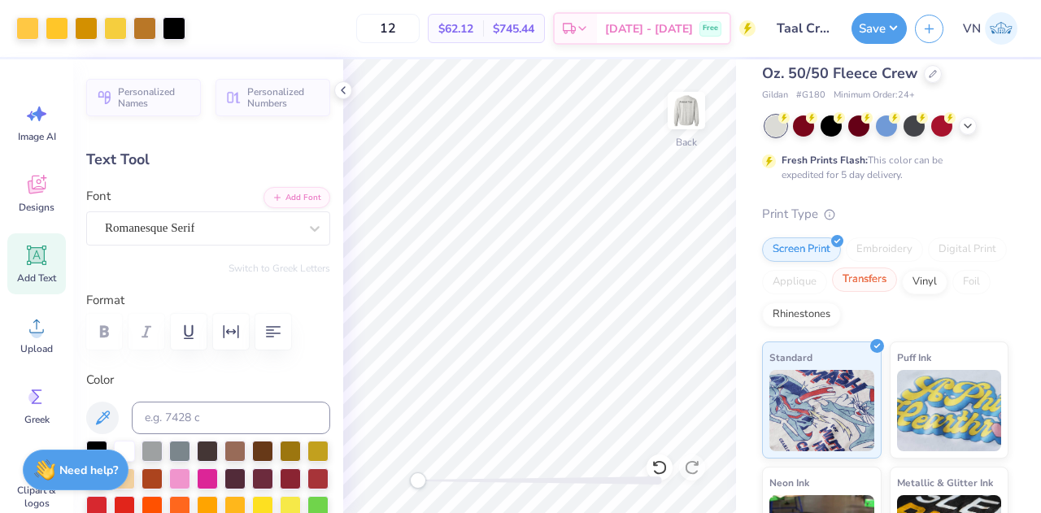
click at [897, 276] on div "Transfers" at bounding box center [864, 280] width 65 height 24
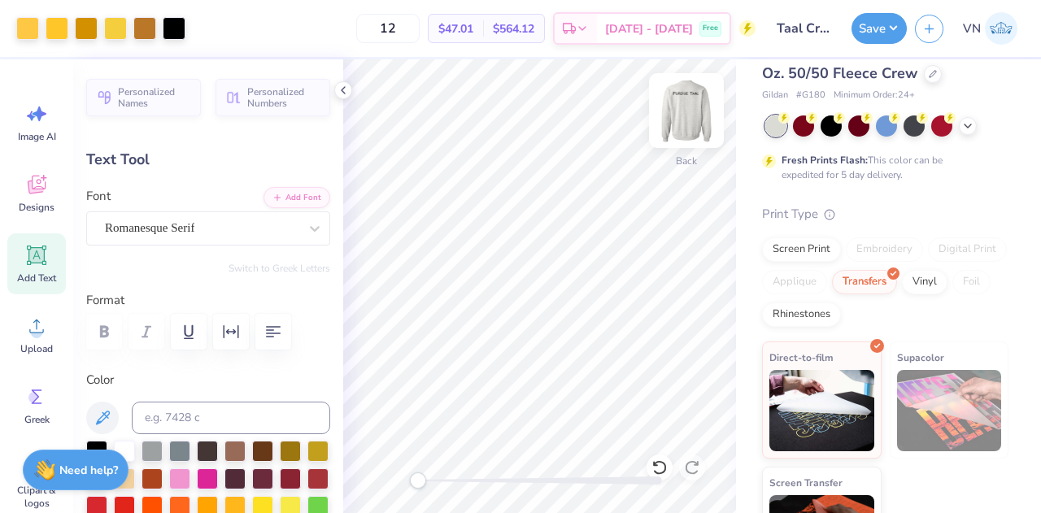
click at [684, 131] on img at bounding box center [686, 110] width 65 height 65
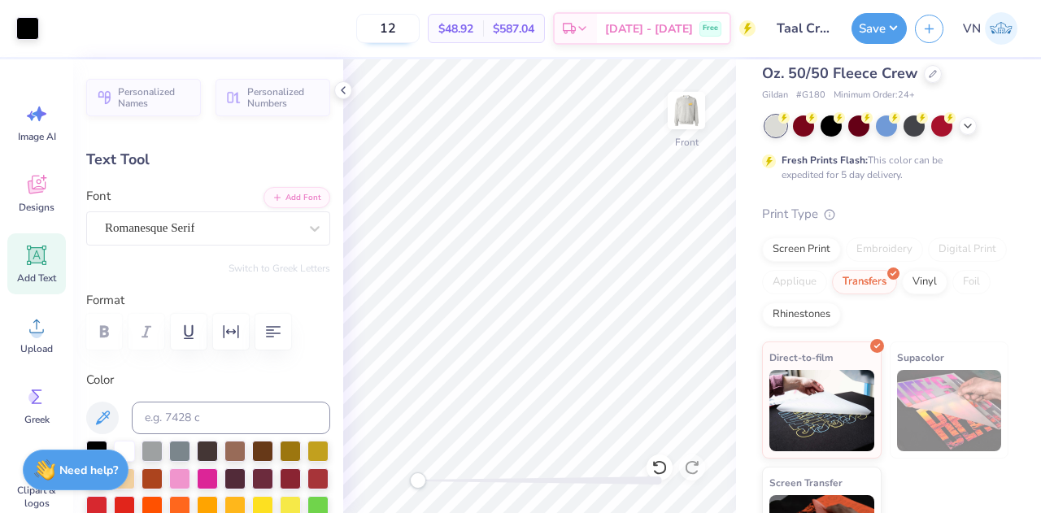
click at [420, 32] on input "12" at bounding box center [387, 28] width 63 height 29
click at [420, 30] on input "12" at bounding box center [387, 28] width 63 height 29
type input "1"
type input "25"
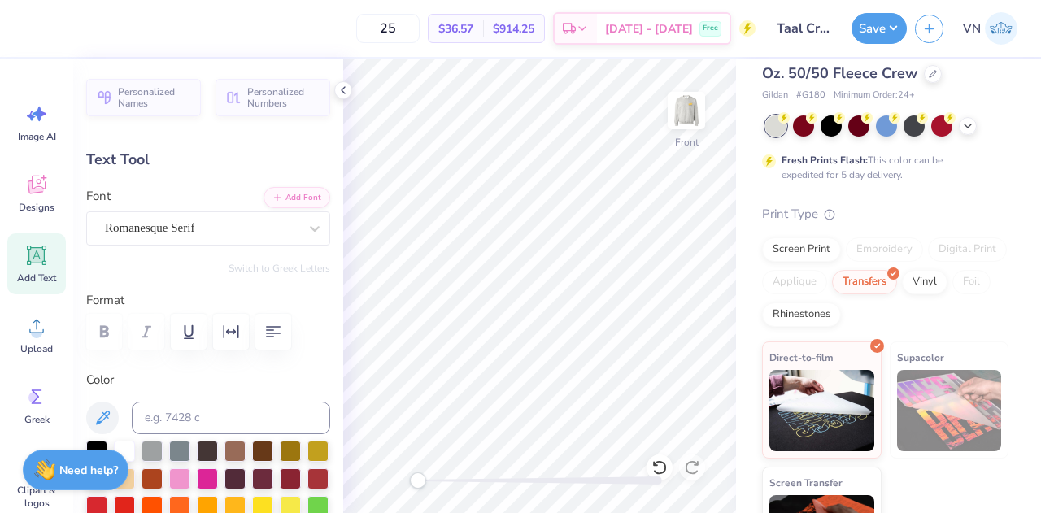
type textarea "P"
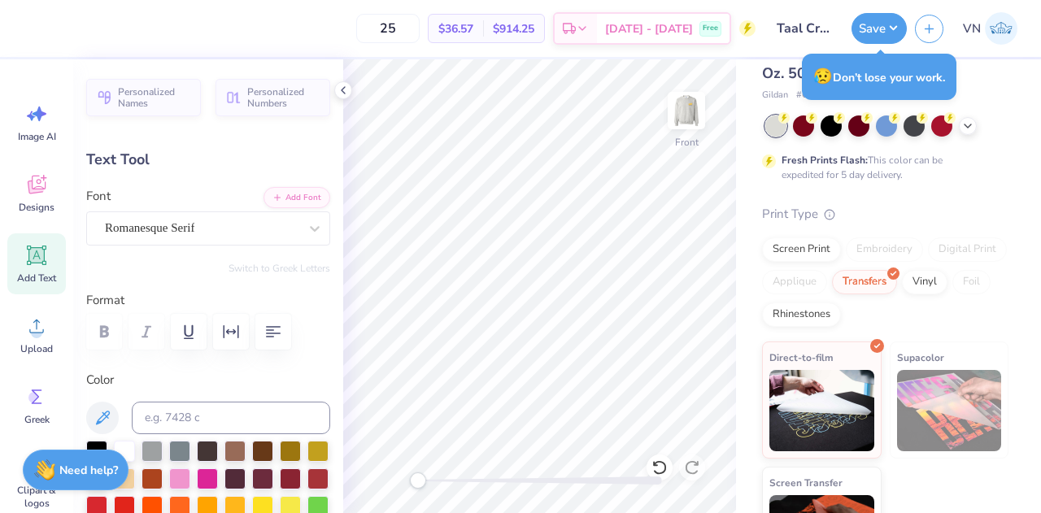
type textarea "Member"
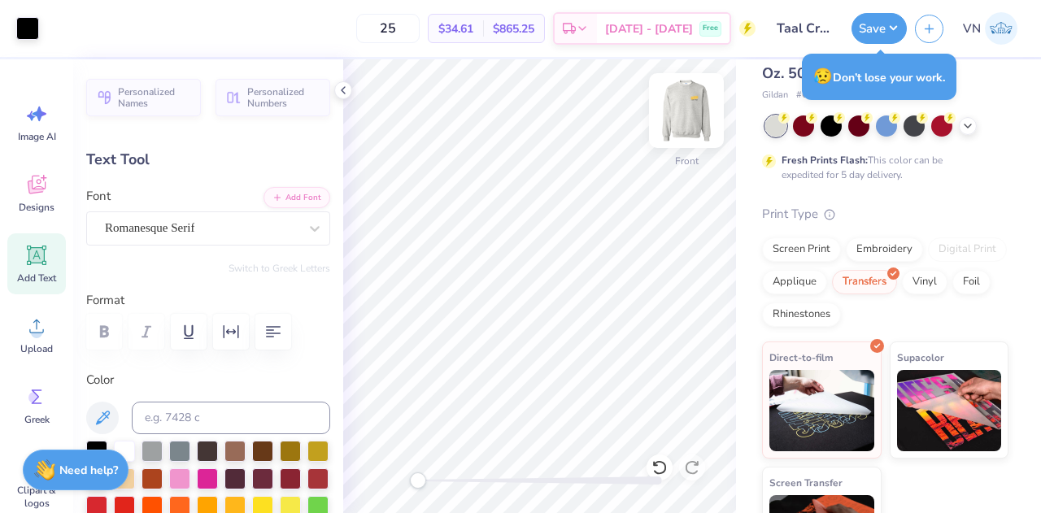
click at [680, 107] on img at bounding box center [686, 110] width 65 height 65
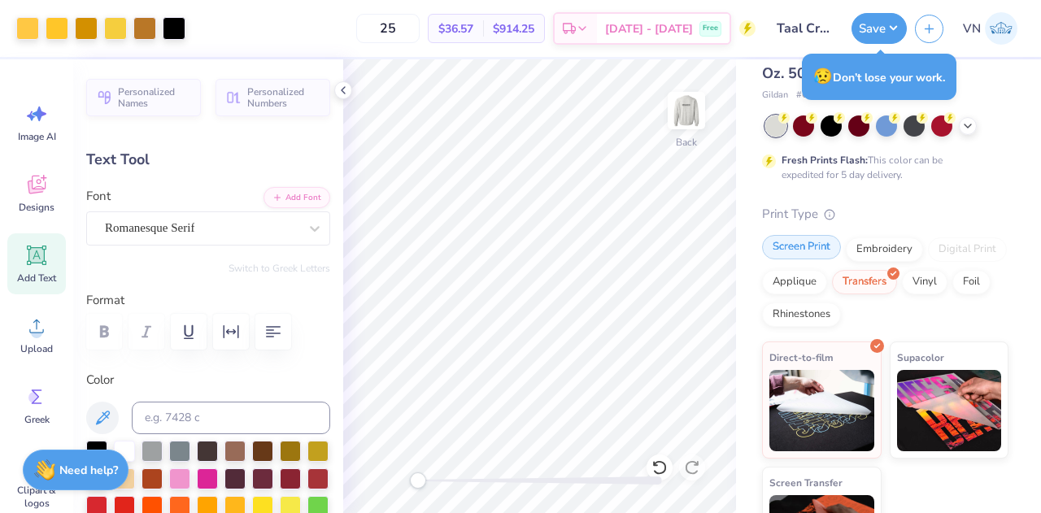
click at [787, 256] on div "Screen Print" at bounding box center [801, 247] width 79 height 24
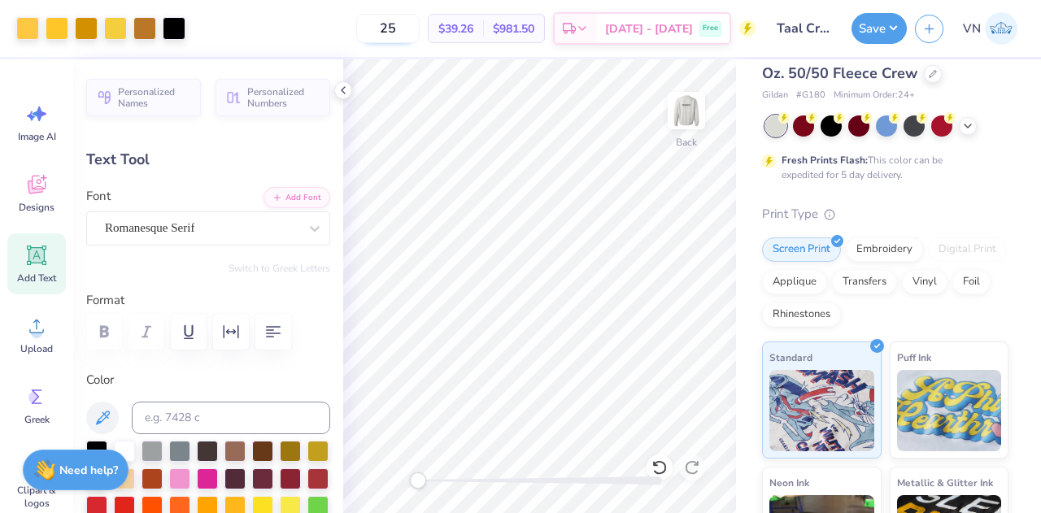
click at [420, 30] on input "25" at bounding box center [387, 28] width 63 height 29
type input "2"
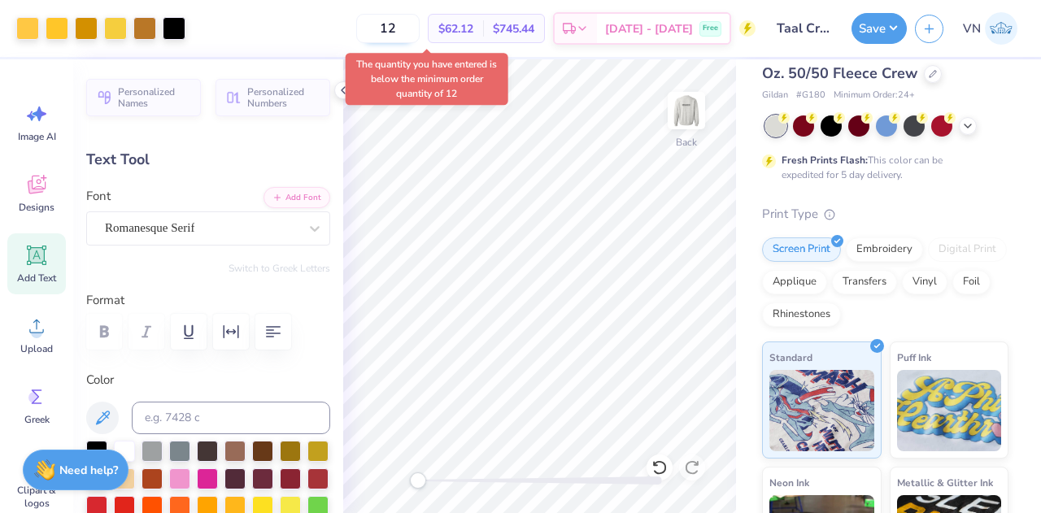
click at [420, 24] on input "12" at bounding box center [387, 28] width 63 height 29
type input "1"
click at [420, 20] on input "12" at bounding box center [387, 28] width 63 height 29
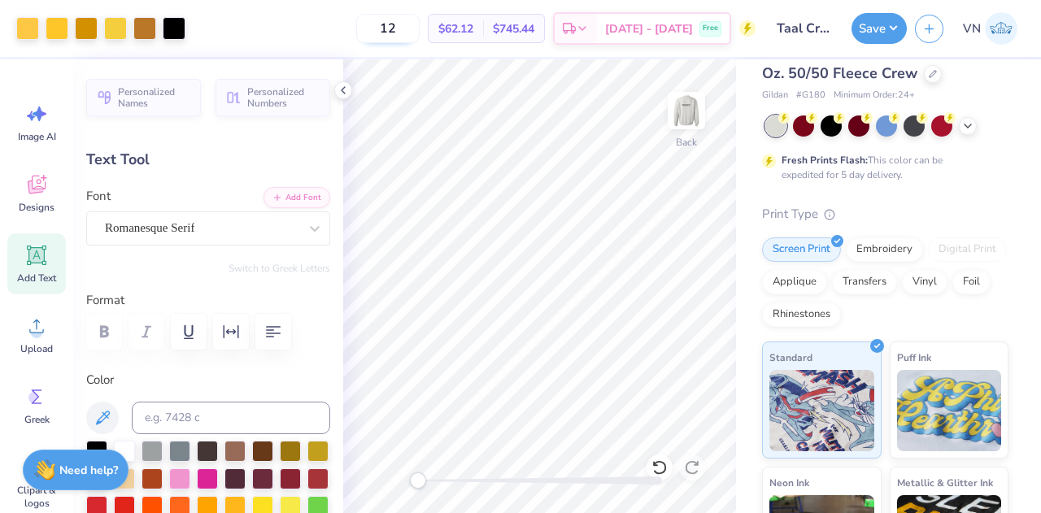
type input "1"
type input "12"
click at [363, 28] on div "12 $62.12 Per Item $745.44 Total Est. Delivery [DATE] - [DATE] Free" at bounding box center [475, 28] width 562 height 57
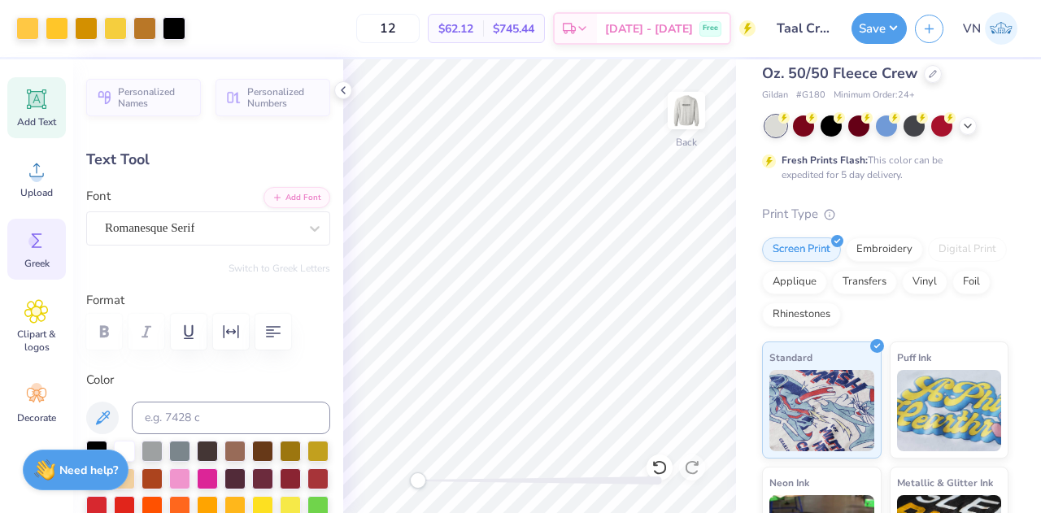
scroll to position [198, 0]
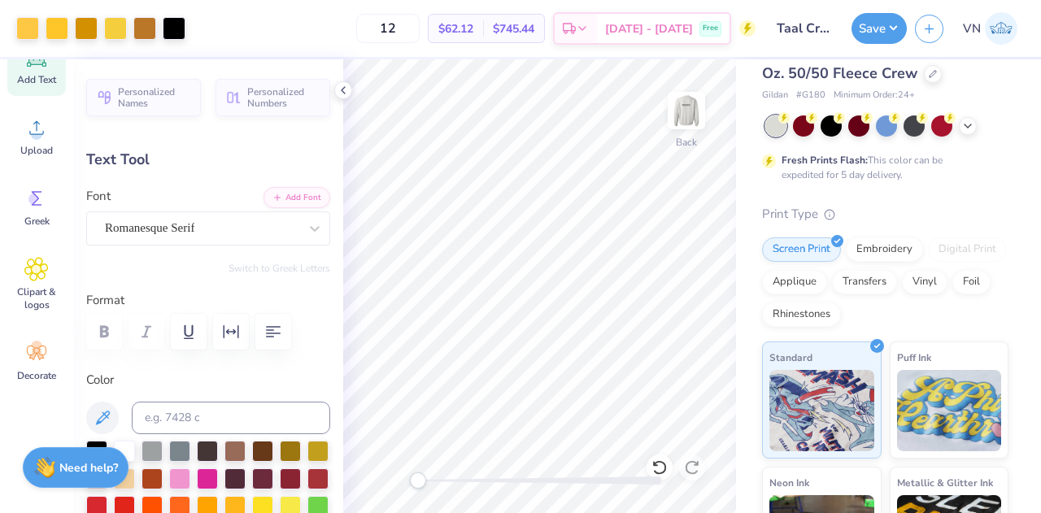
click at [80, 472] on strong "Need help?" at bounding box center [88, 467] width 59 height 15
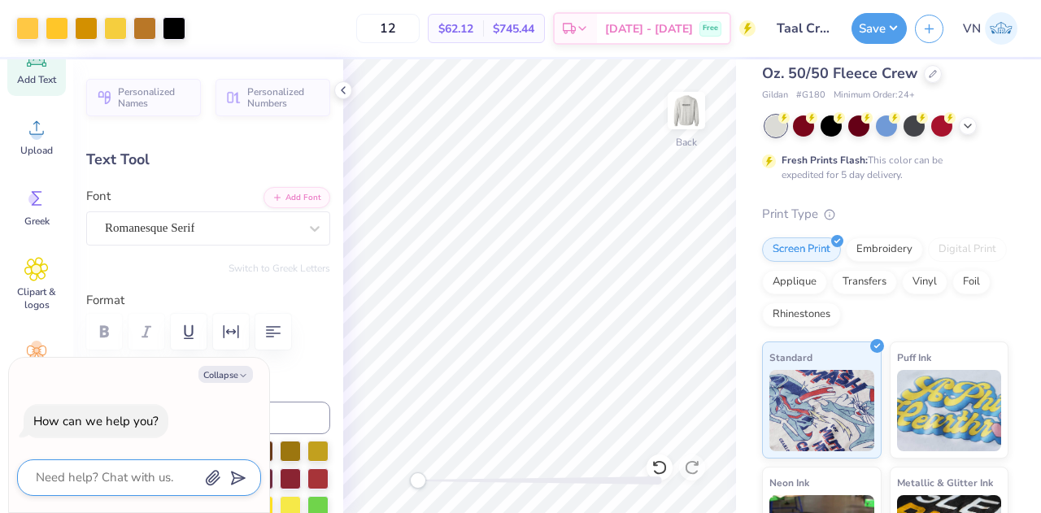
click at [109, 479] on textarea at bounding box center [116, 478] width 165 height 22
type textarea "e"
type textarea "x"
type textarea "ev"
type textarea "x"
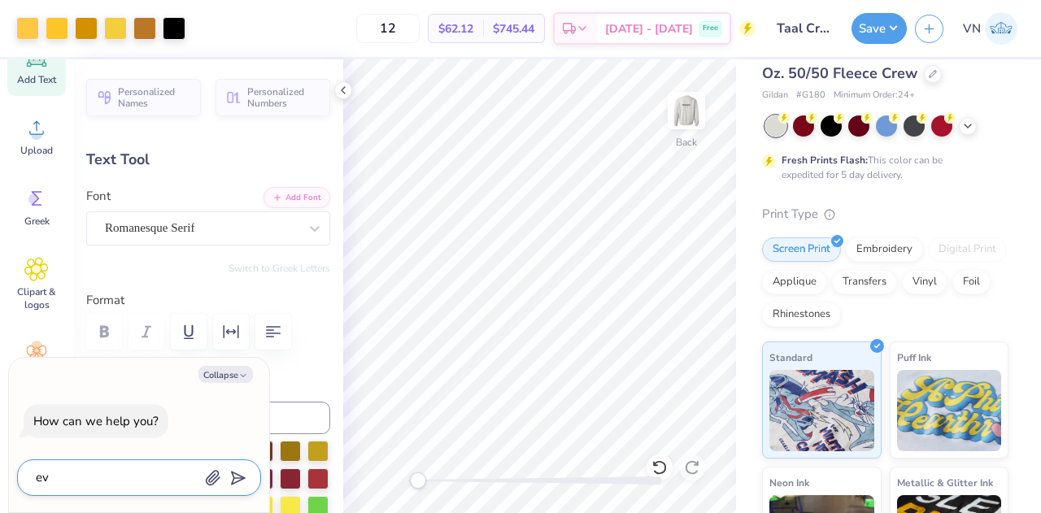
type textarea "eve"
type textarea "x"
type textarea "ever"
type textarea "x"
type textarea "every"
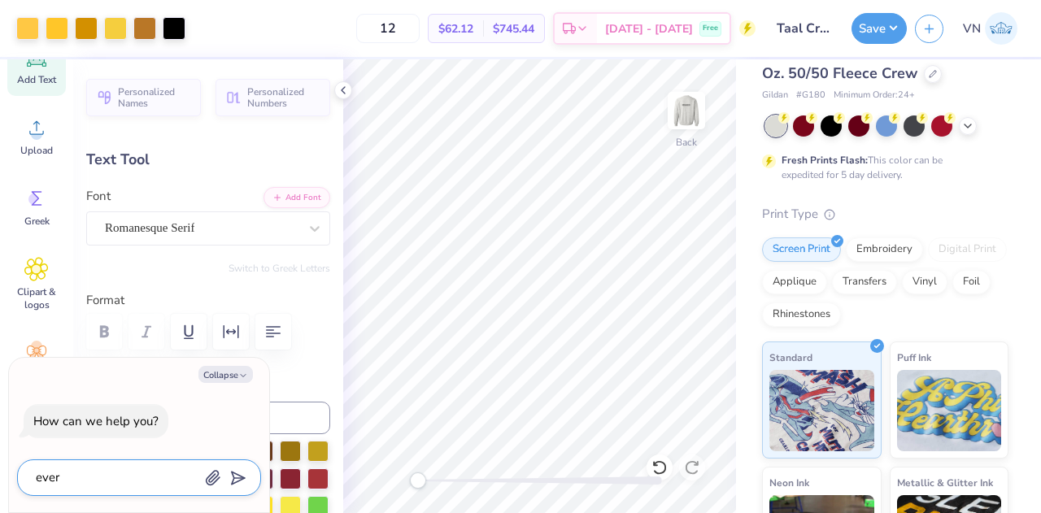
type textarea "x"
type textarea "every"
type textarea "x"
type textarea "every w"
type textarea "x"
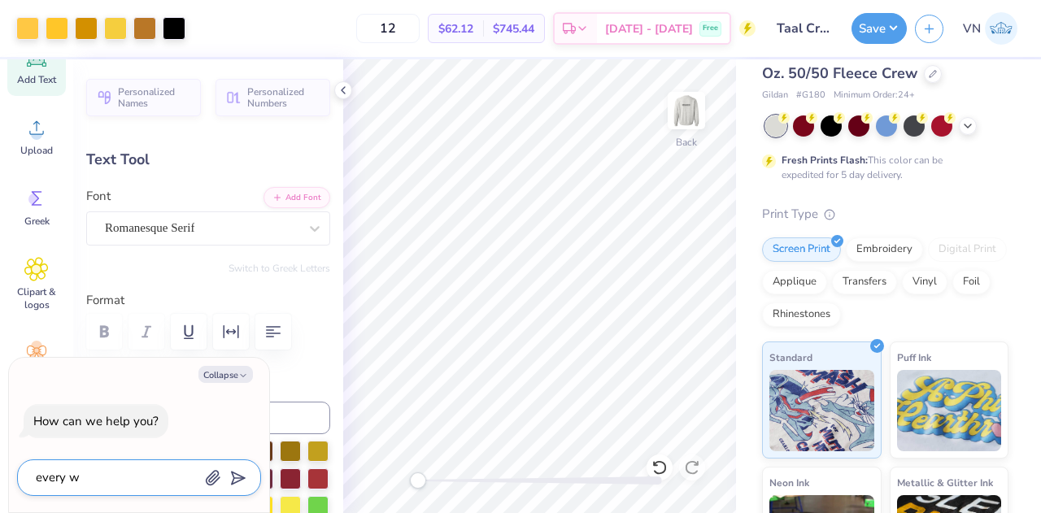
type textarea "every we"
type textarea "x"
type textarea "every w"
type textarea "x"
type textarea "every"
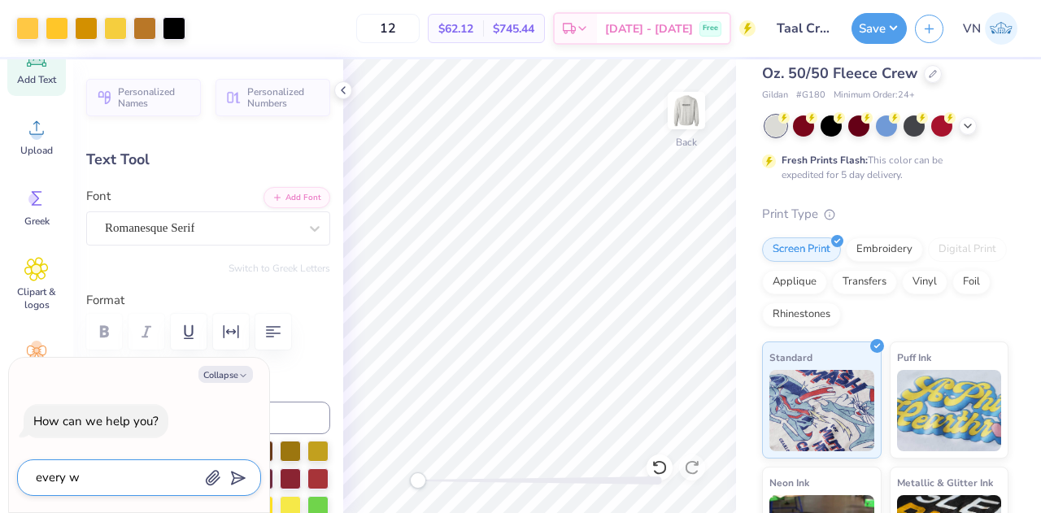
type textarea "x"
type textarea "every s"
type textarea "x"
type textarea "every sw"
type textarea "x"
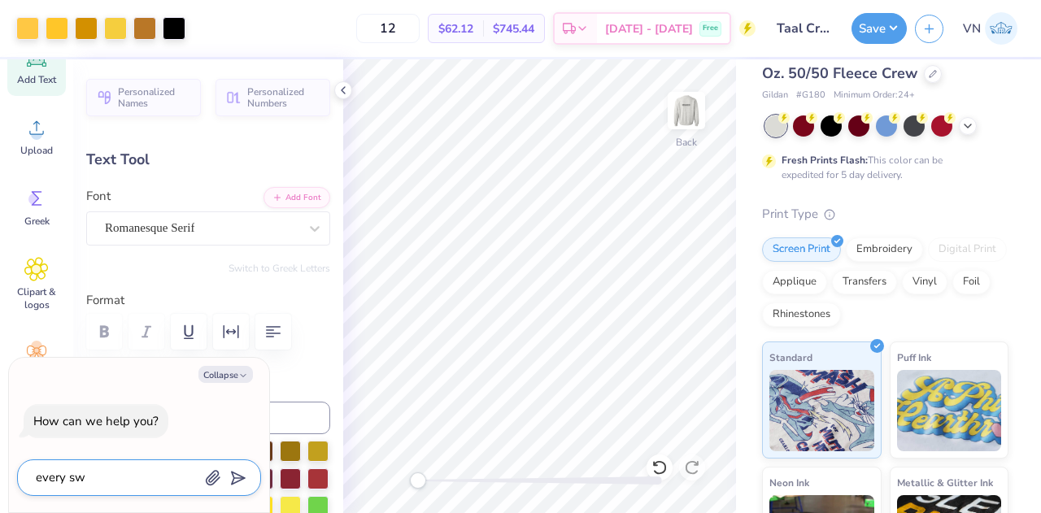
type textarea "every swe"
type textarea "x"
type textarea "every swea"
type textarea "x"
type textarea "every sweat"
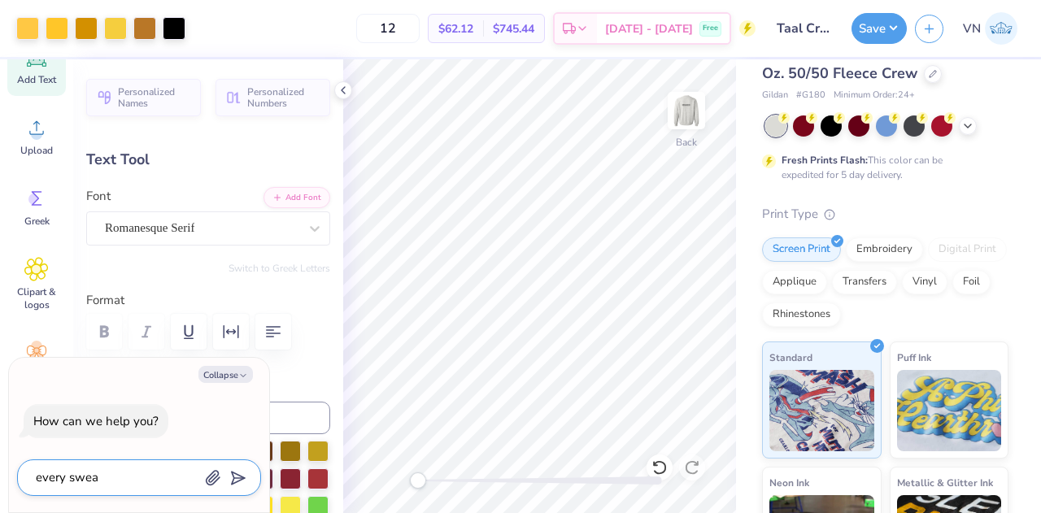
type textarea "x"
type textarea "every sweats"
type textarea "x"
type textarea "every sweatsh"
type textarea "x"
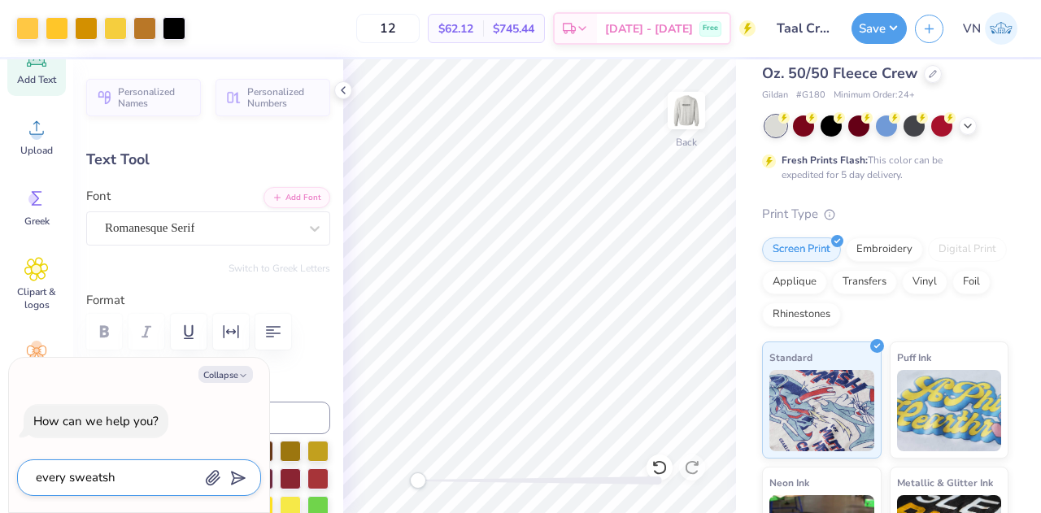
type textarea "every sweatshi"
type textarea "x"
type textarea "every sweatshir"
type textarea "x"
type textarea "every sweatshirt"
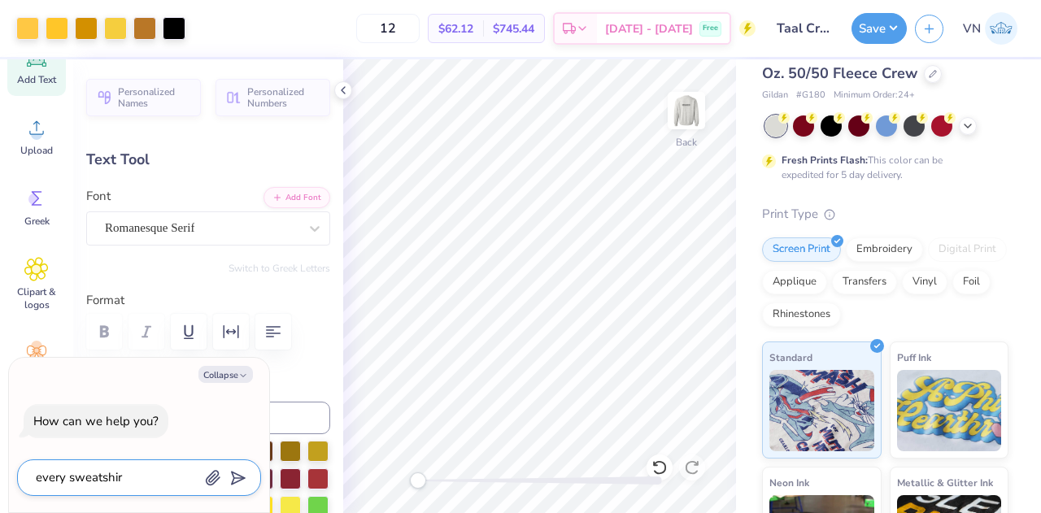
type textarea "x"
type textarea "every sweatshirt"
type textarea "x"
type textarea "every sweatshirt n"
type textarea "x"
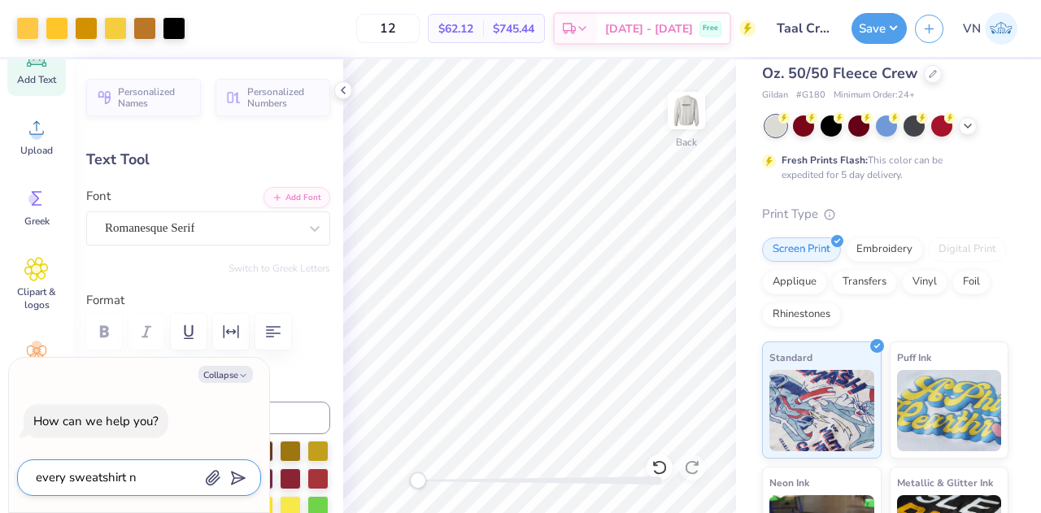
type textarea "every sweatshirt ne"
type textarea "x"
type textarea "every sweatshirt nee"
type textarea "x"
type textarea "every sweatshirt need"
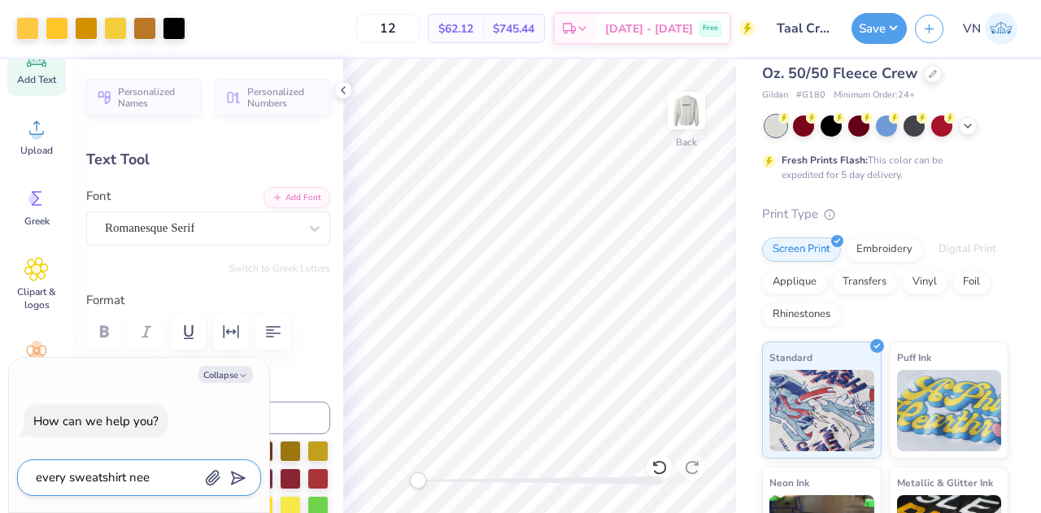
type textarea "x"
type textarea "every sweatshirt needs"
type textarea "x"
type textarea "every sweatshirt needs"
type textarea "x"
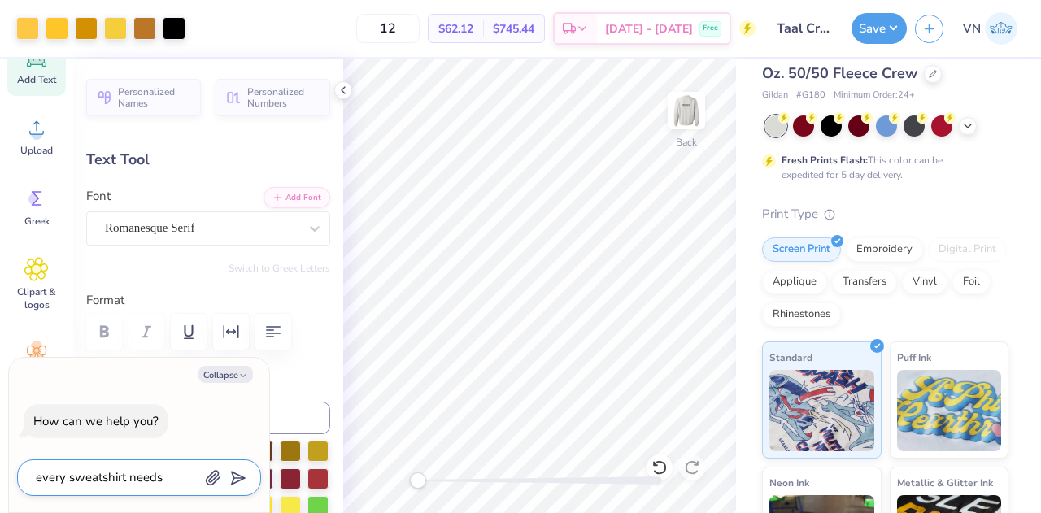
type textarea "every sweatshirt needs a"
type textarea "x"
type textarea "every sweatshirt needs a"
type textarea "x"
type textarea "every sweatshirt needs a f"
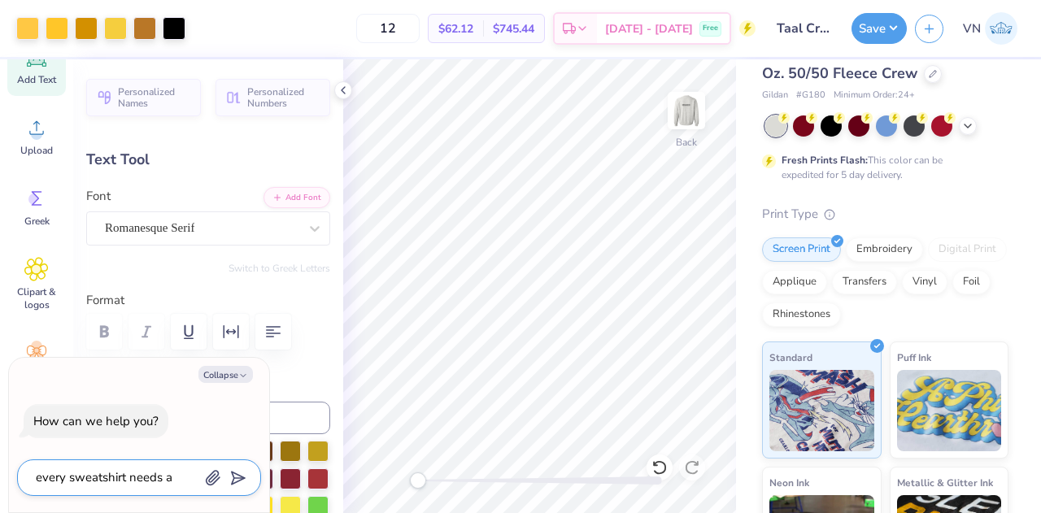
type textarea "x"
type textarea "every sweatshirt needs a fi"
type textarea "x"
type textarea "every sweatshirt needs a f"
type textarea "x"
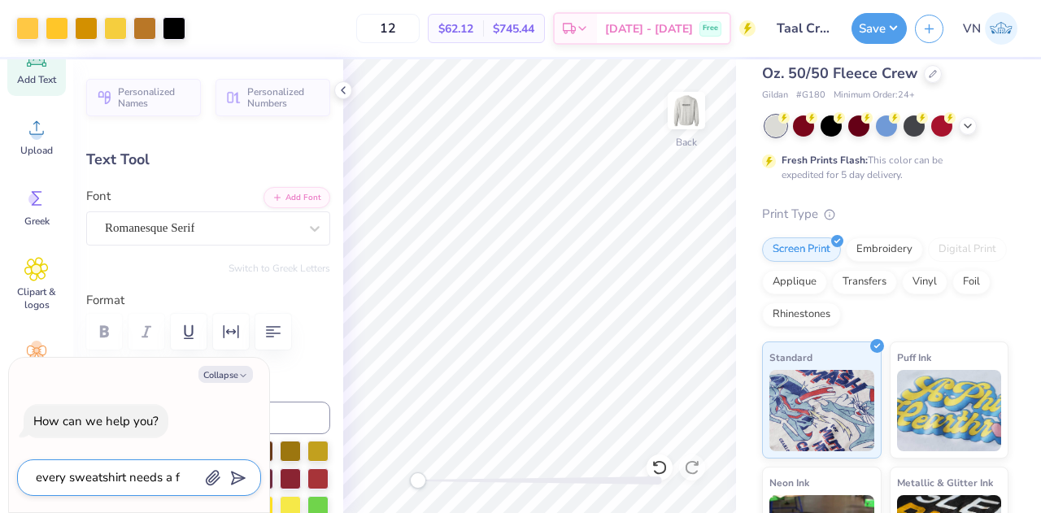
type textarea "every sweatshirt needs a"
type textarea "x"
type textarea "every sweatshirt needs a d"
type textarea "x"
type textarea "every sweatshirt needs a di"
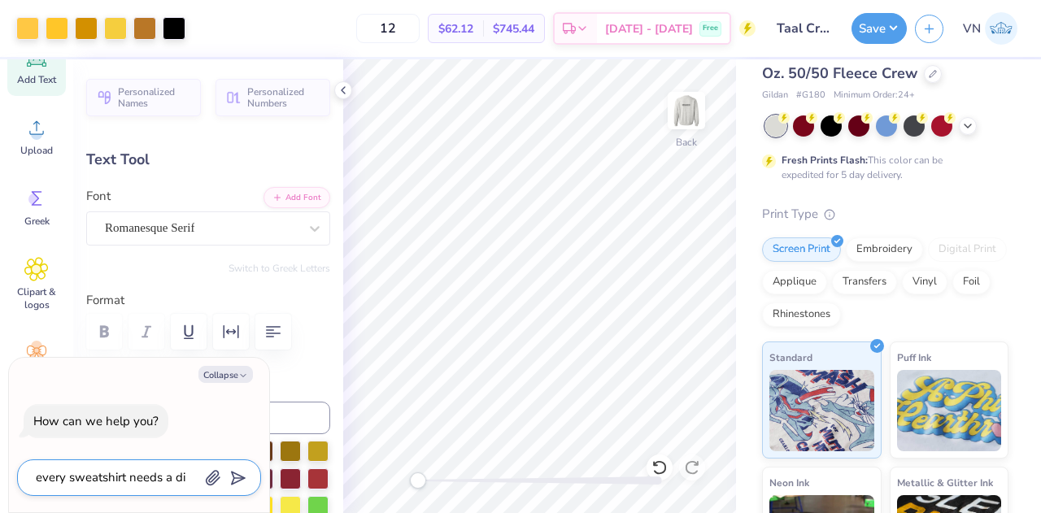
type textarea "x"
type textarea "every sweatshirt needs a dif"
type textarea "x"
type textarea "every sweatshirt needs a diff"
type textarea "x"
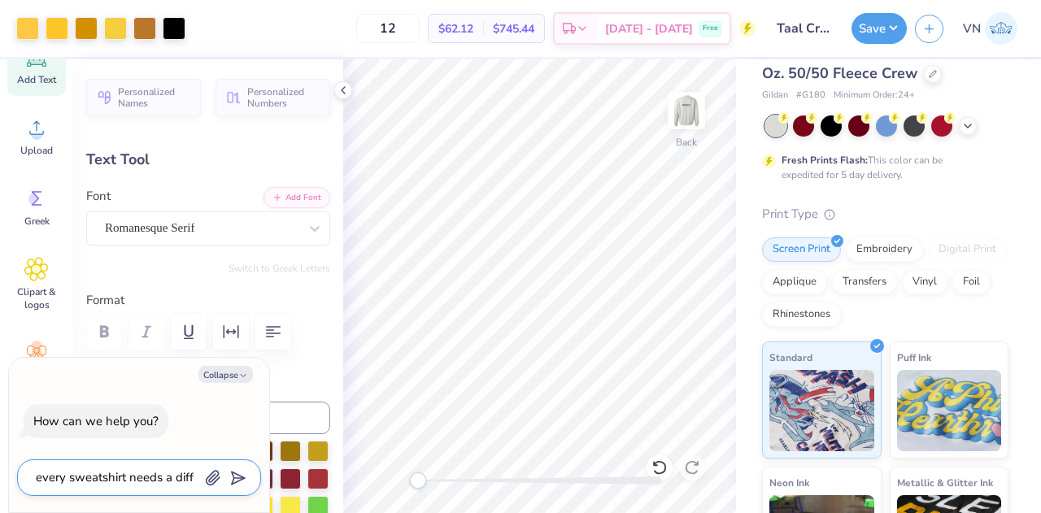
type textarea "every sweatshirt needs a diffe"
type textarea "x"
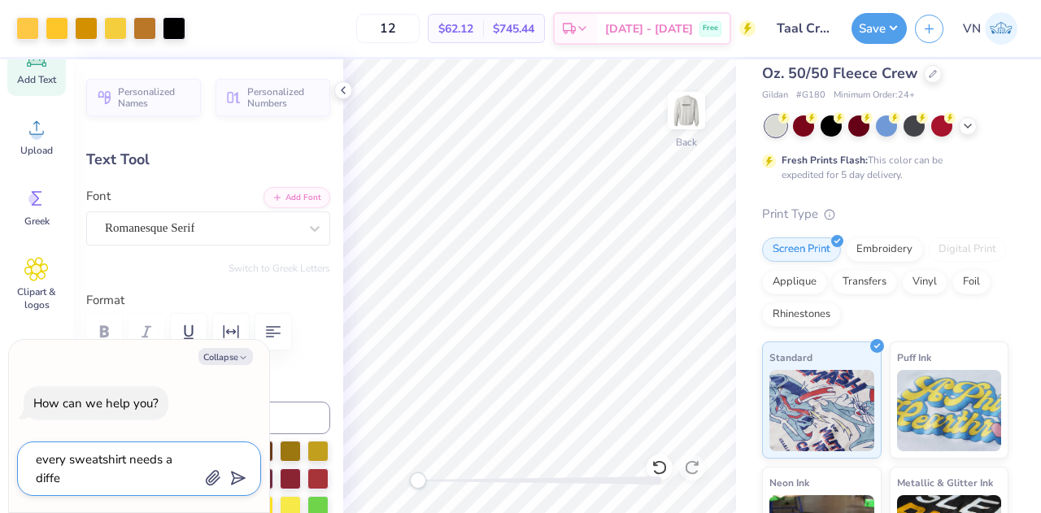
type textarea "every sweatshirt needs a differ"
type textarea "x"
type textarea "every sweatshirt needs a differe"
type textarea "x"
type textarea "every sweatshirt needs a differen"
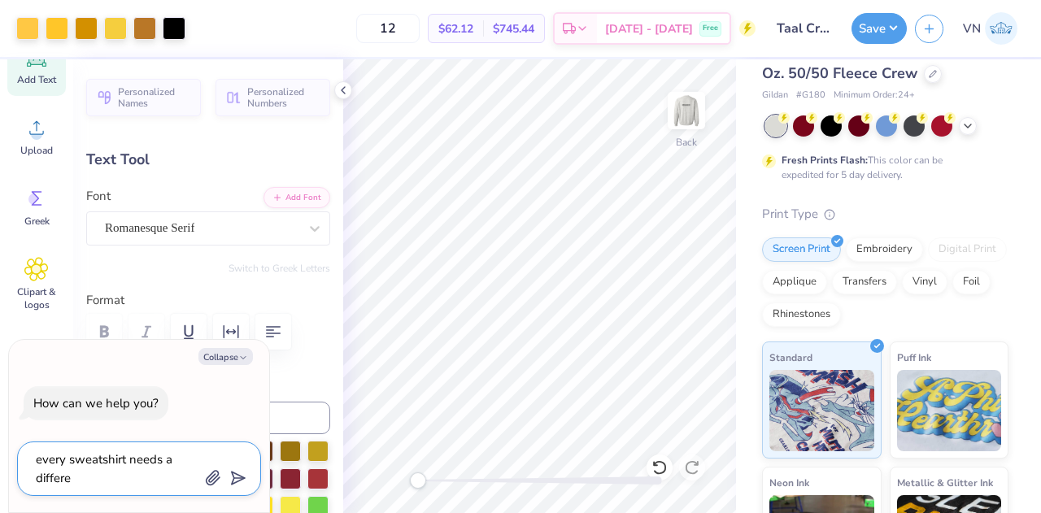
type textarea "x"
type textarea "every sweatshirt needs a different"
type textarea "x"
type textarea "every sweatshirt needs a different"
type textarea "x"
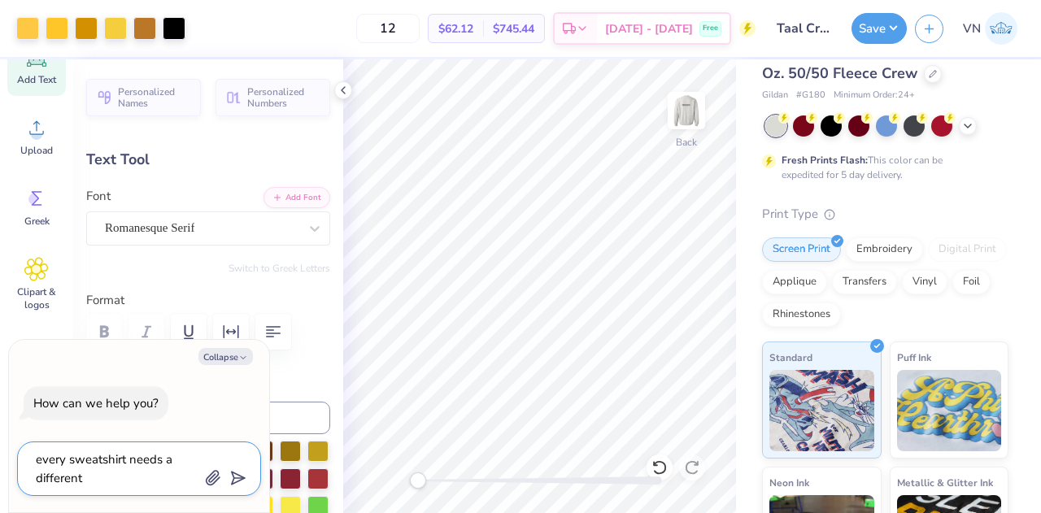
type textarea "every sweatshirt needs a different n"
type textarea "x"
type textarea "every sweatshirt needs a different nm"
type textarea "x"
type textarea "every sweatshirt needs a different nme"
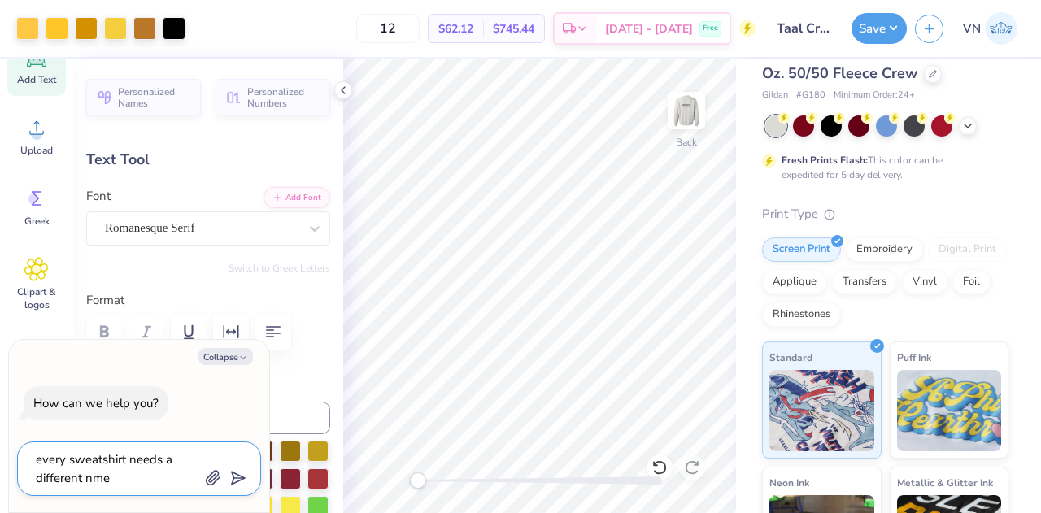
type textarea "x"
type textarea "every sweatshirt needs a different nme"
type textarea "x"
type textarea "every sweatshirt needs a different nme o"
type textarea "x"
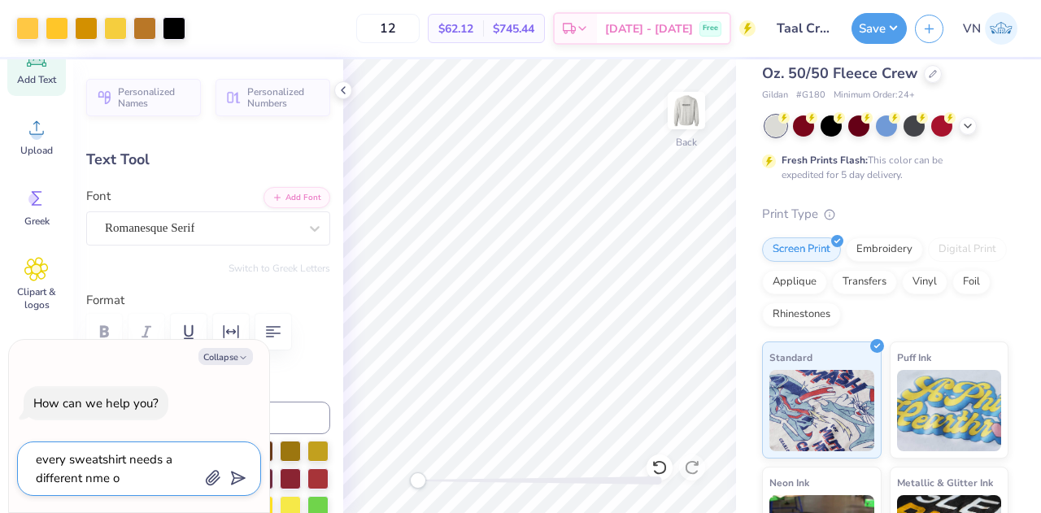
type textarea "every sweatshirt needs a different nme on"
type textarea "x"
type textarea "every sweatshirt needs a different nme on"
type textarea "x"
type textarea "every sweatshirt needs a different nme on t"
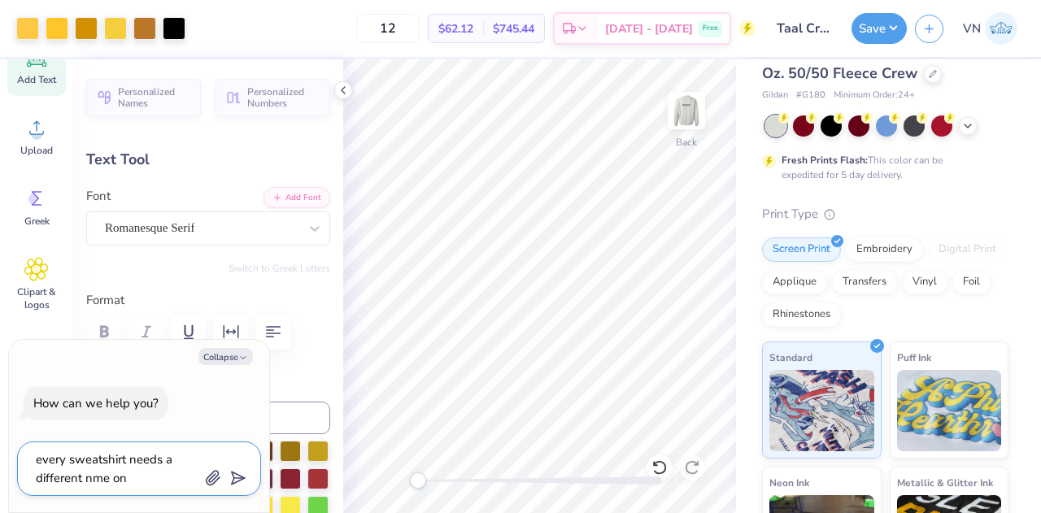
type textarea "x"
type textarea "every sweatshirt needs a different nme on th"
type textarea "x"
type textarea "every sweatshirt needs a different nme on the"
type textarea "x"
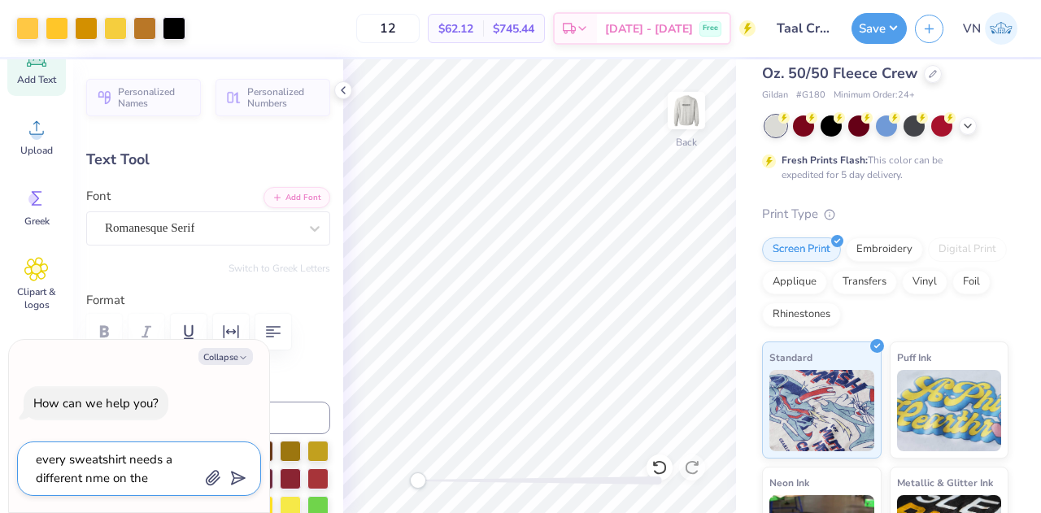
type textarea "every sweatshirt needs a different nme on the"
type textarea "x"
type textarea "every sweatshirt needs a different nme on the"
type textarea "x"
type textarea "every sweatshirt needs a different nme on th"
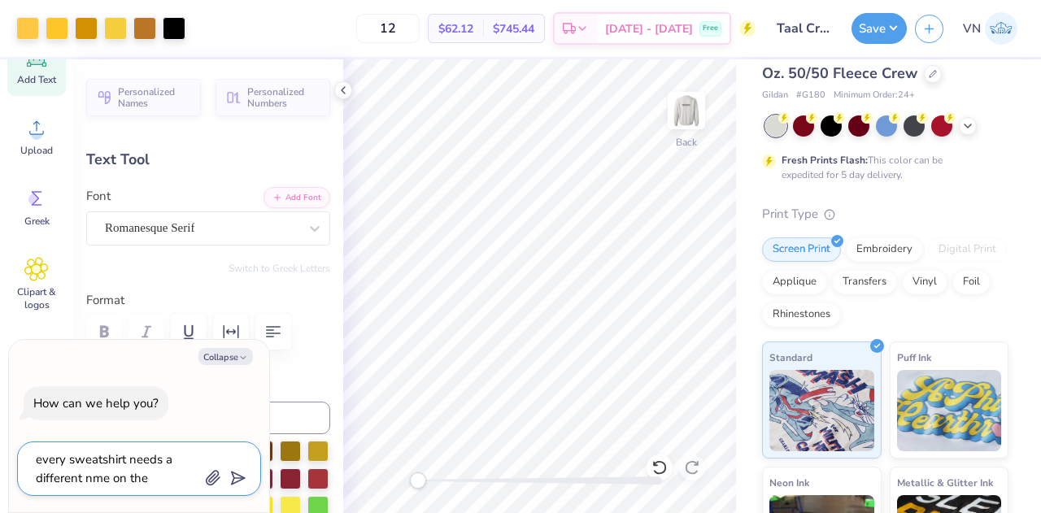
type textarea "x"
type textarea "every sweatshirt needs a different nme on t"
type textarea "x"
type textarea "every sweatshirt needs a different nme on"
type textarea "x"
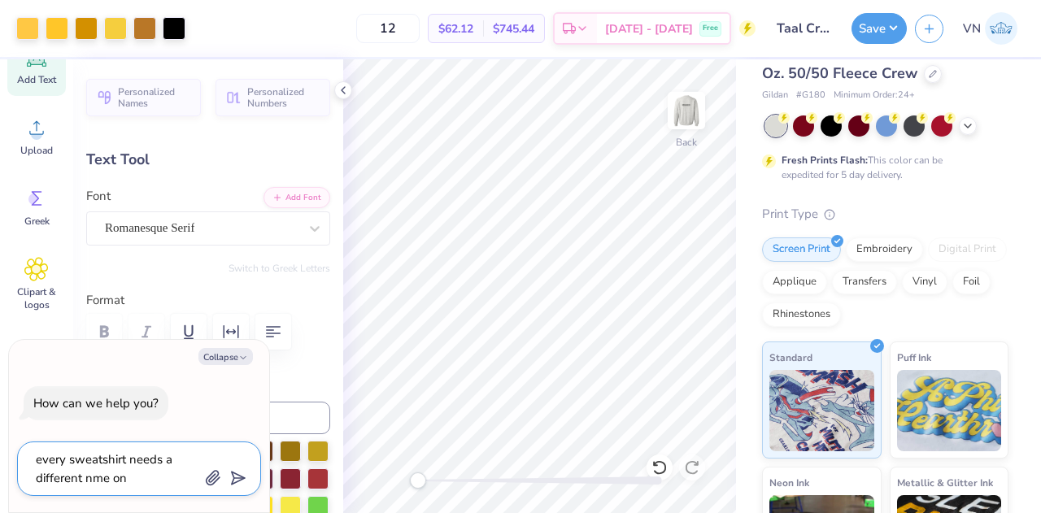
type textarea "every sweatshirt needs a different nme on"
type textarea "x"
type textarea "every sweatshirt needs a different nme o"
type textarea "x"
type textarea "every sweatshirt needs a different nme"
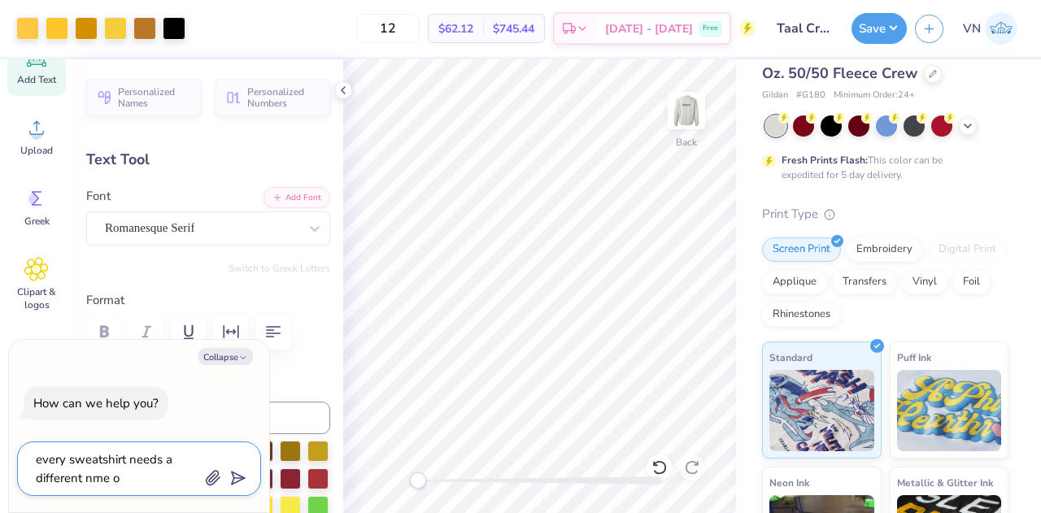
type textarea "x"
type textarea "every sweatshirt needs a different nme"
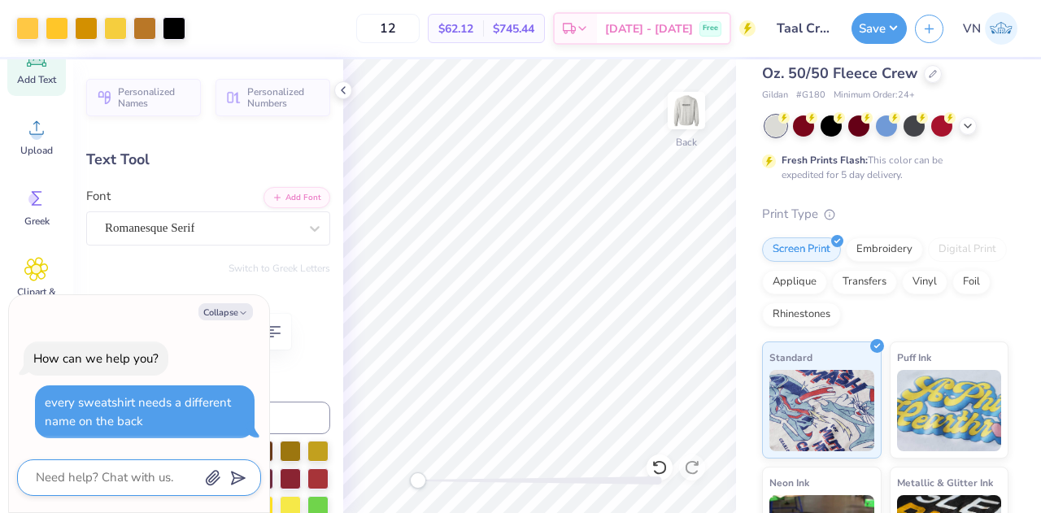
click at [170, 473] on textarea at bounding box center [116, 478] width 165 height 22
click at [221, 318] on button "Collapse" at bounding box center [225, 311] width 54 height 17
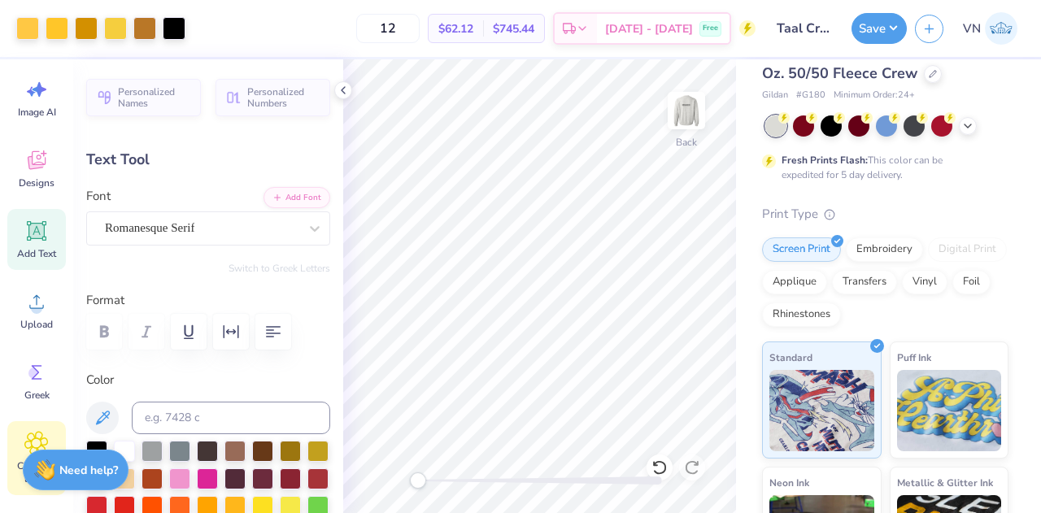
scroll to position [0, 0]
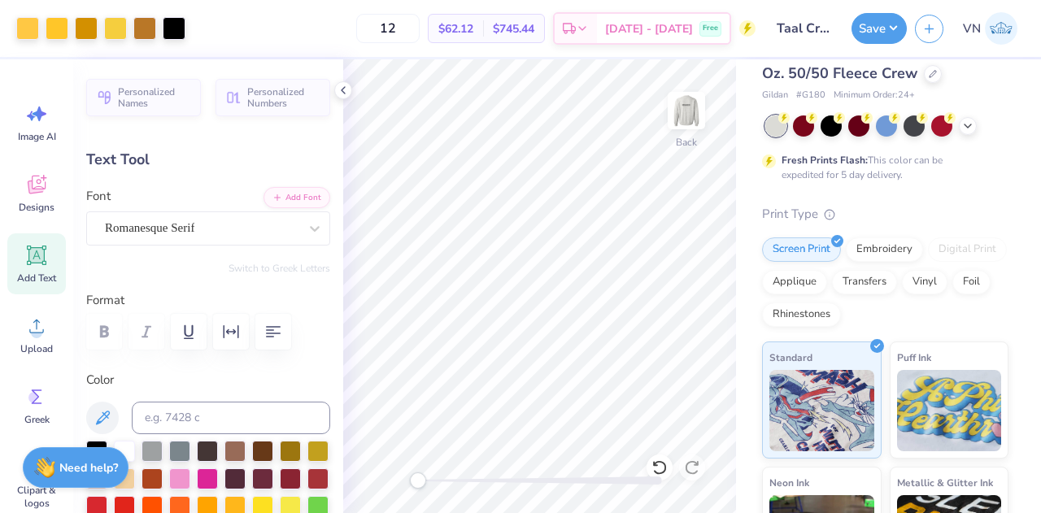
click at [78, 480] on div "Need help? Chat with us." at bounding box center [76, 467] width 106 height 41
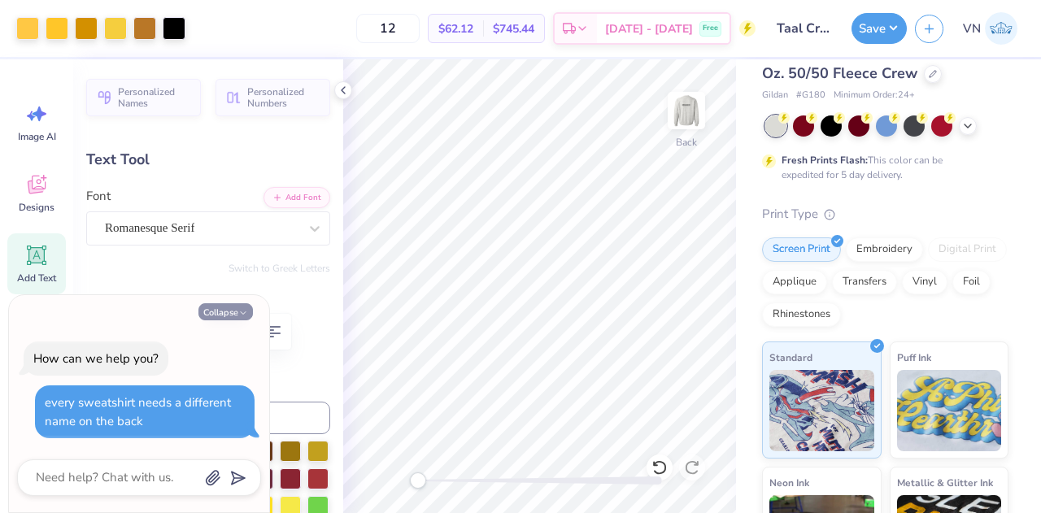
click at [219, 309] on button "Collapse" at bounding box center [225, 311] width 54 height 17
